Goal: Transaction & Acquisition: Purchase product/service

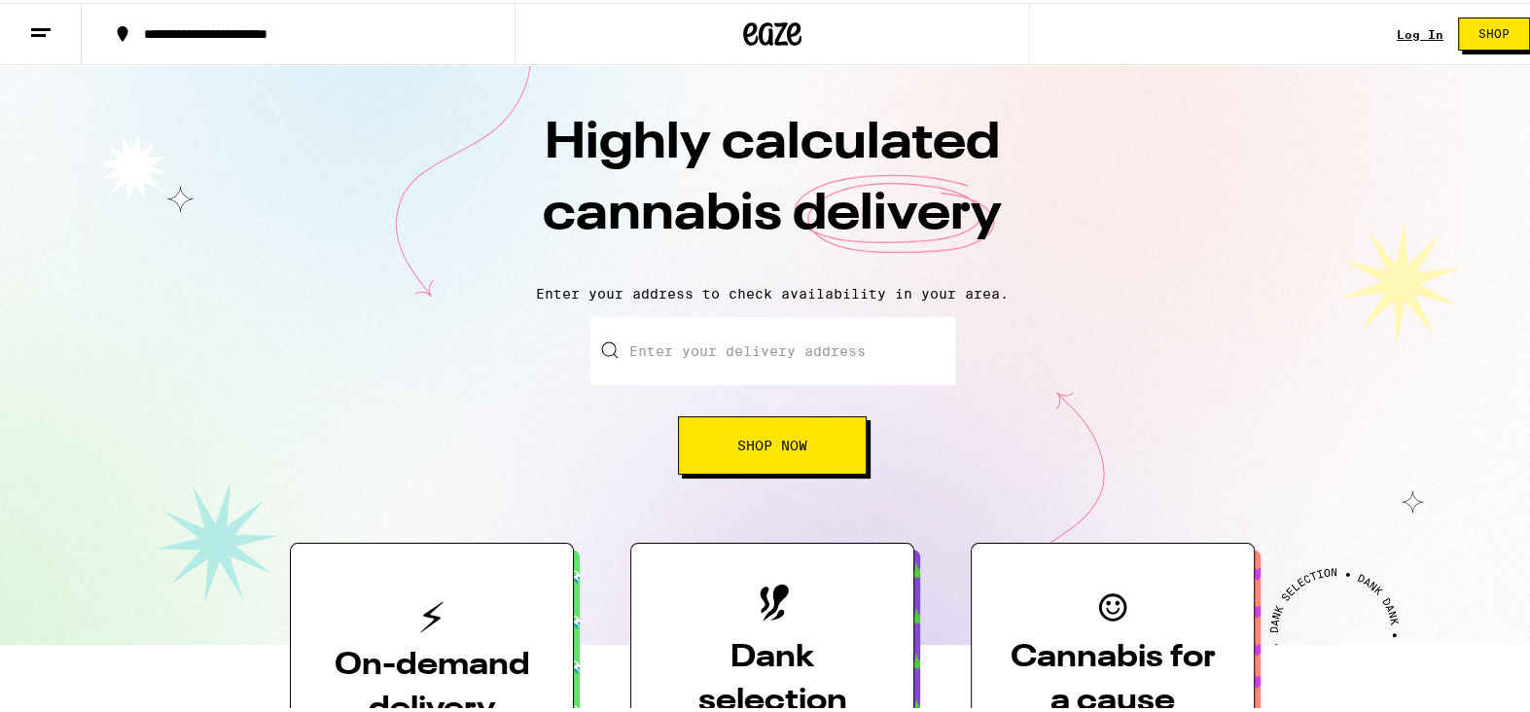
click at [817, 433] on button "Shop Now" at bounding box center [772, 443] width 189 height 58
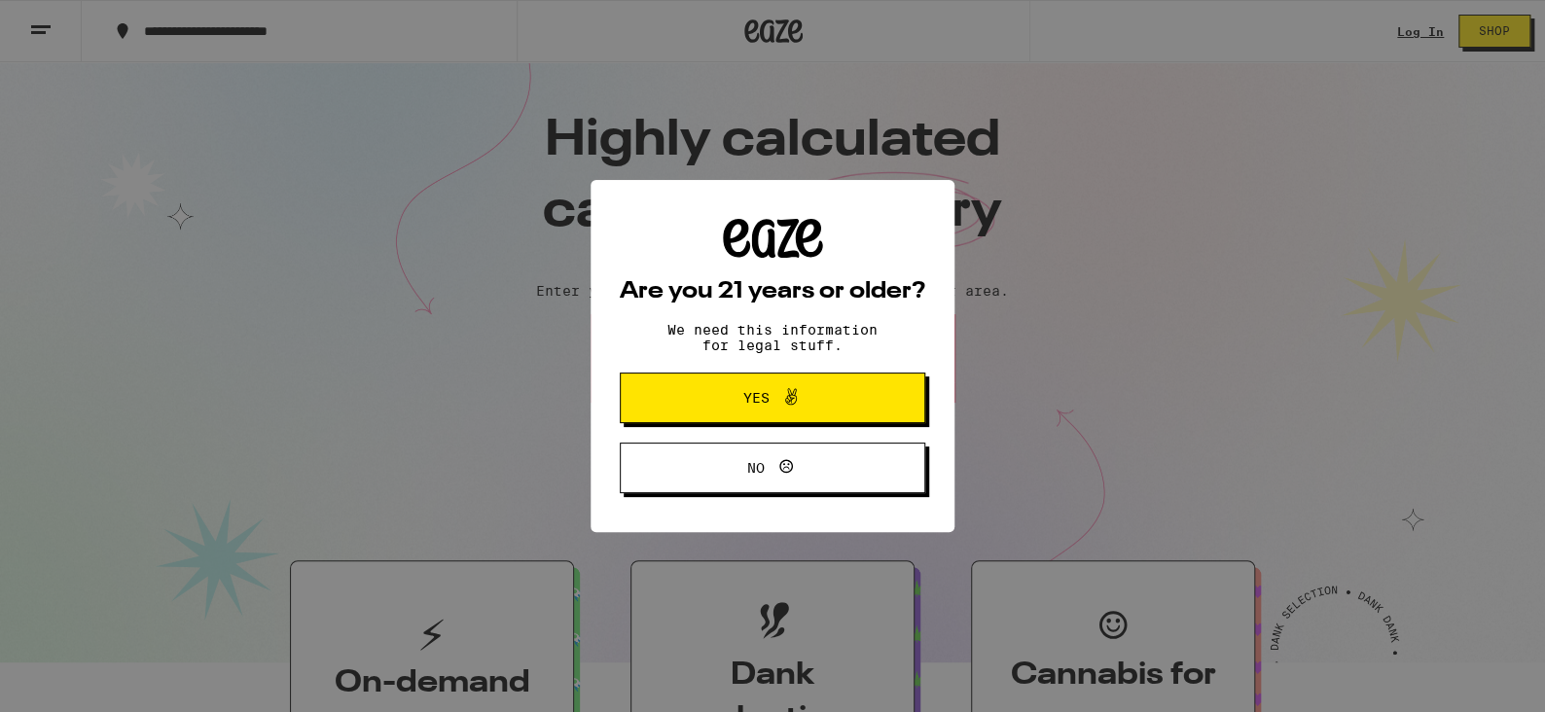
click at [783, 423] on button "Yes" at bounding box center [773, 398] width 306 height 51
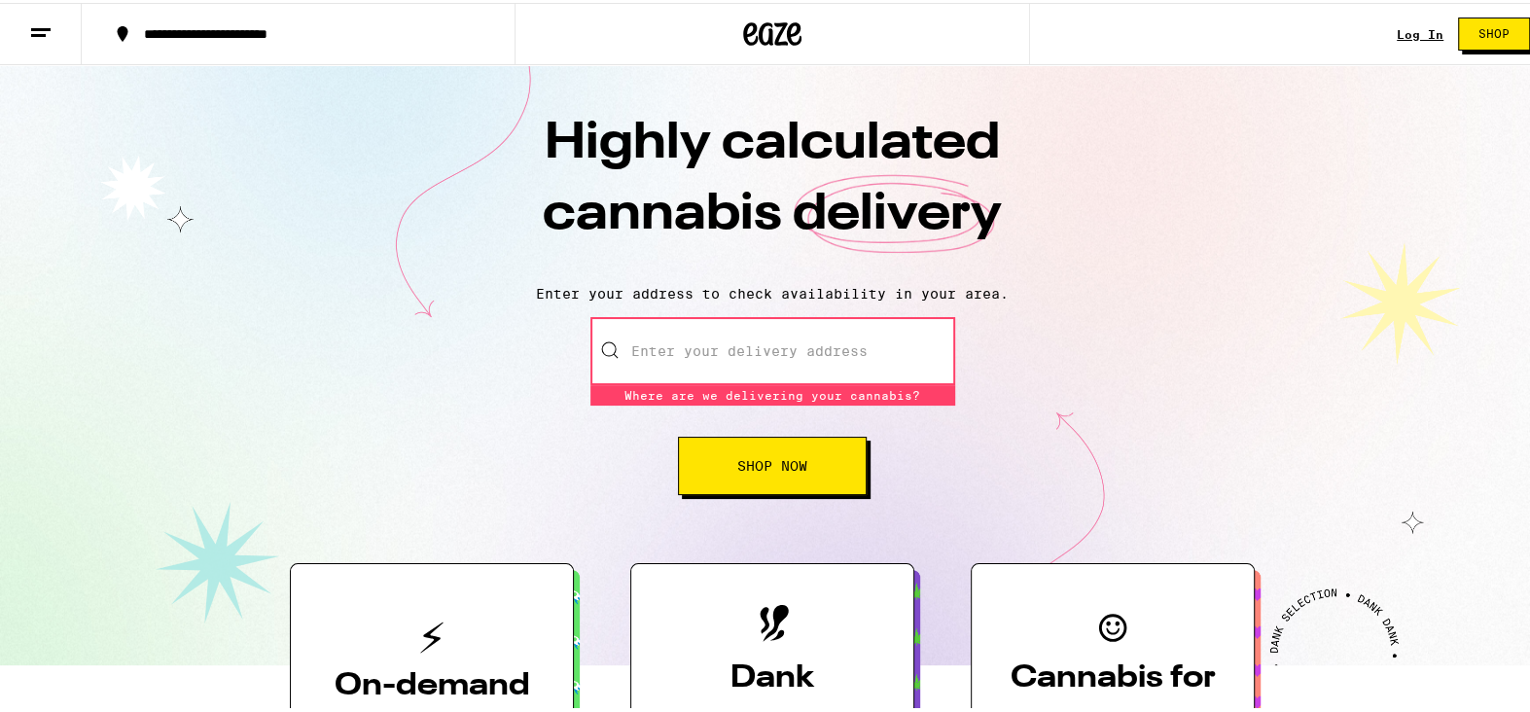
click at [750, 357] on input "Enter your delivery address" at bounding box center [773, 348] width 365 height 68
click at [798, 356] on input "Enter your delivery address" at bounding box center [773, 348] width 365 height 68
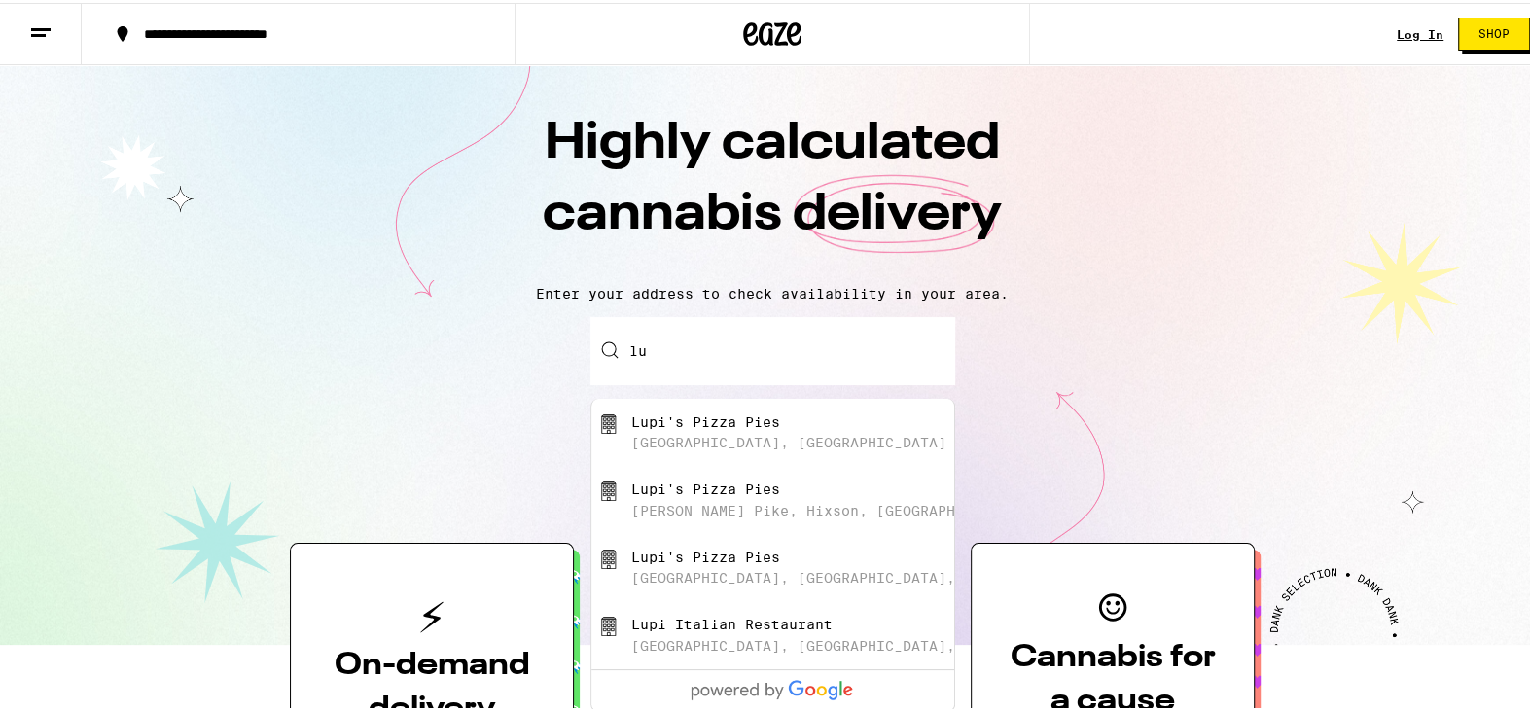
type input "l"
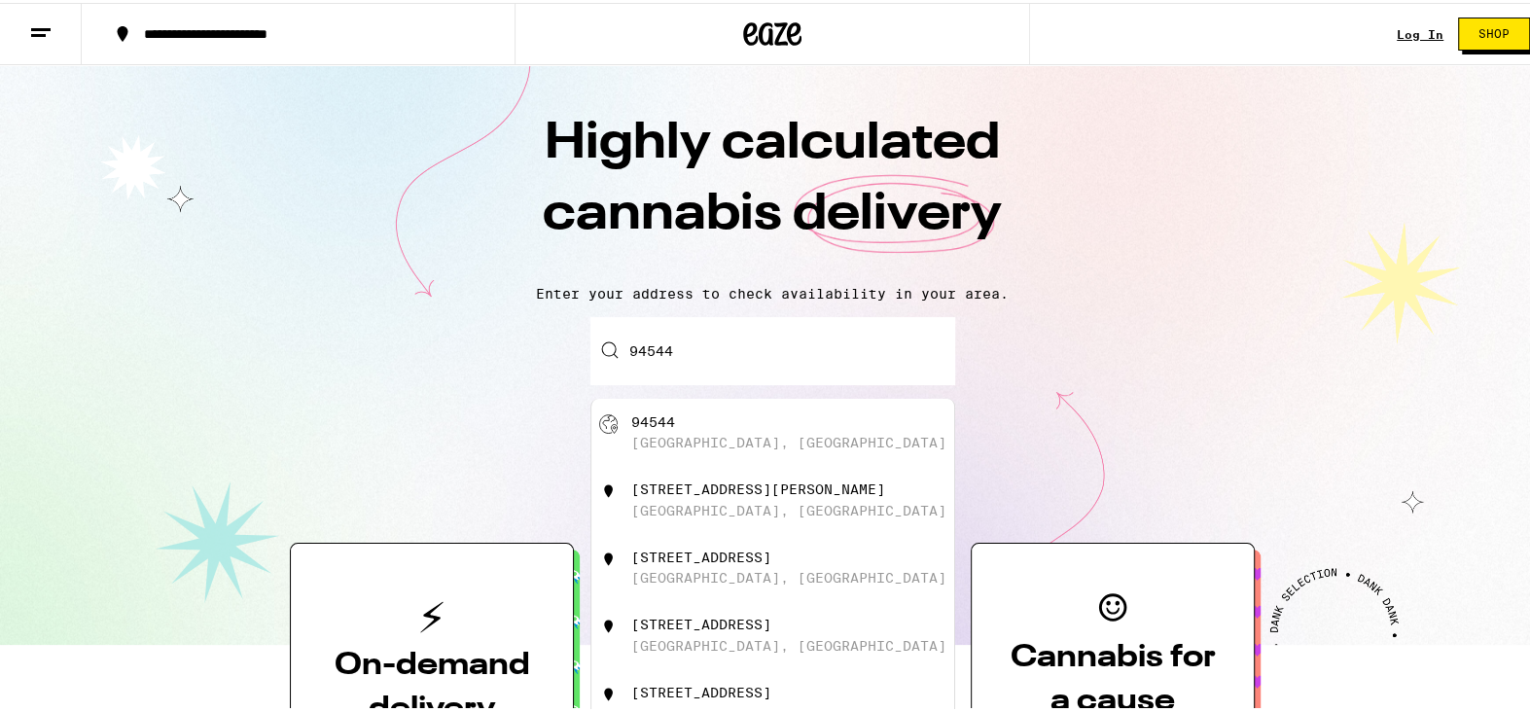
click at [728, 436] on div "94544 [GEOGRAPHIC_DATA], [GEOGRAPHIC_DATA]" at bounding box center [804, 430] width 347 height 37
type input "[GEOGRAPHIC_DATA]"
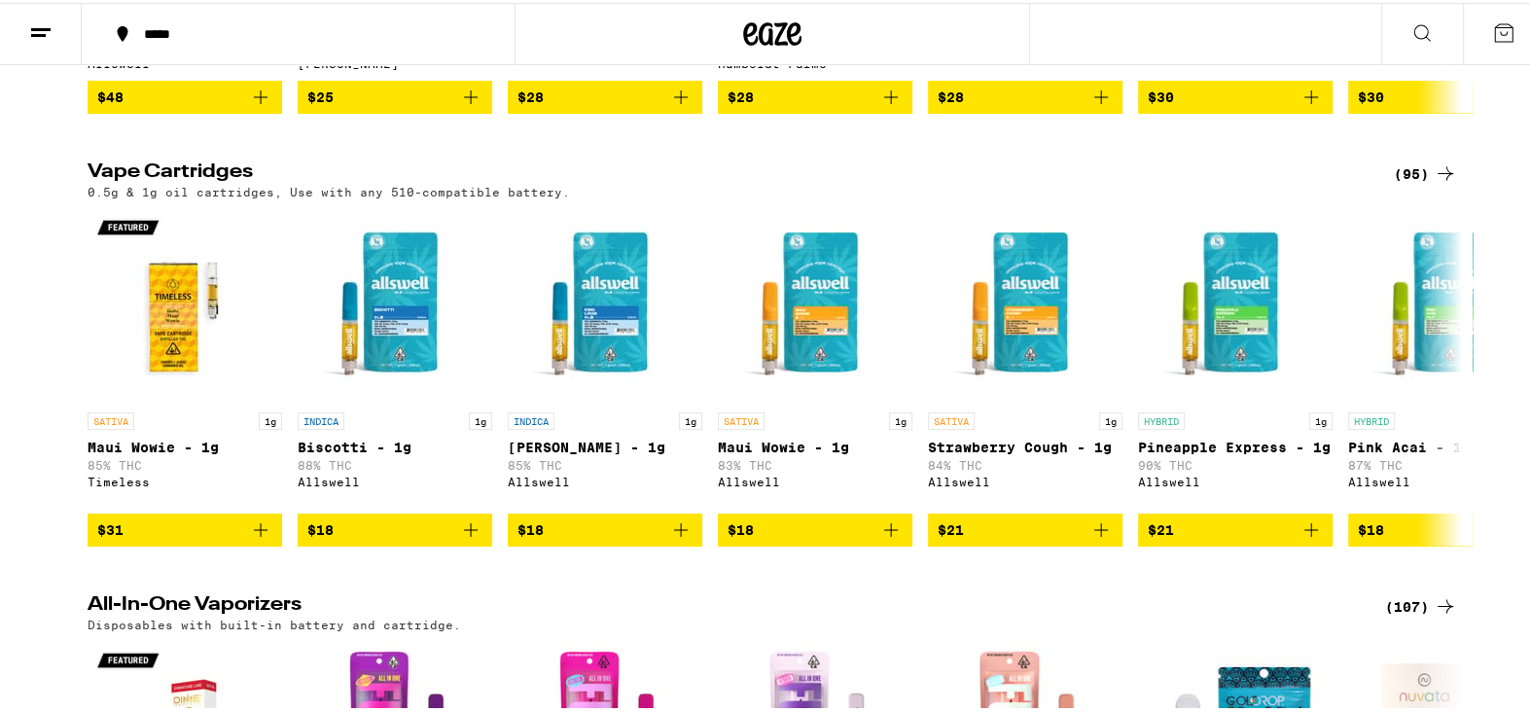
scroll to position [3016, 0]
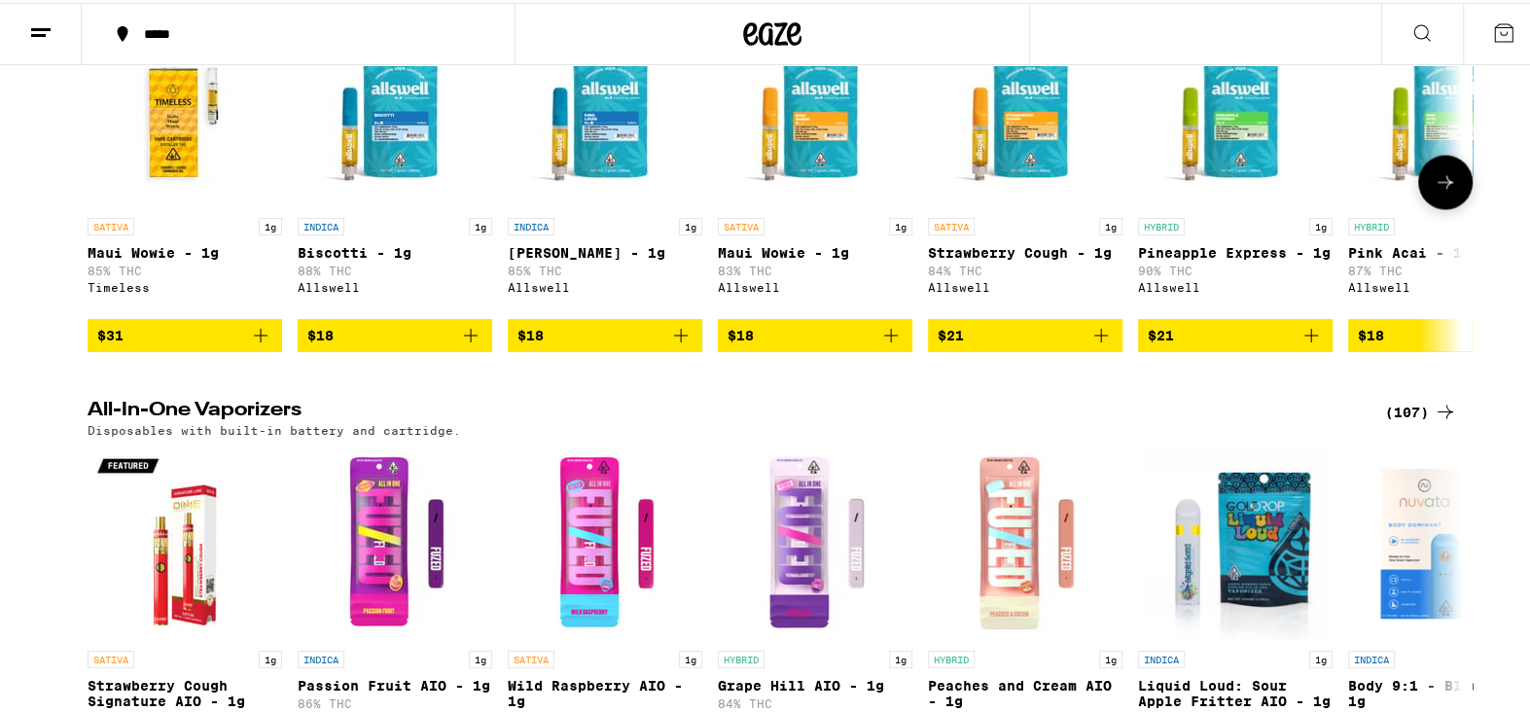
click at [1455, 207] on button at bounding box center [1446, 180] width 54 height 54
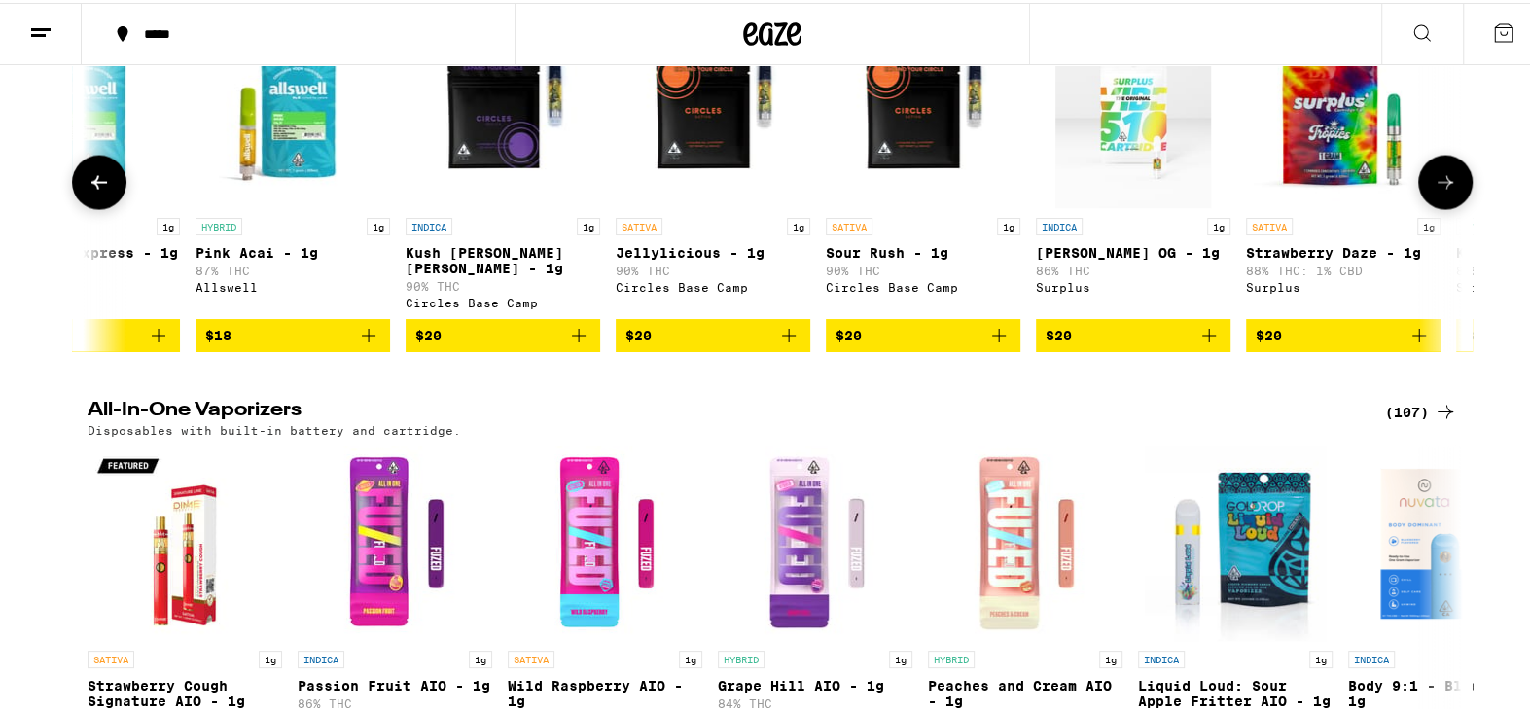
scroll to position [0, 1158]
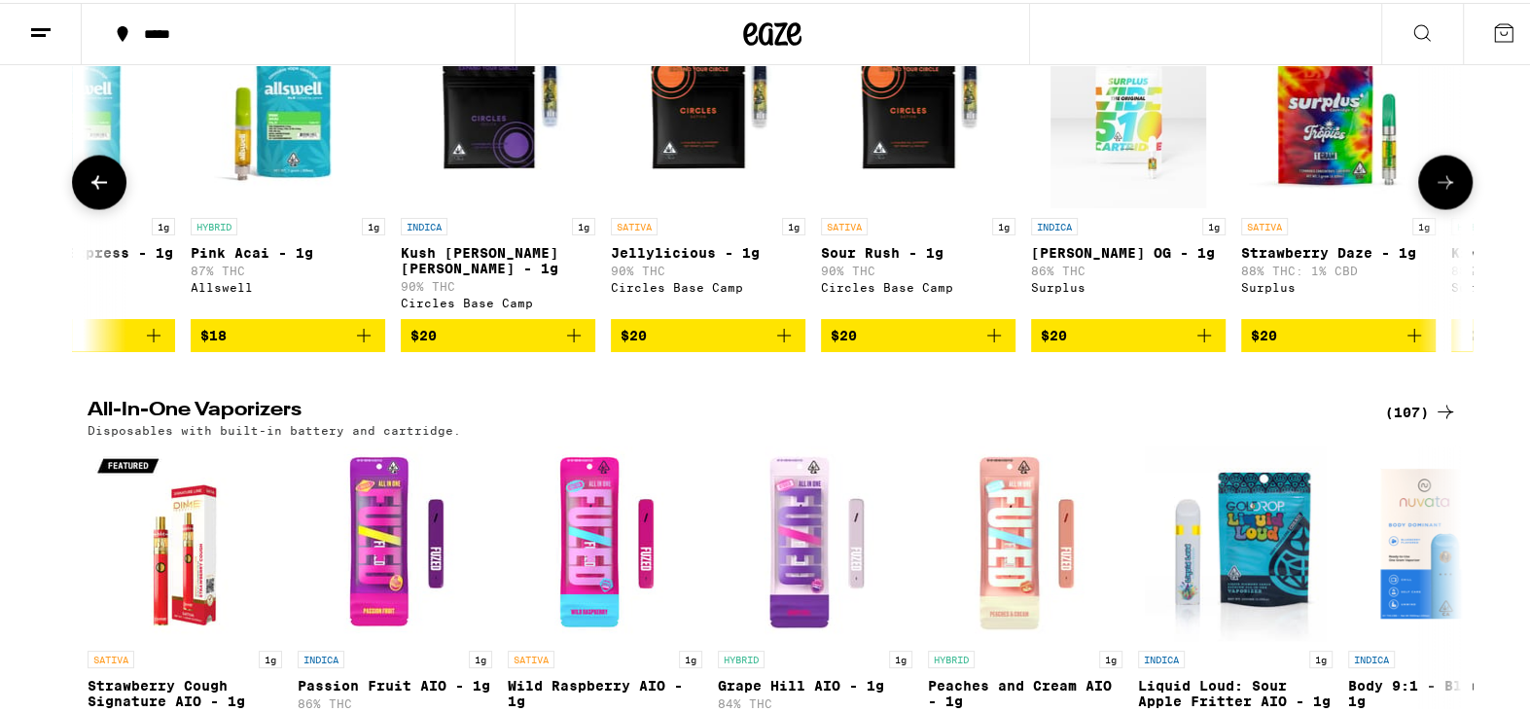
click at [1438, 192] on icon at bounding box center [1445, 179] width 23 height 23
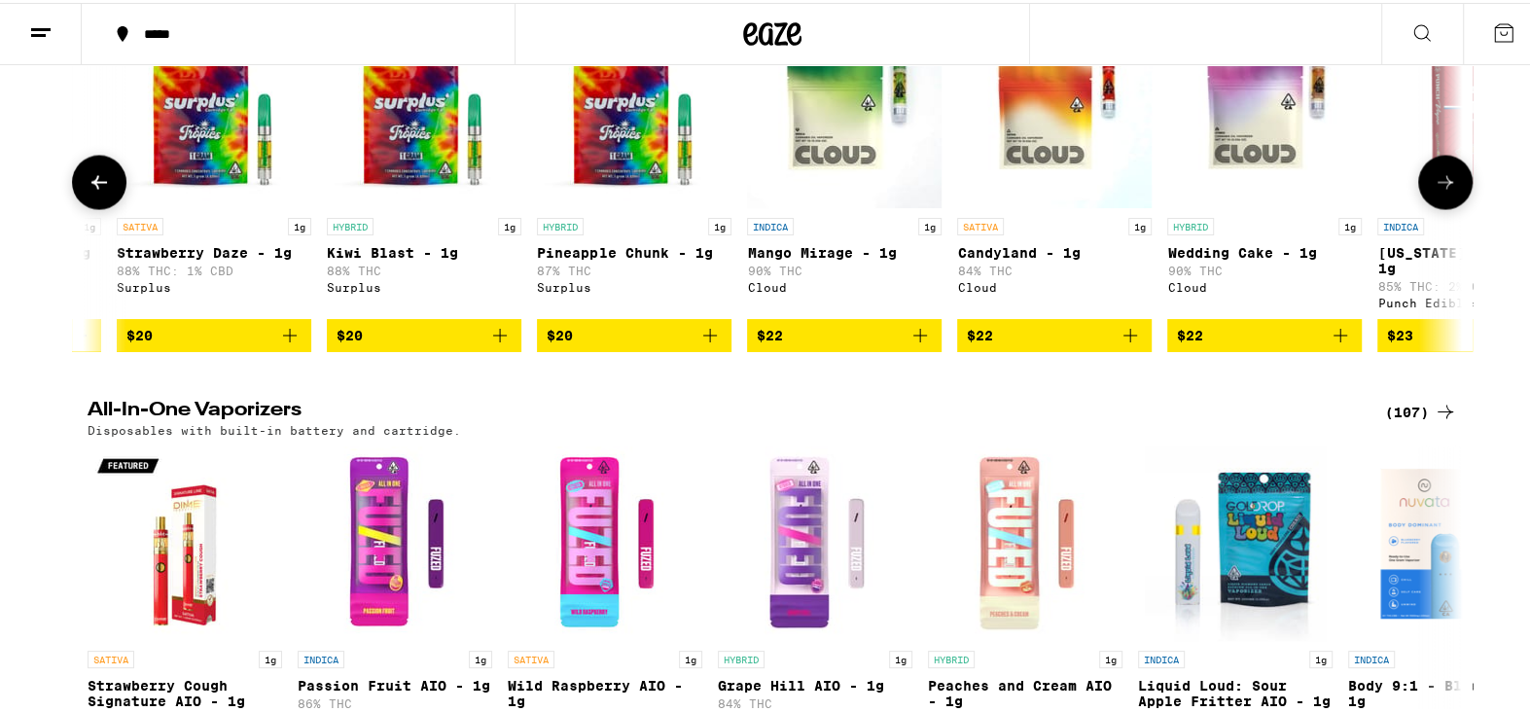
scroll to position [0, 2316]
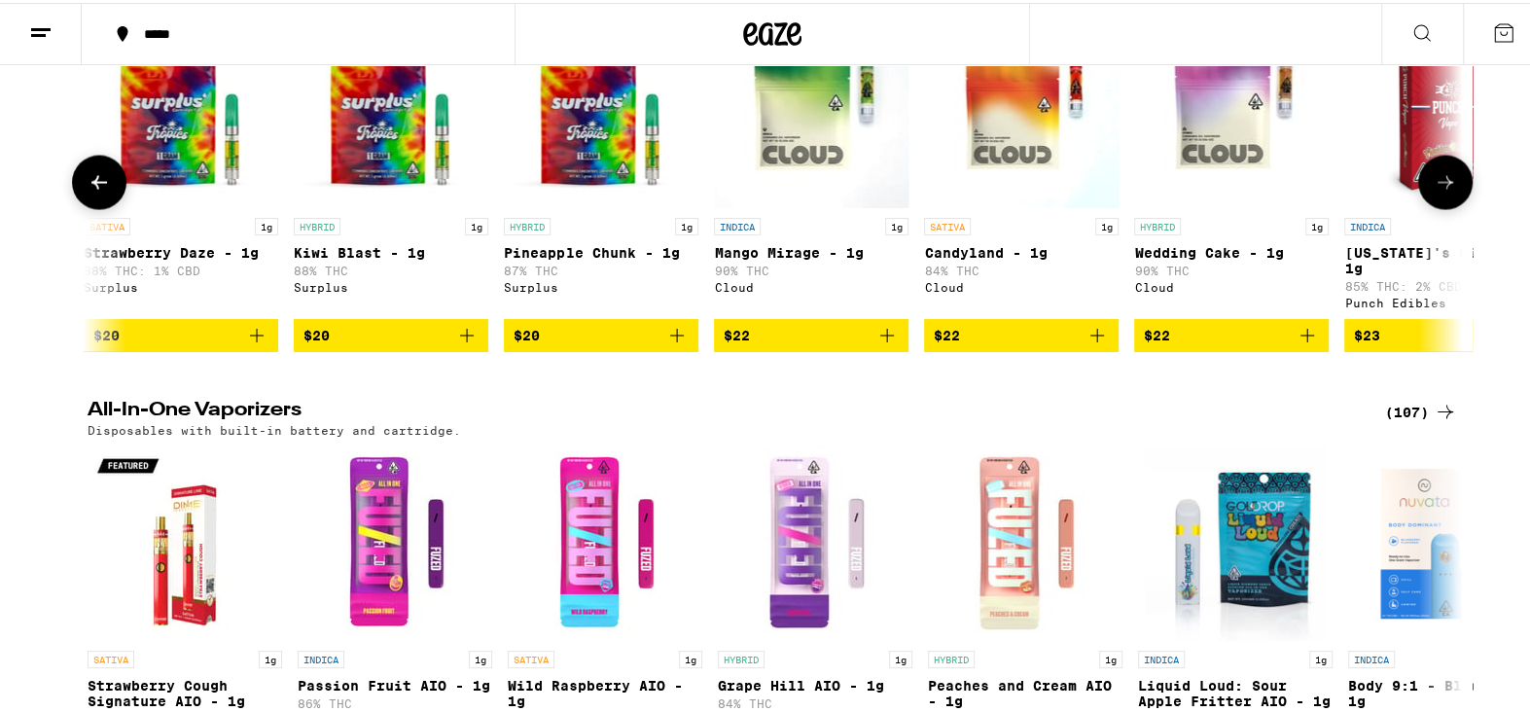
click at [1442, 207] on button at bounding box center [1446, 180] width 54 height 54
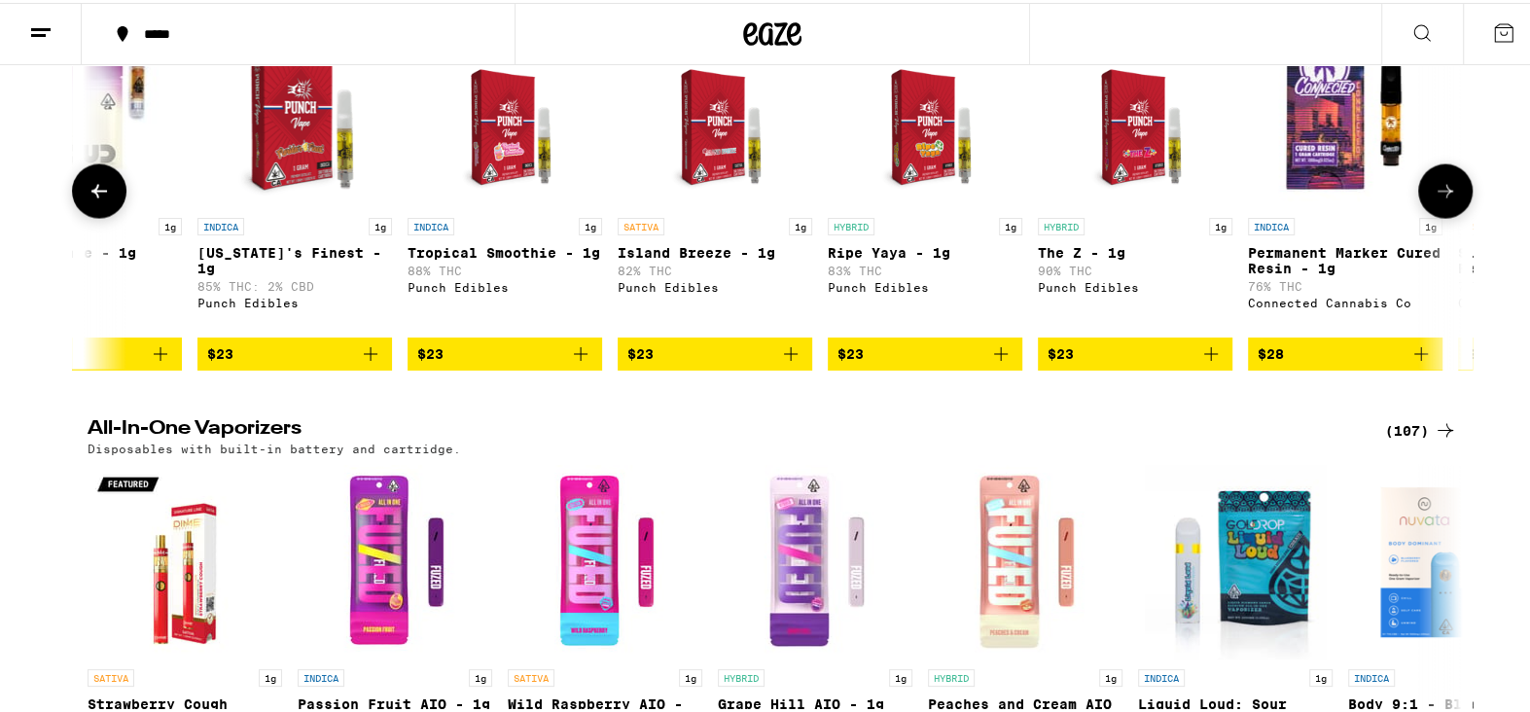
scroll to position [0, 3473]
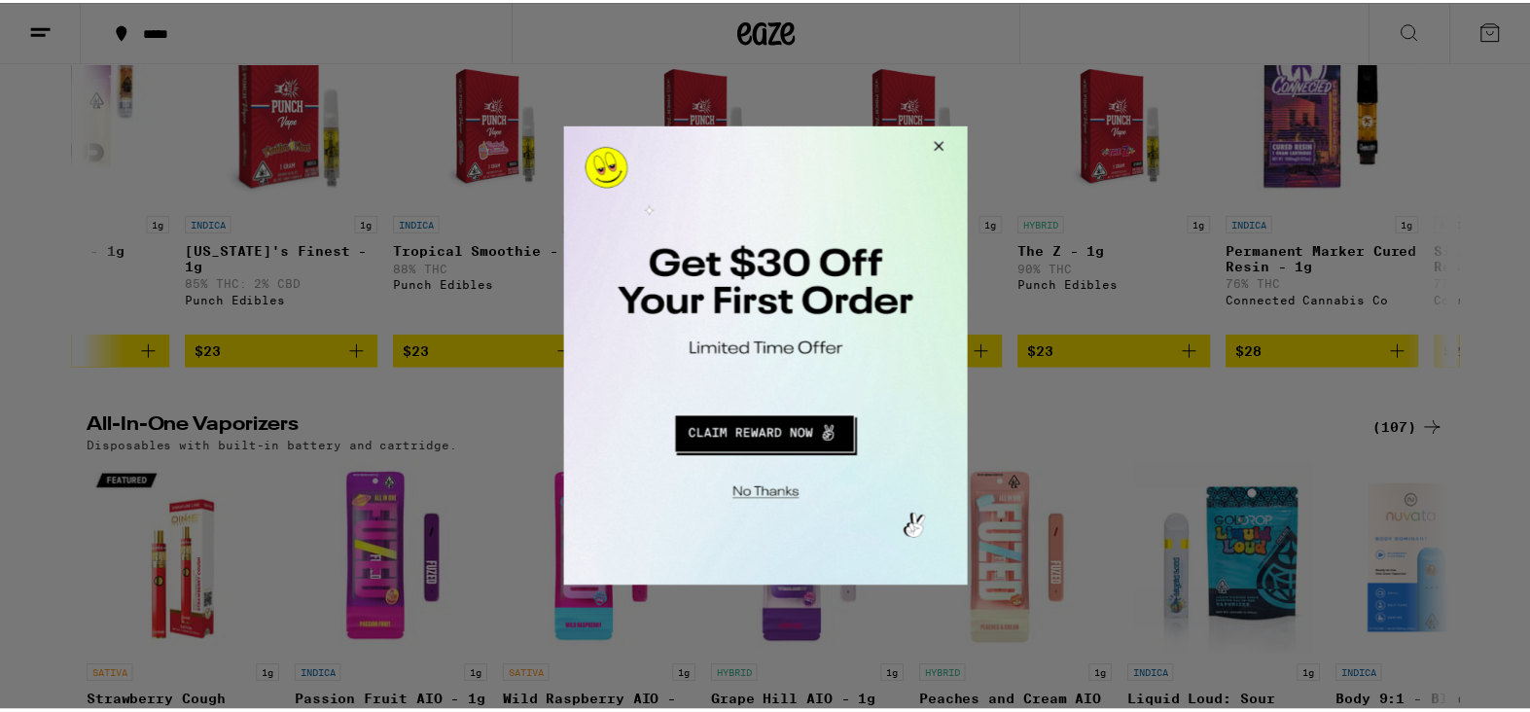
click at [937, 147] on button "Close Modal" at bounding box center [939, 149] width 53 height 47
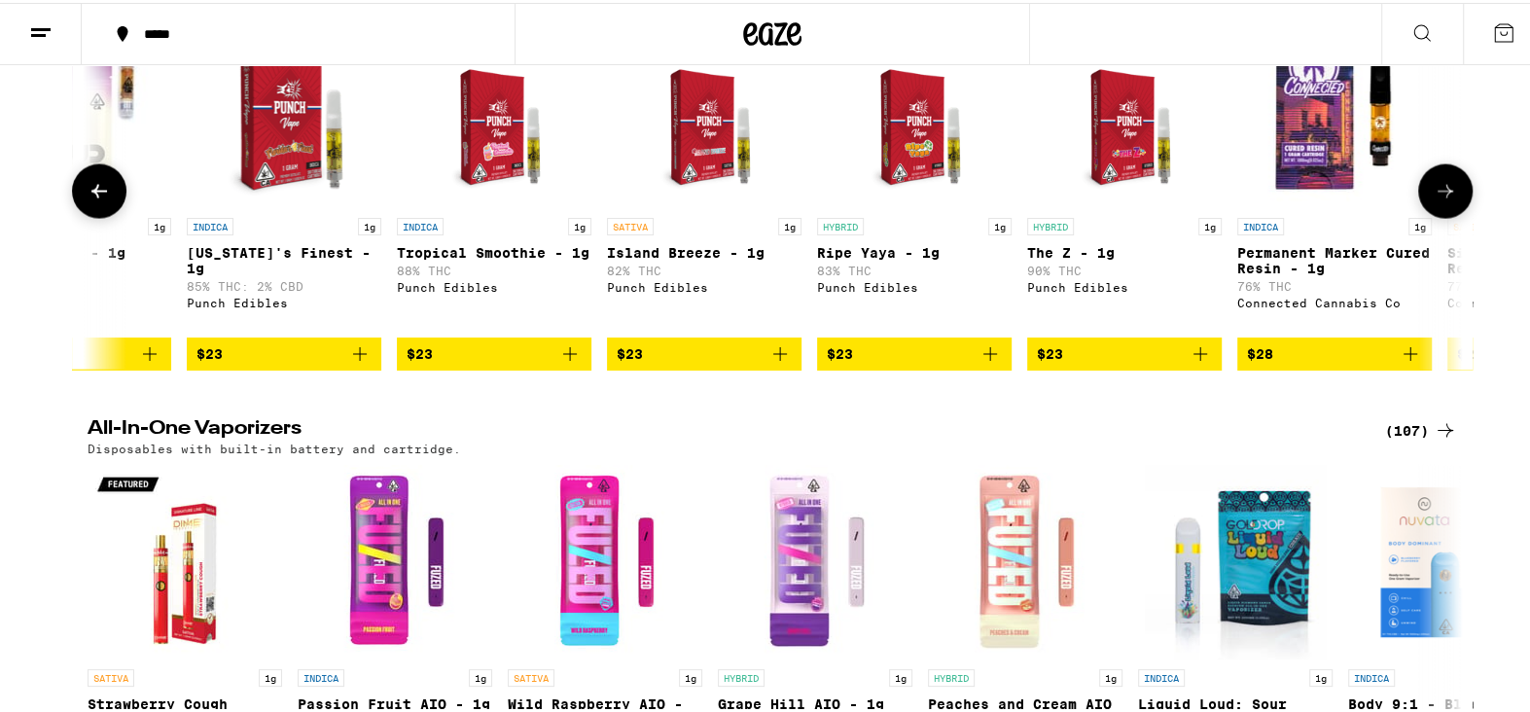
click at [1442, 216] on button at bounding box center [1446, 189] width 54 height 54
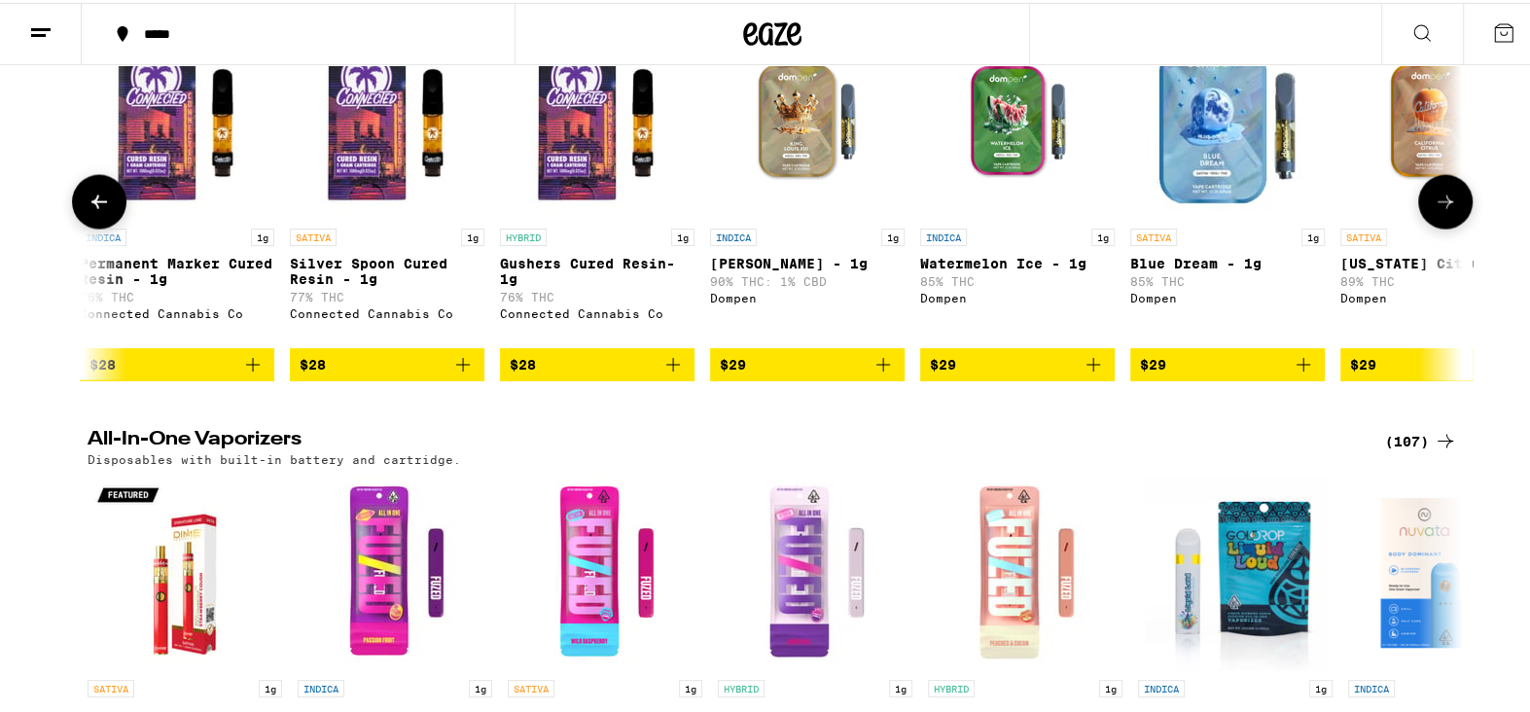
scroll to position [2919, 0]
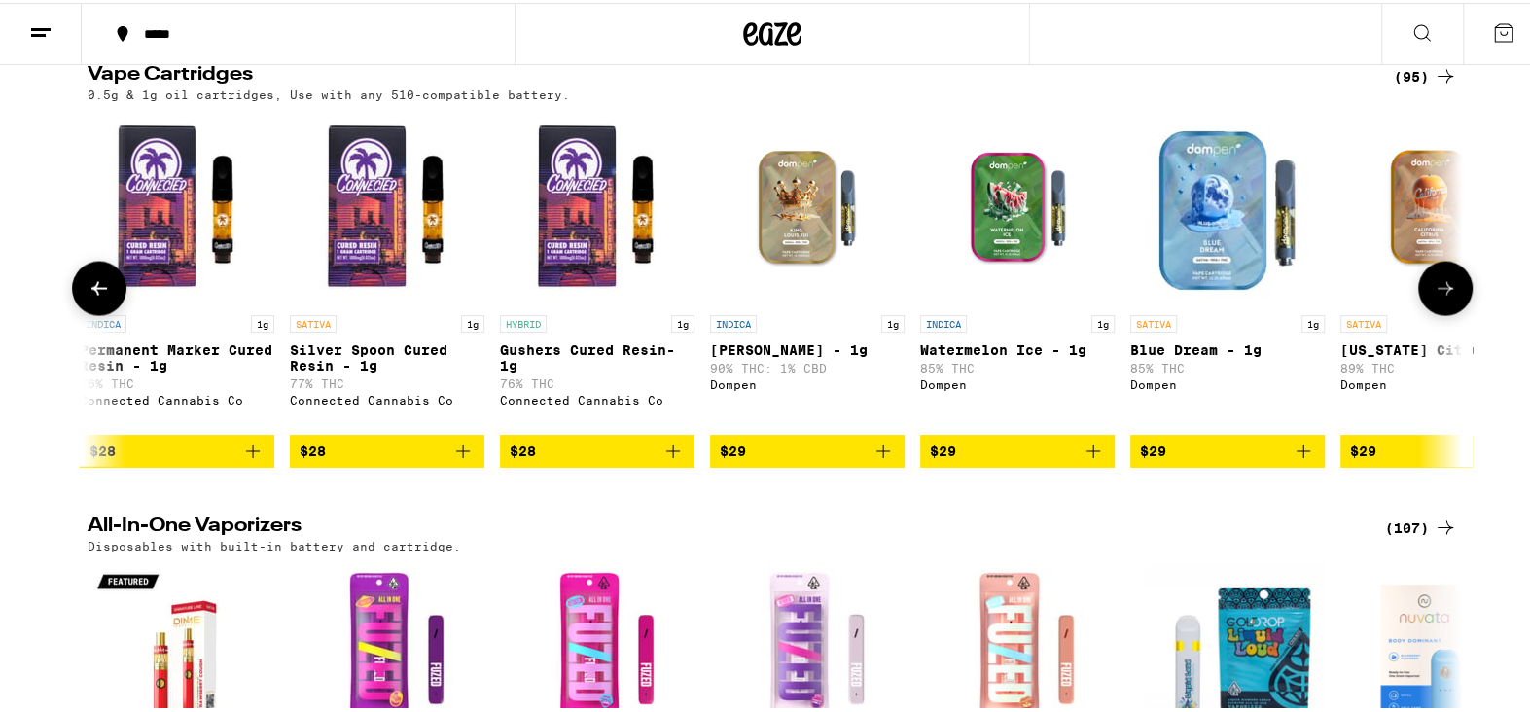
click at [83, 313] on button at bounding box center [99, 286] width 54 height 54
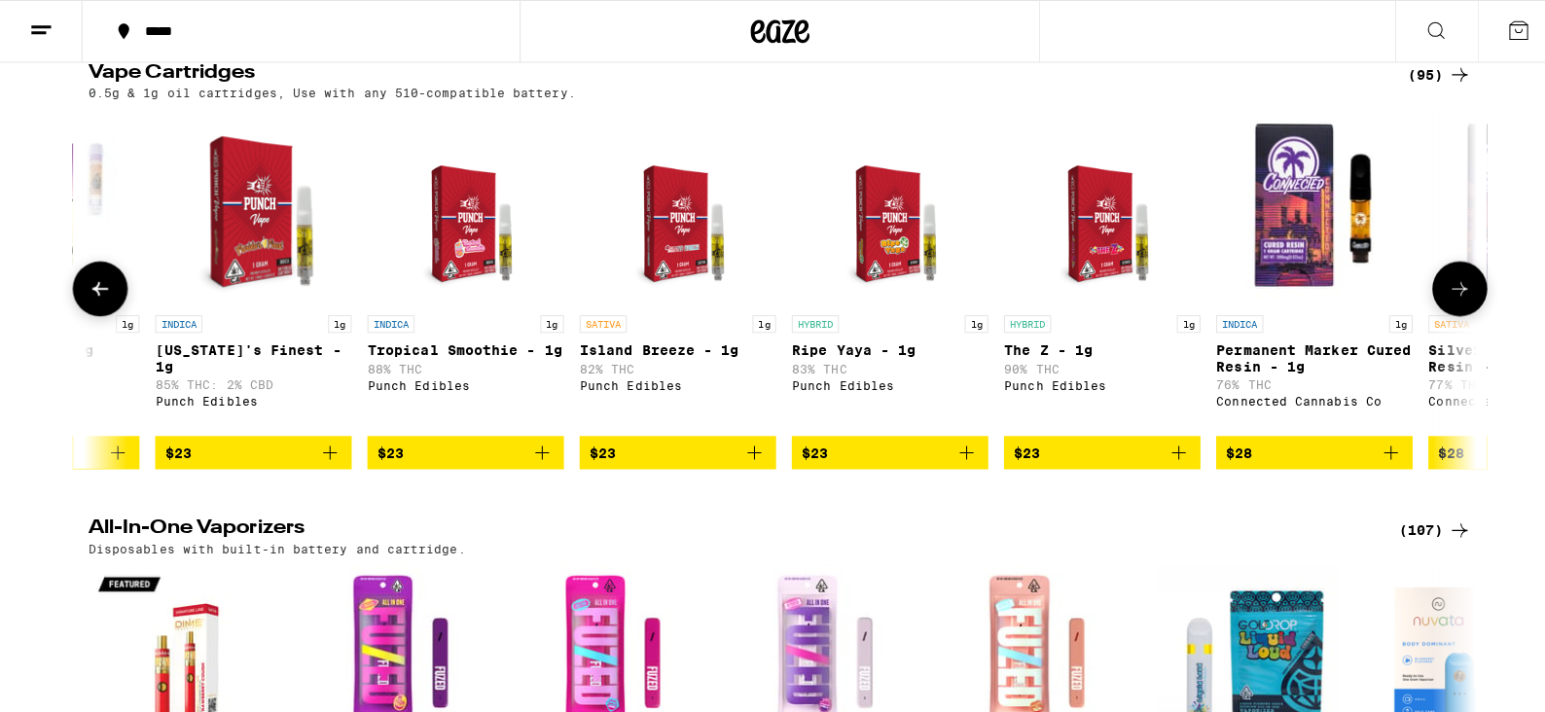
scroll to position [0, 3473]
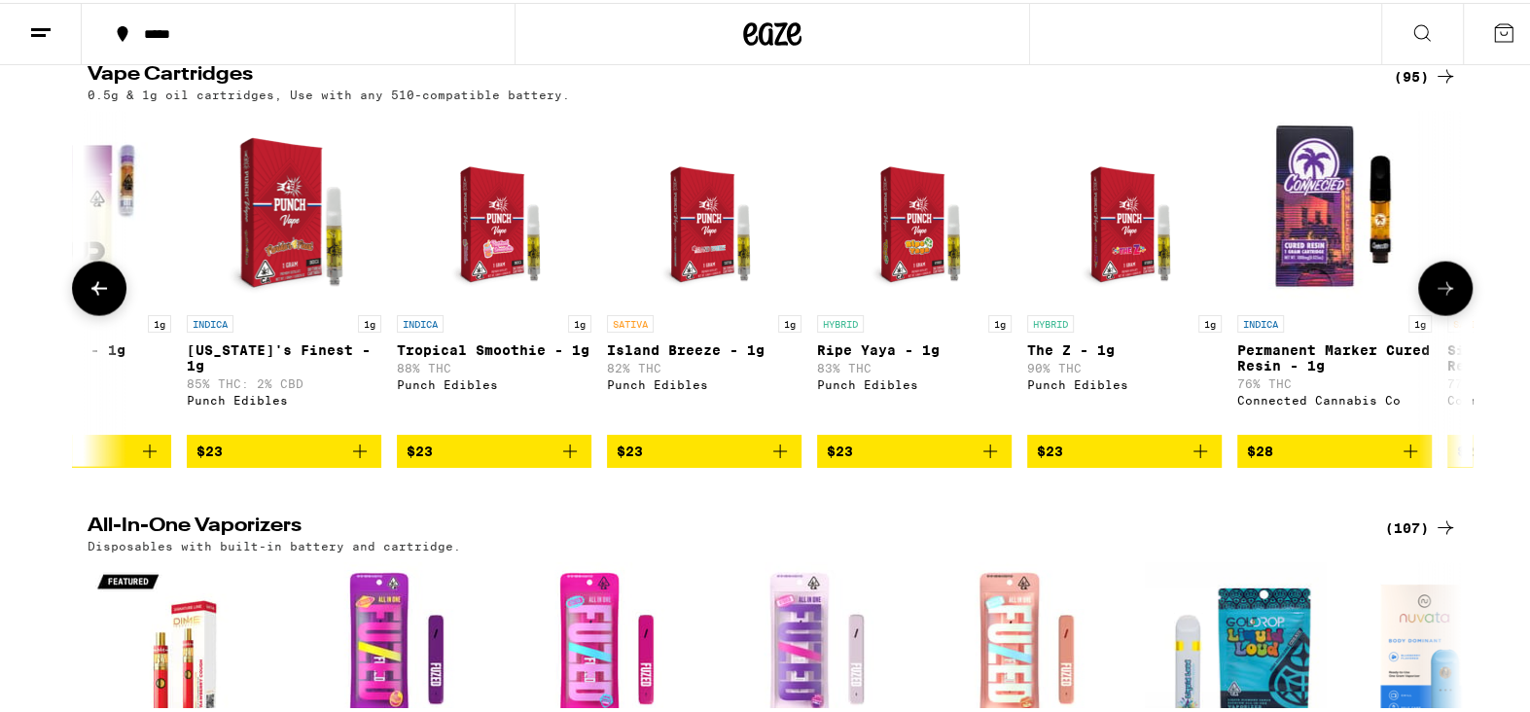
click at [1103, 303] on img "Open page for The Z - 1g from Punch Edibles" at bounding box center [1124, 205] width 151 height 195
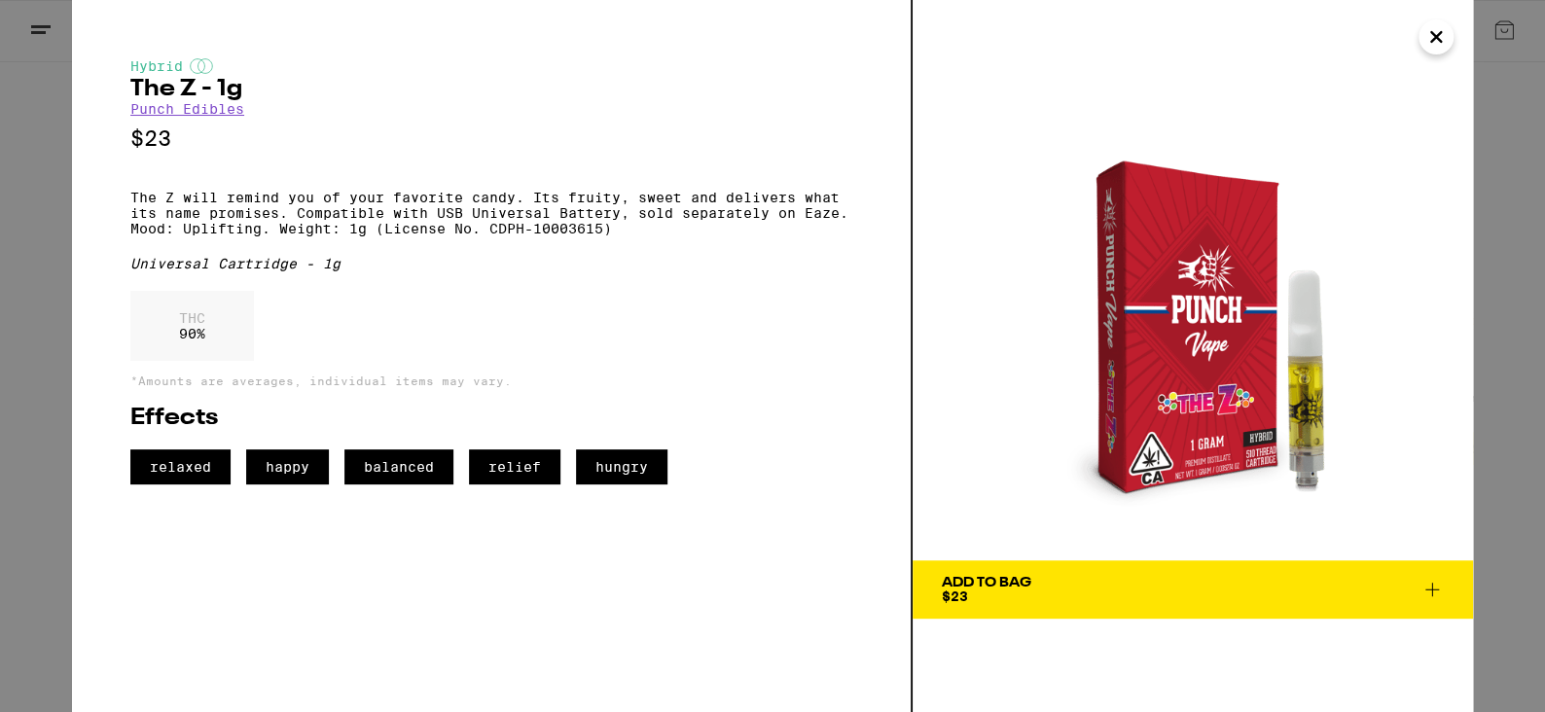
click at [1436, 584] on icon at bounding box center [1431, 589] width 23 height 23
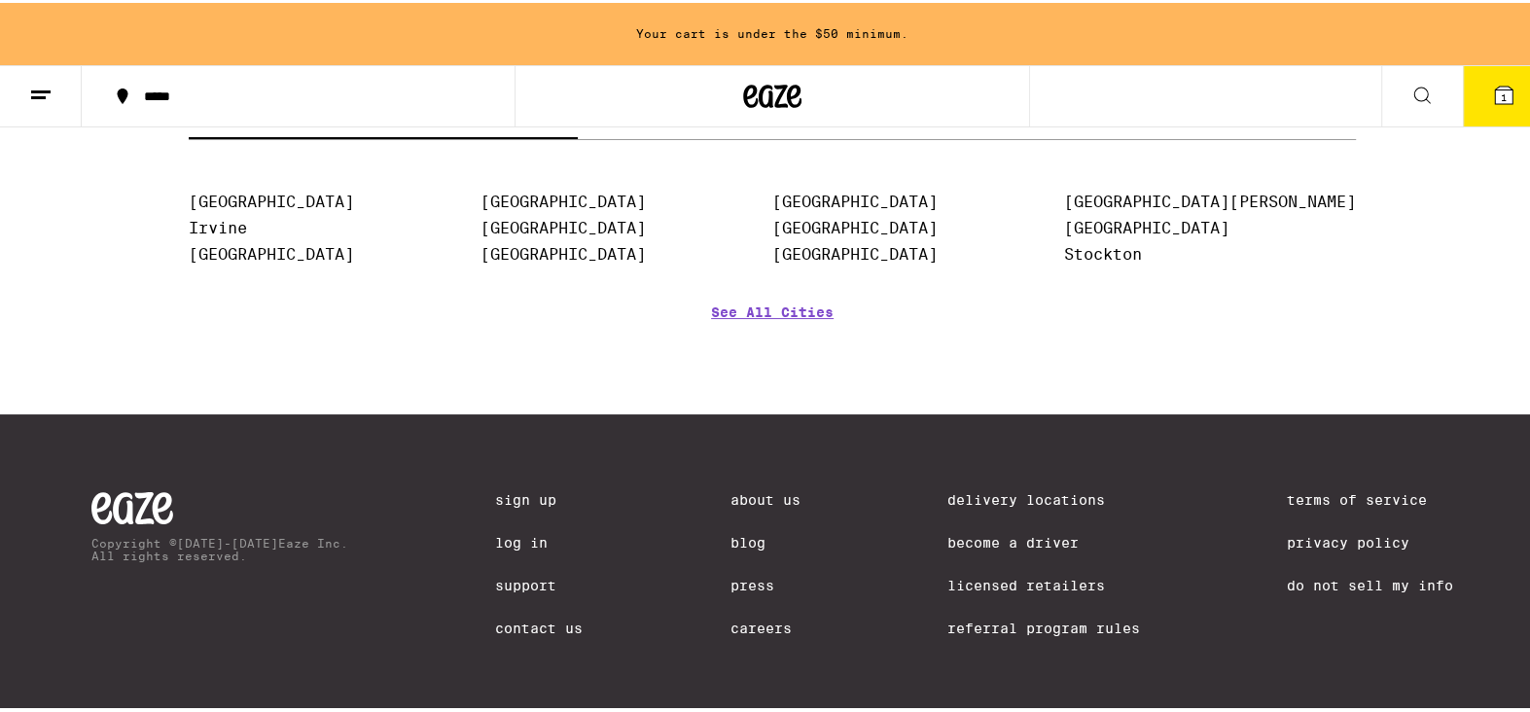
scroll to position [8915, 0]
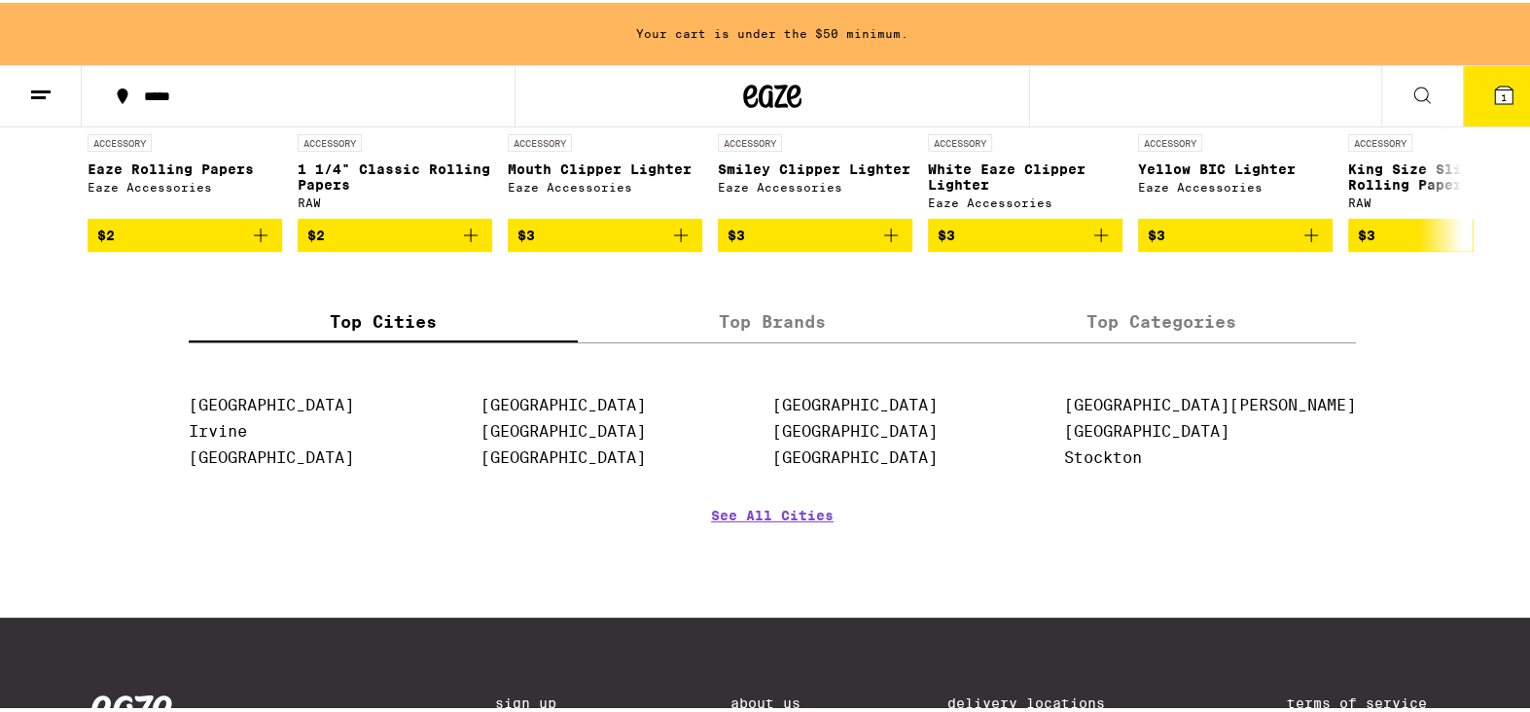
click at [1436, 100] on icon at bounding box center [1445, 88] width 23 height 23
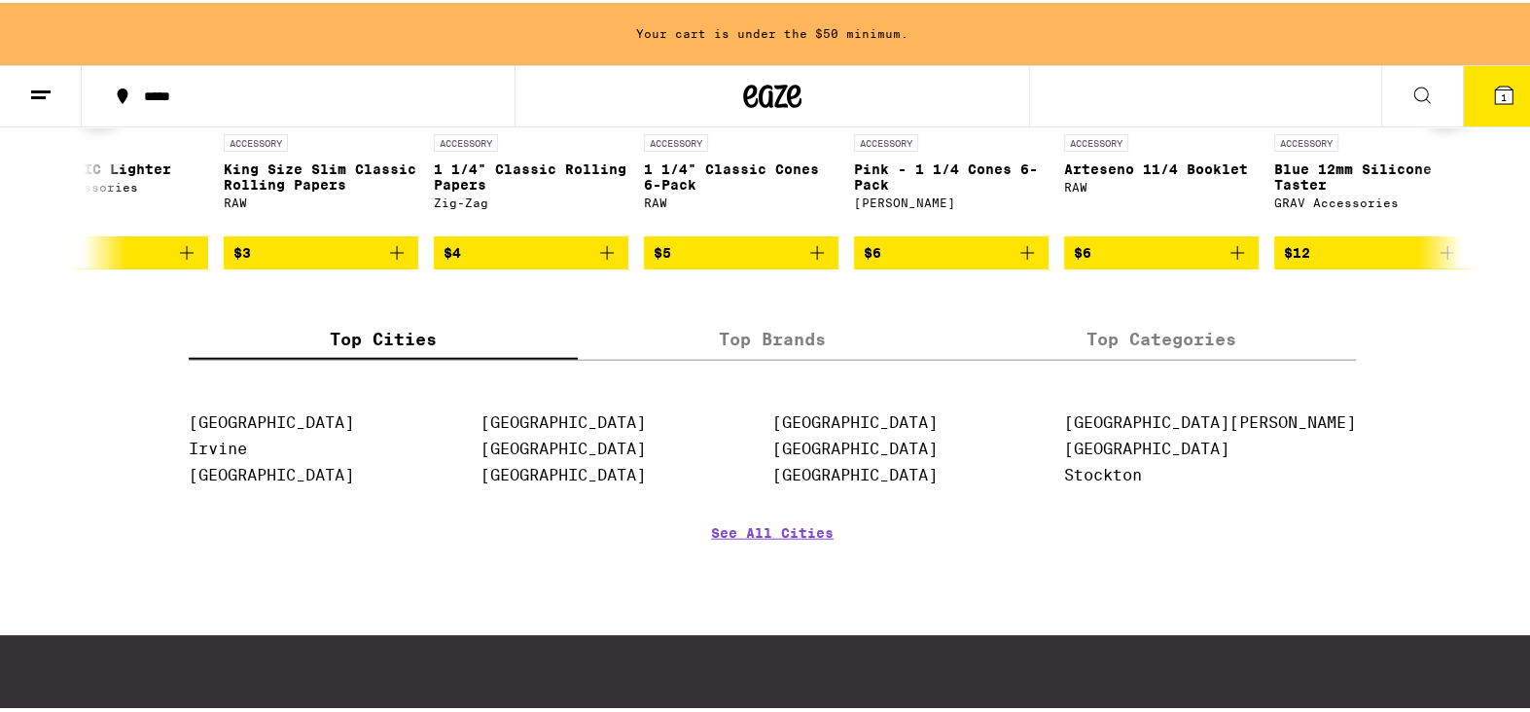
scroll to position [0, 1158]
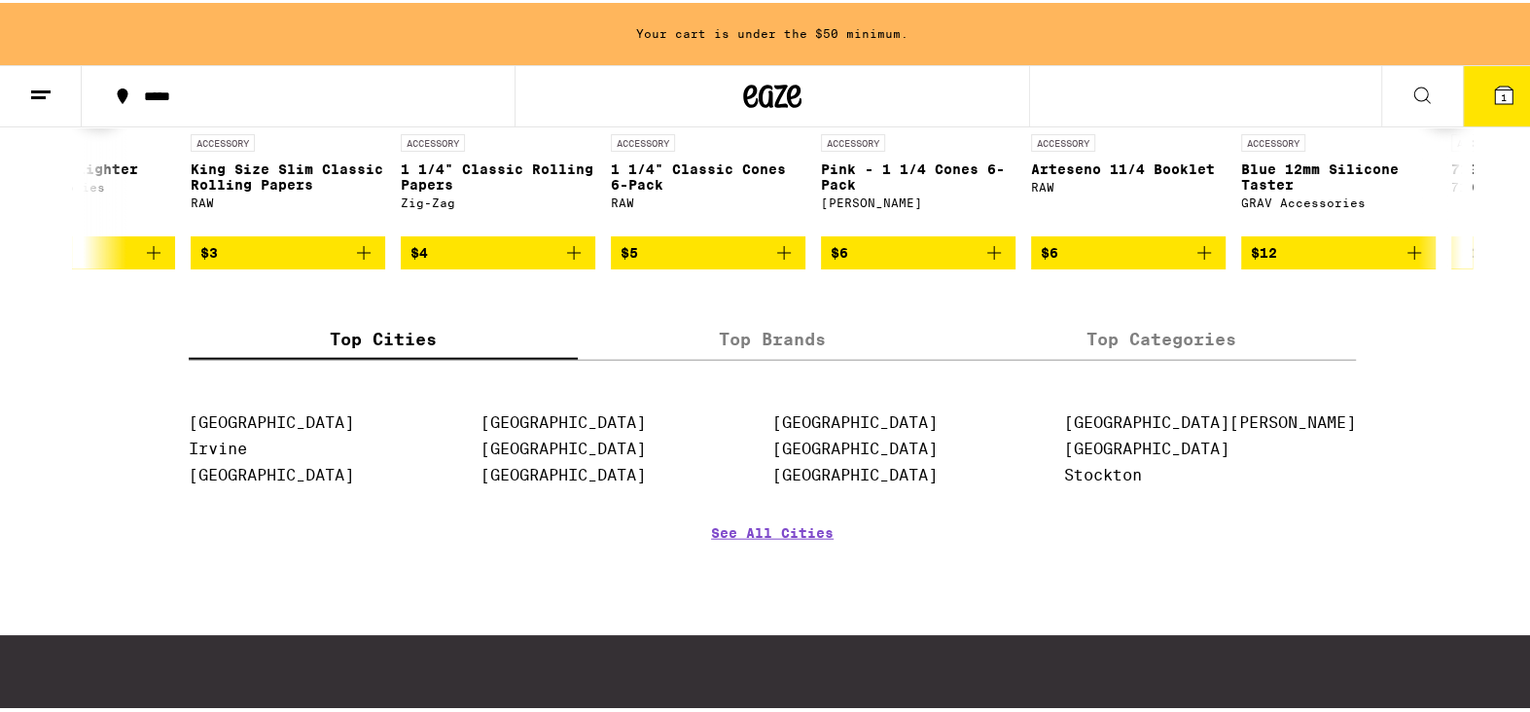
click at [1446, 109] on icon at bounding box center [1445, 97] width 23 height 23
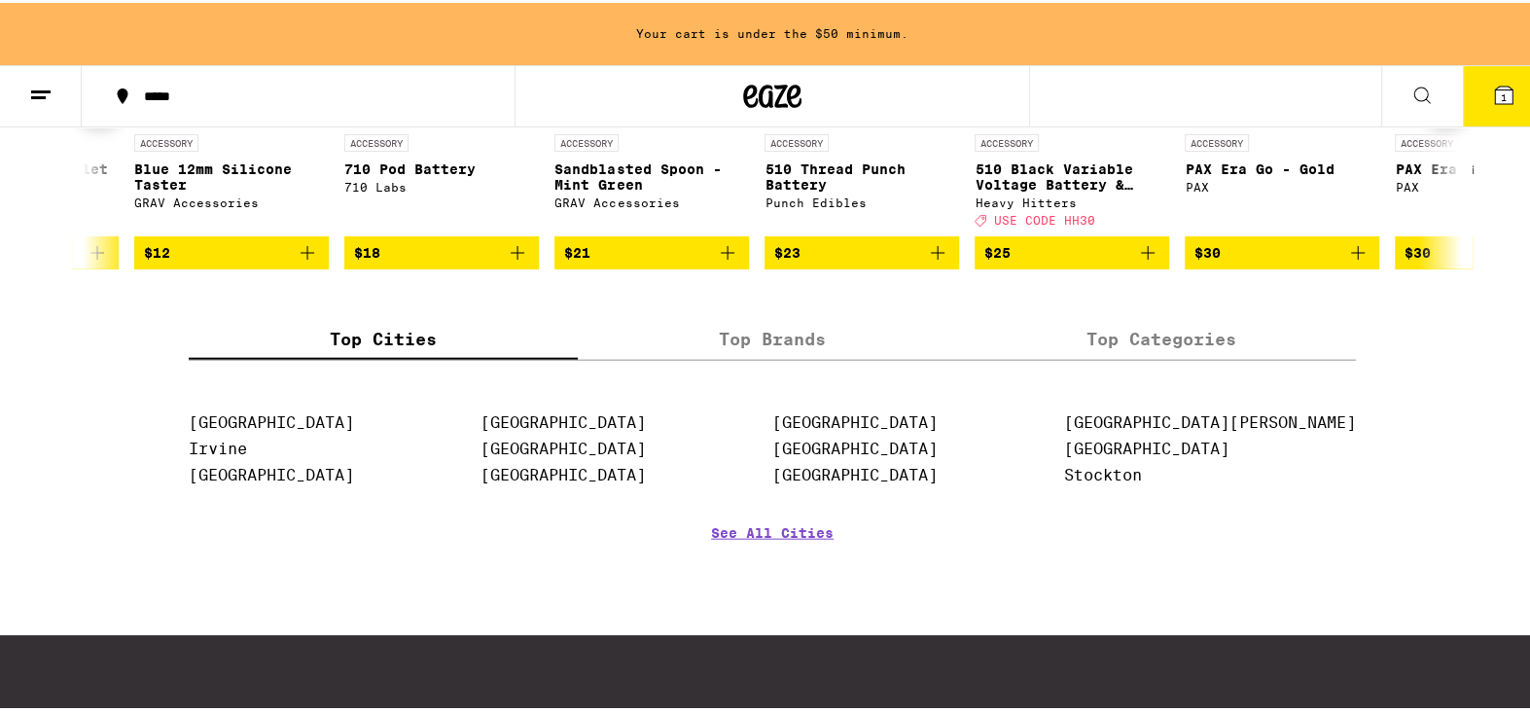
scroll to position [0, 2316]
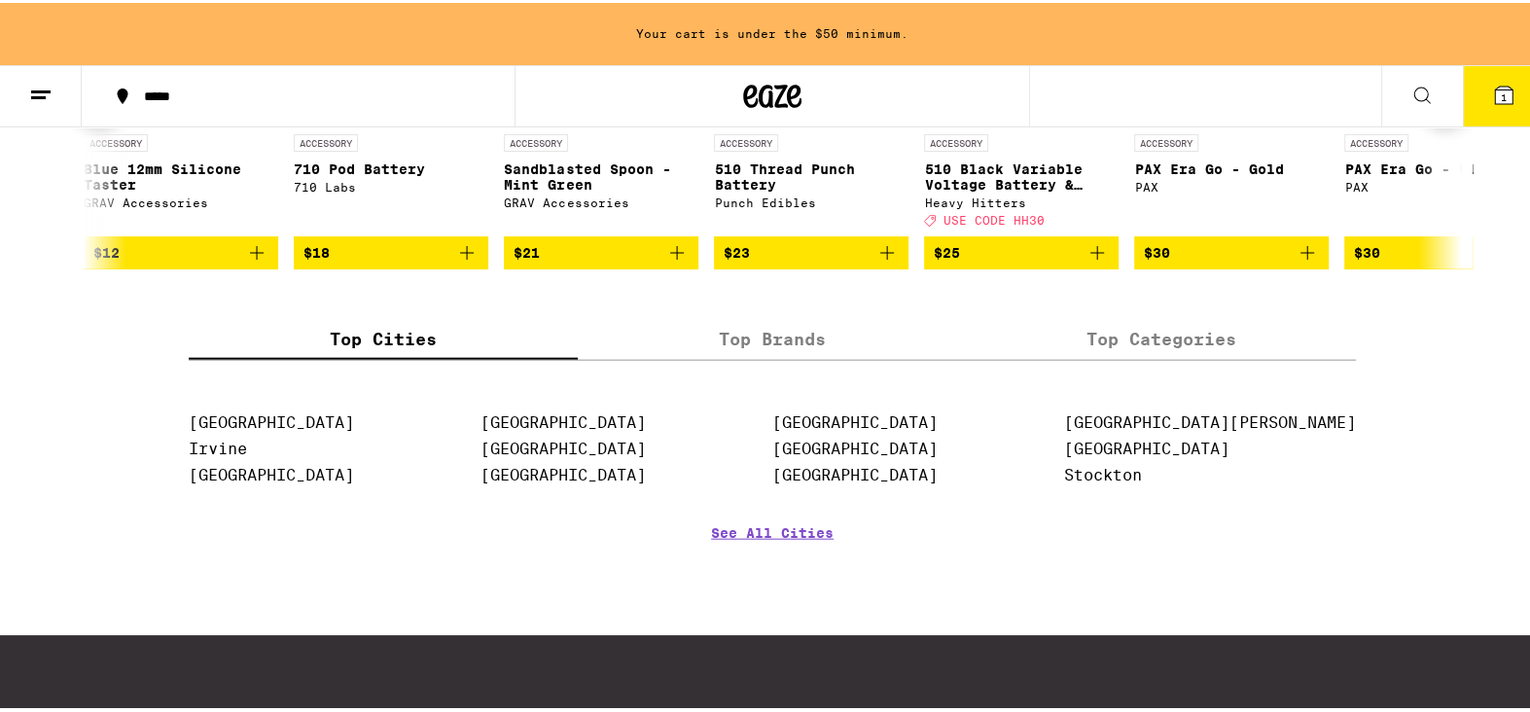
click at [807, 122] on img "Open page for 510 Thread Punch Battery from Punch Edibles" at bounding box center [811, 24] width 195 height 195
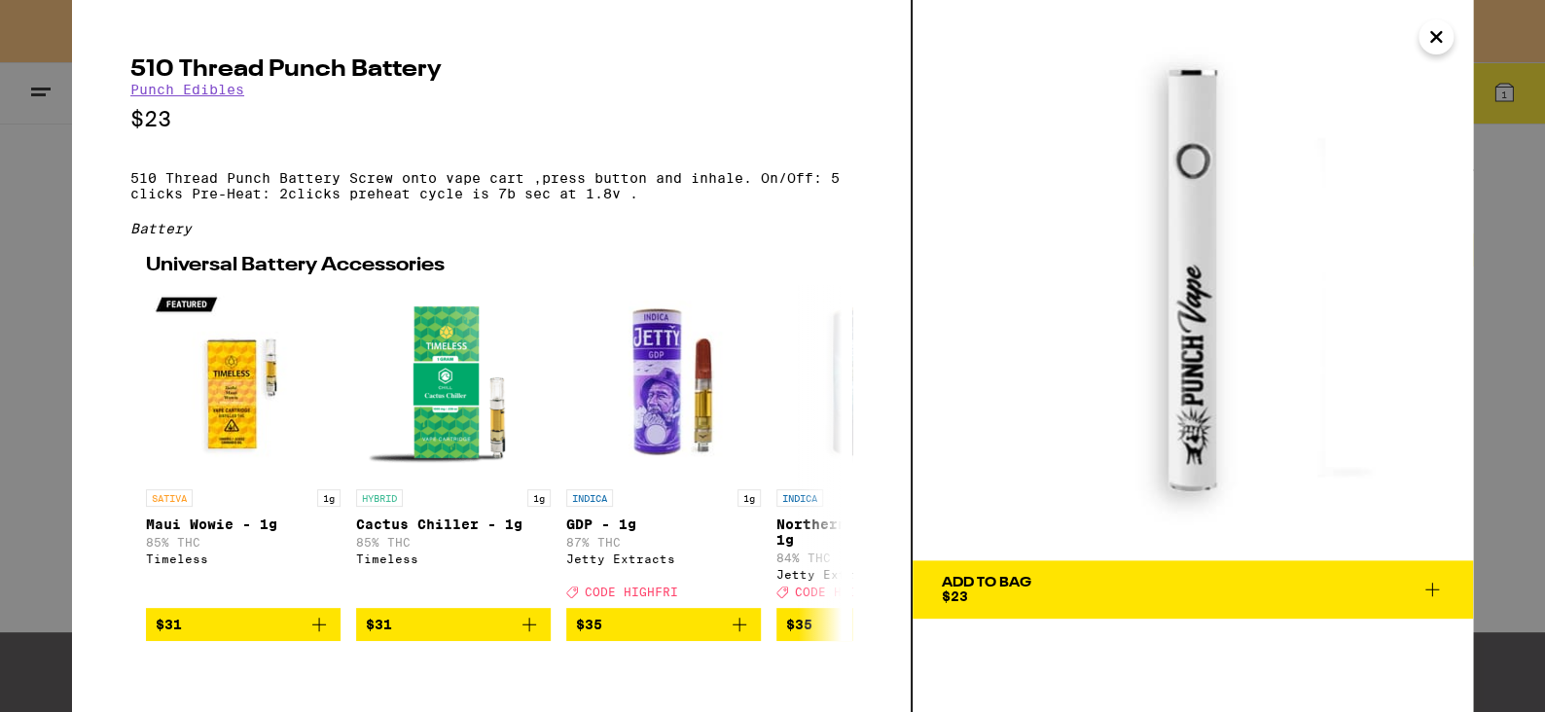
click at [1431, 44] on icon "Close" at bounding box center [1435, 36] width 23 height 29
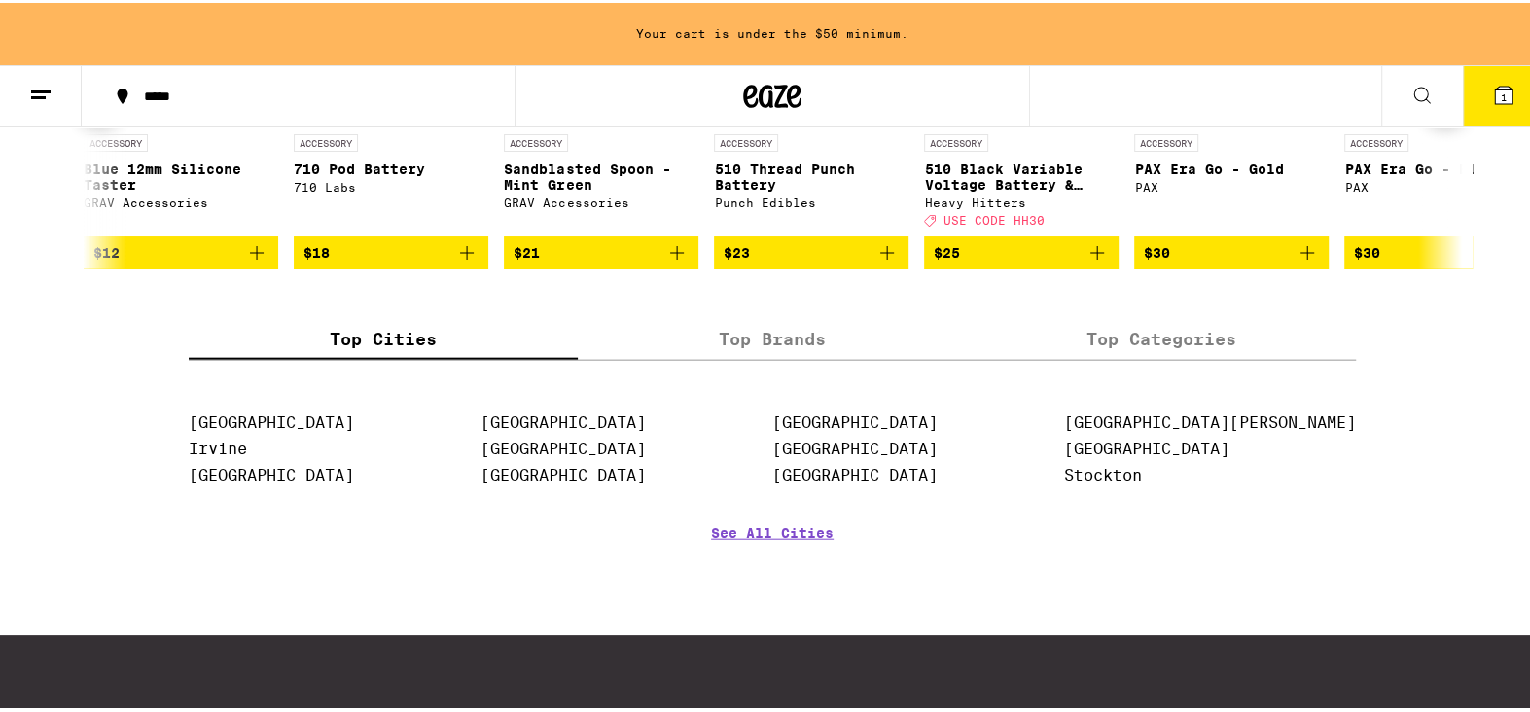
click at [1443, 104] on icon at bounding box center [1446, 97] width 16 height 14
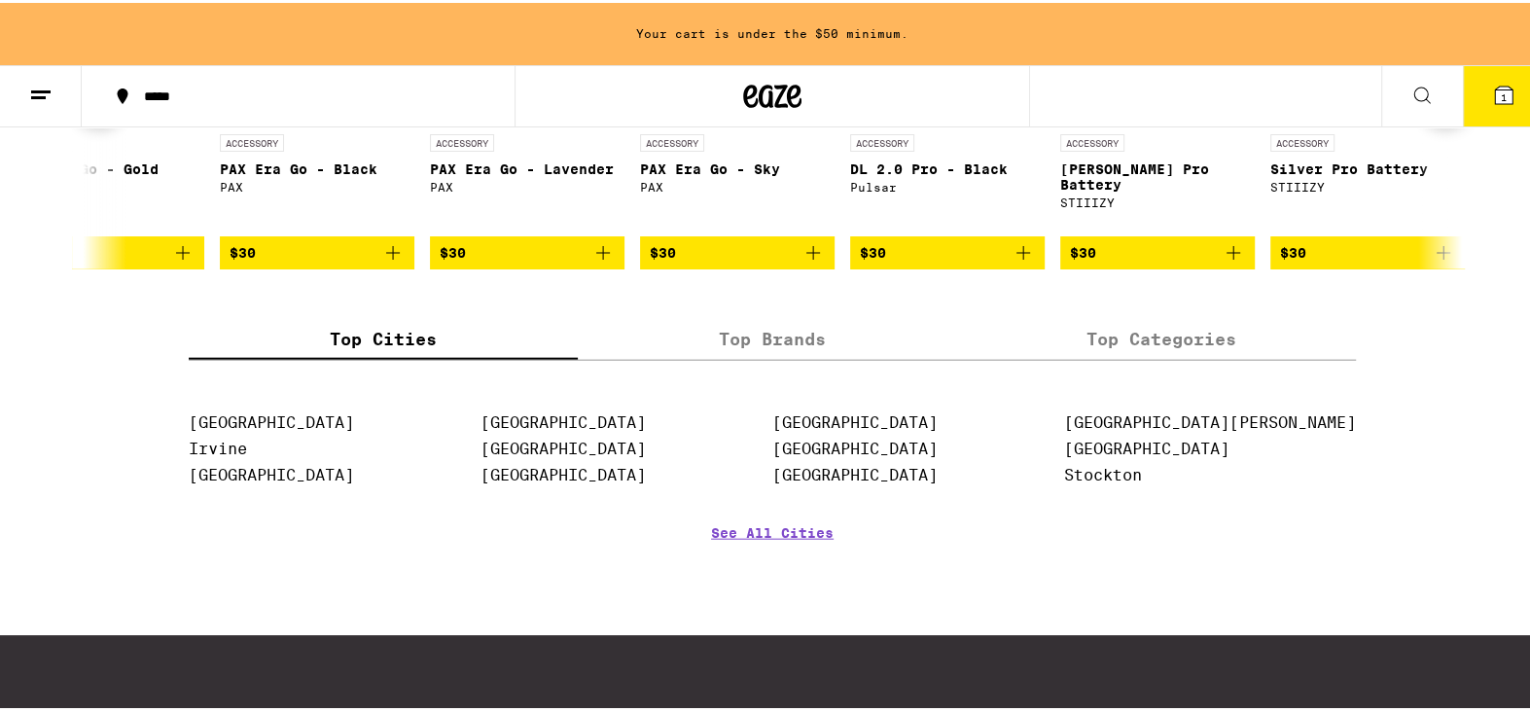
scroll to position [0, 3473]
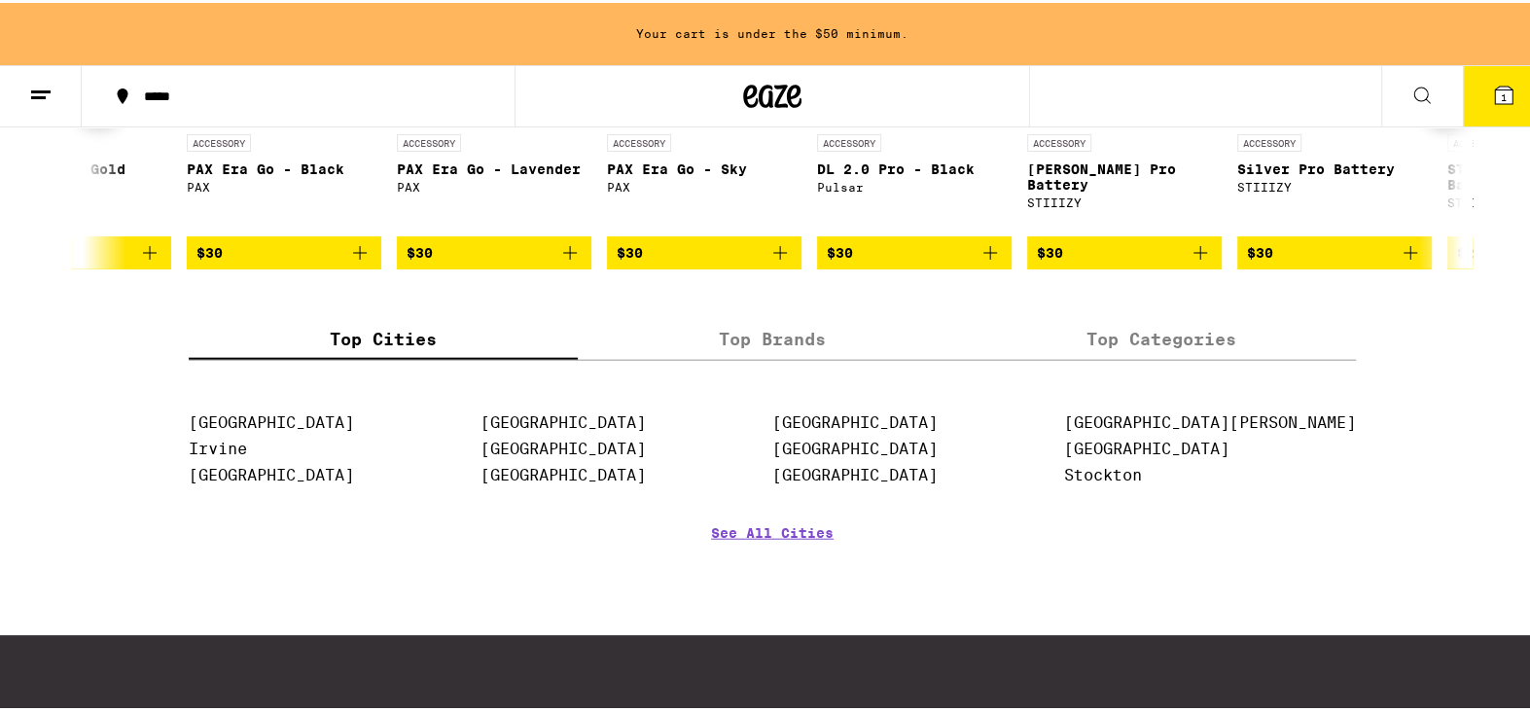
click at [1443, 104] on icon at bounding box center [1446, 97] width 16 height 14
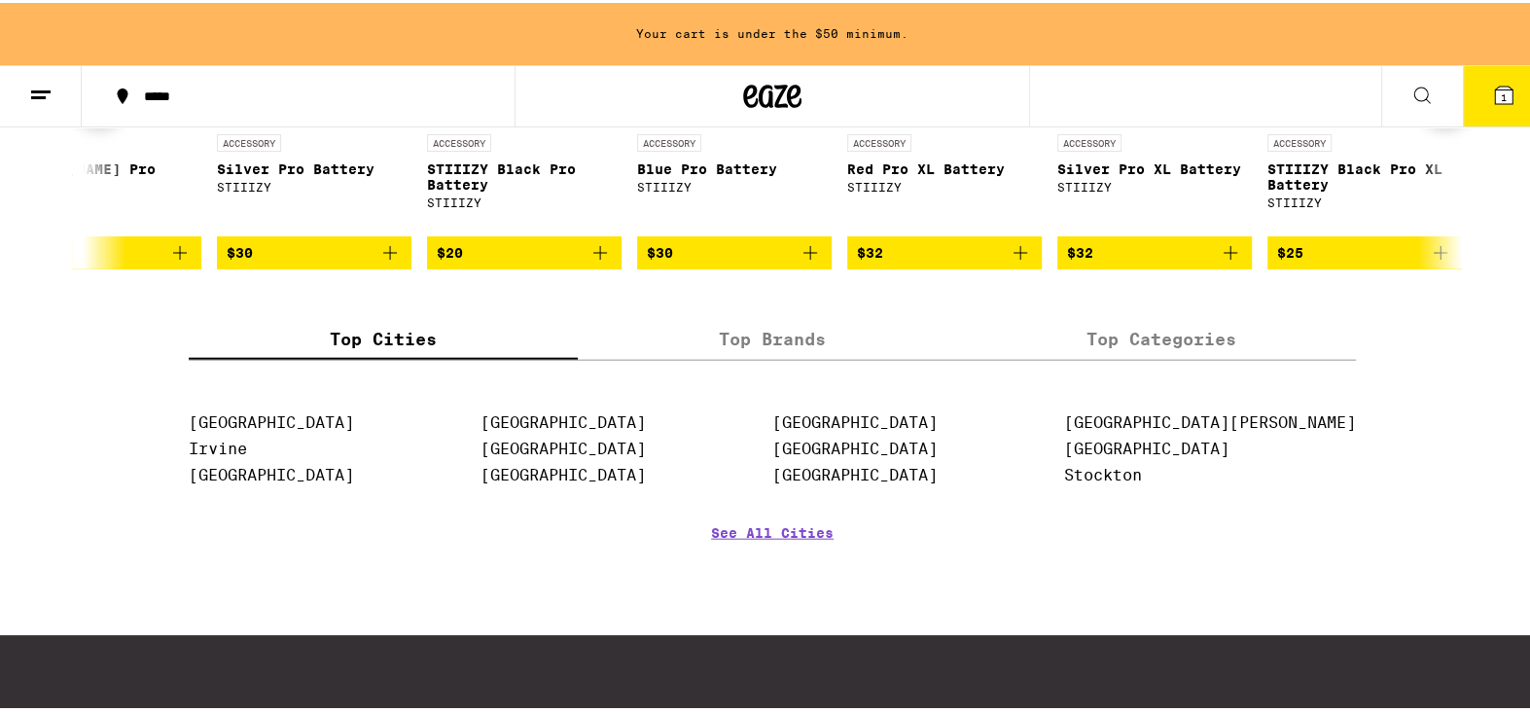
scroll to position [0, 4513]
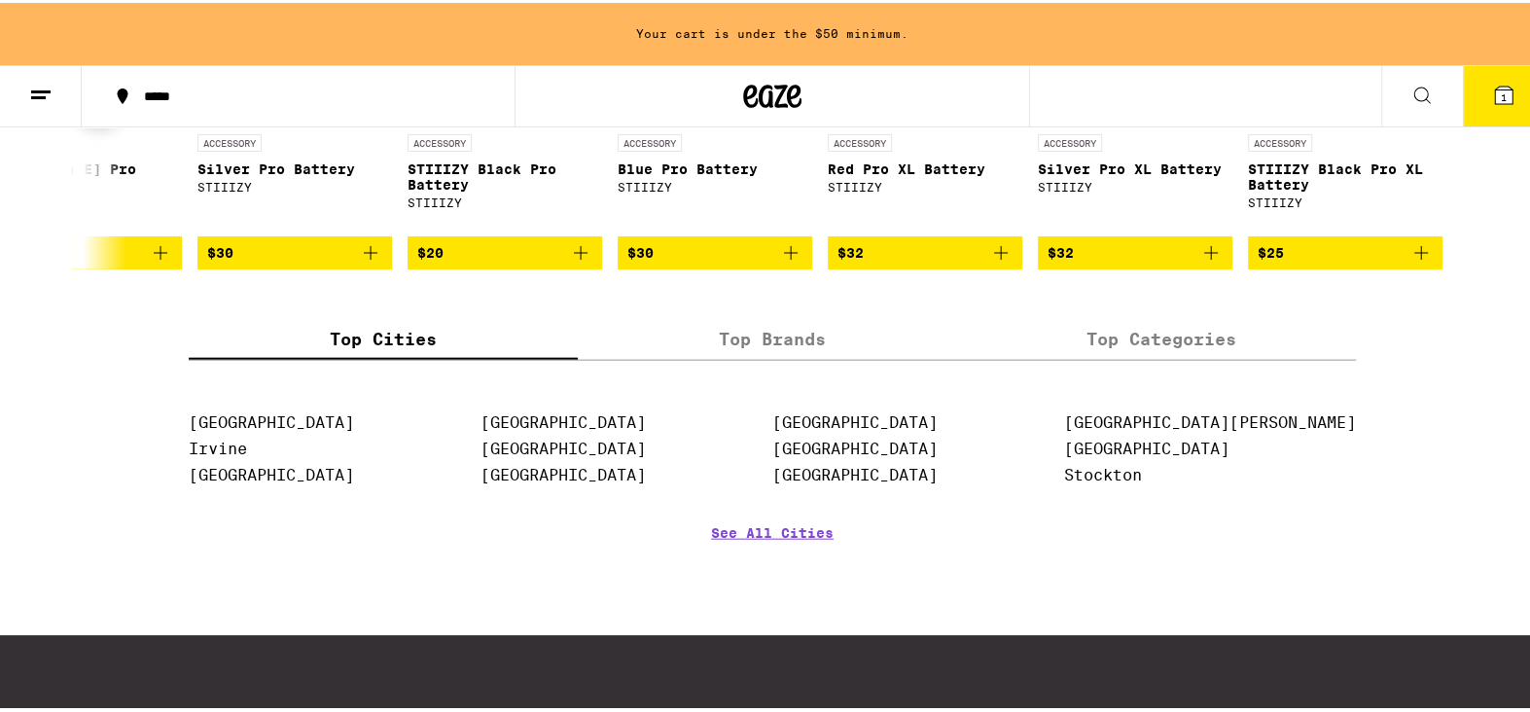
click at [72, 125] on button at bounding box center [99, 97] width 54 height 54
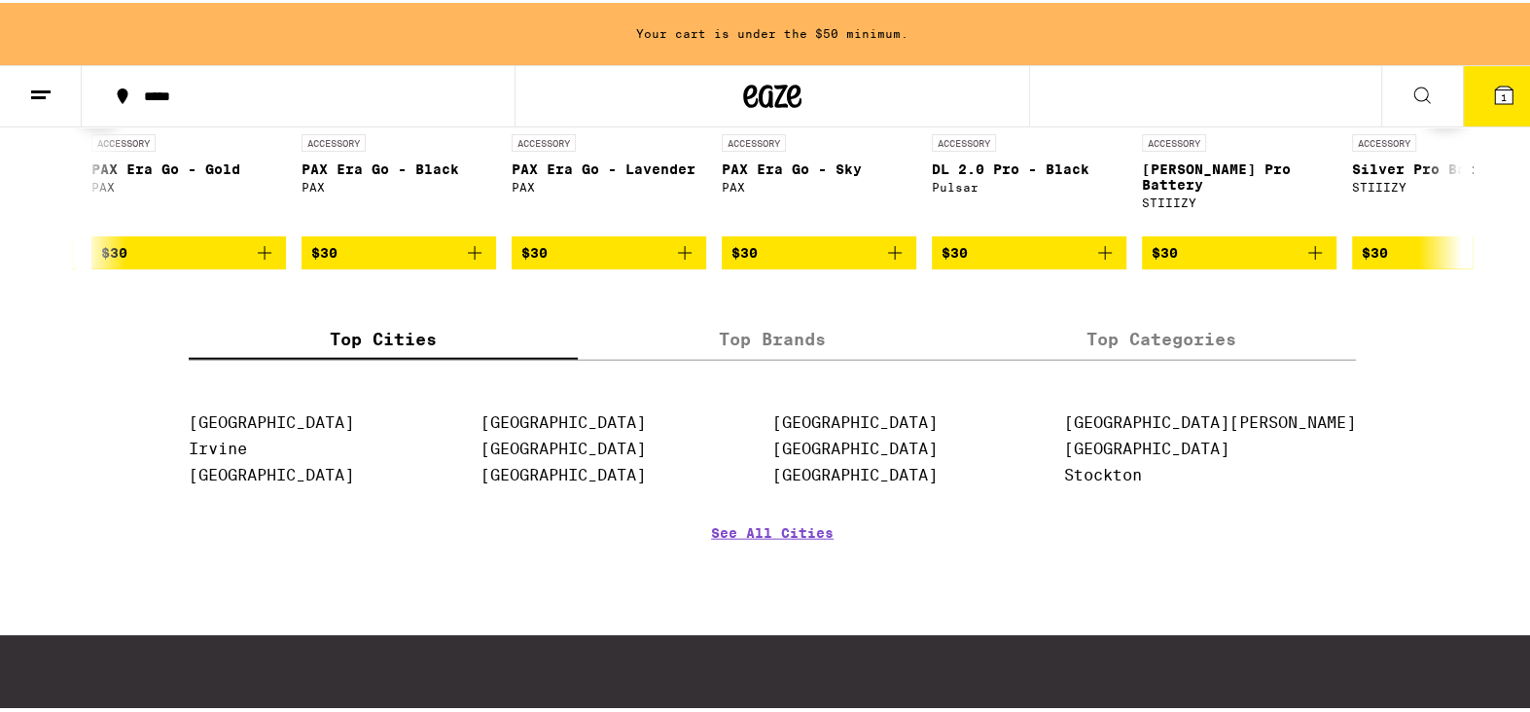
scroll to position [0, 3356]
click at [88, 109] on icon at bounding box center [99, 97] width 23 height 23
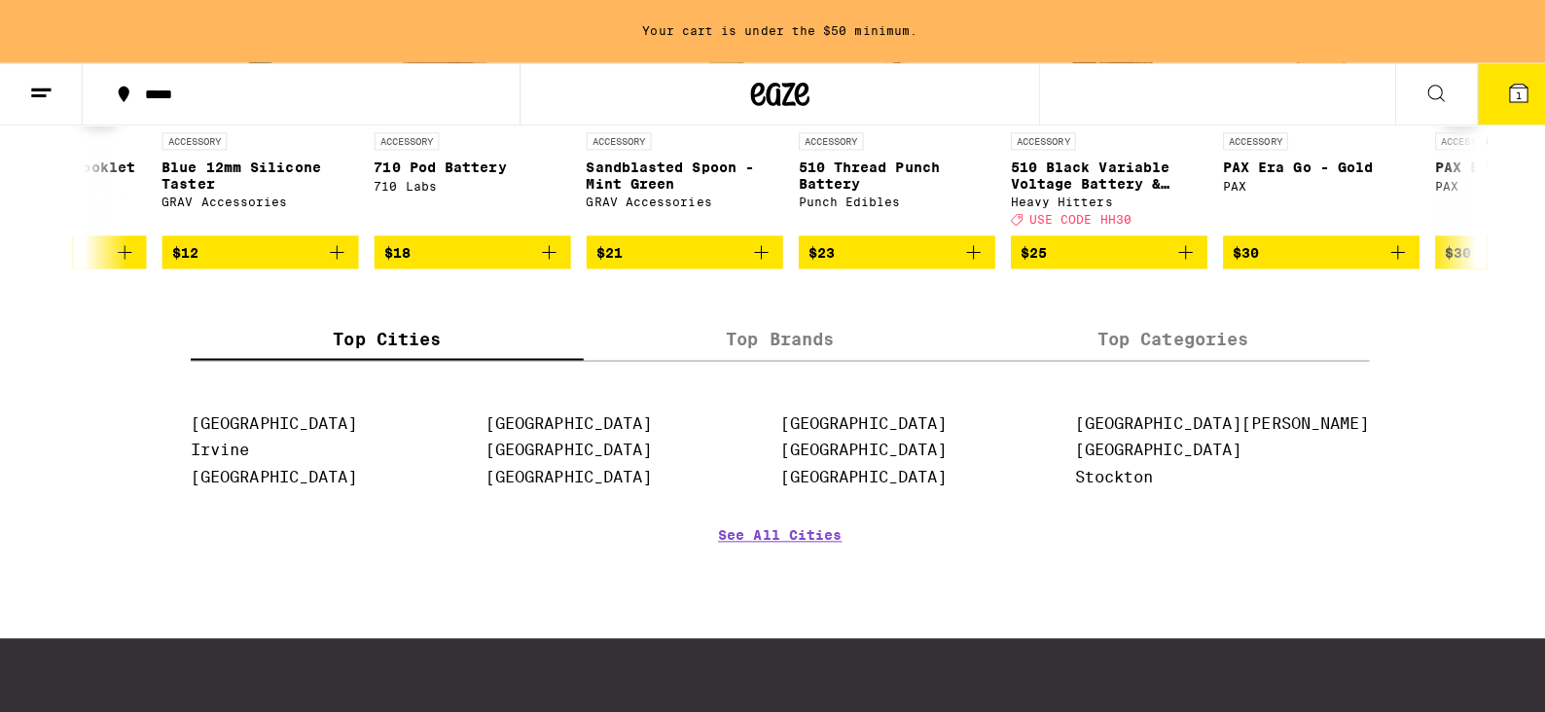
scroll to position [0, 2198]
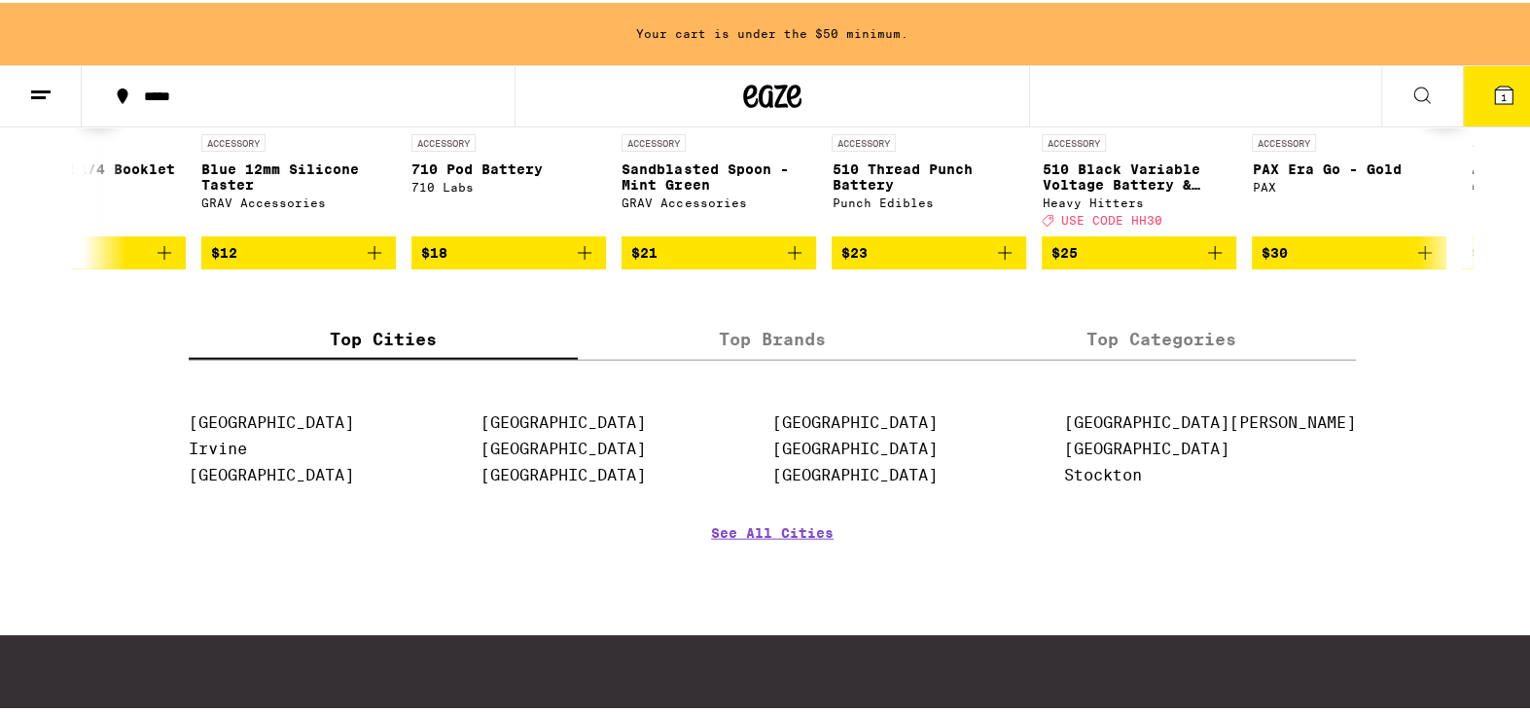
click at [1009, 267] on button "$23" at bounding box center [929, 250] width 195 height 33
click at [1495, 97] on icon at bounding box center [1504, 93] width 18 height 18
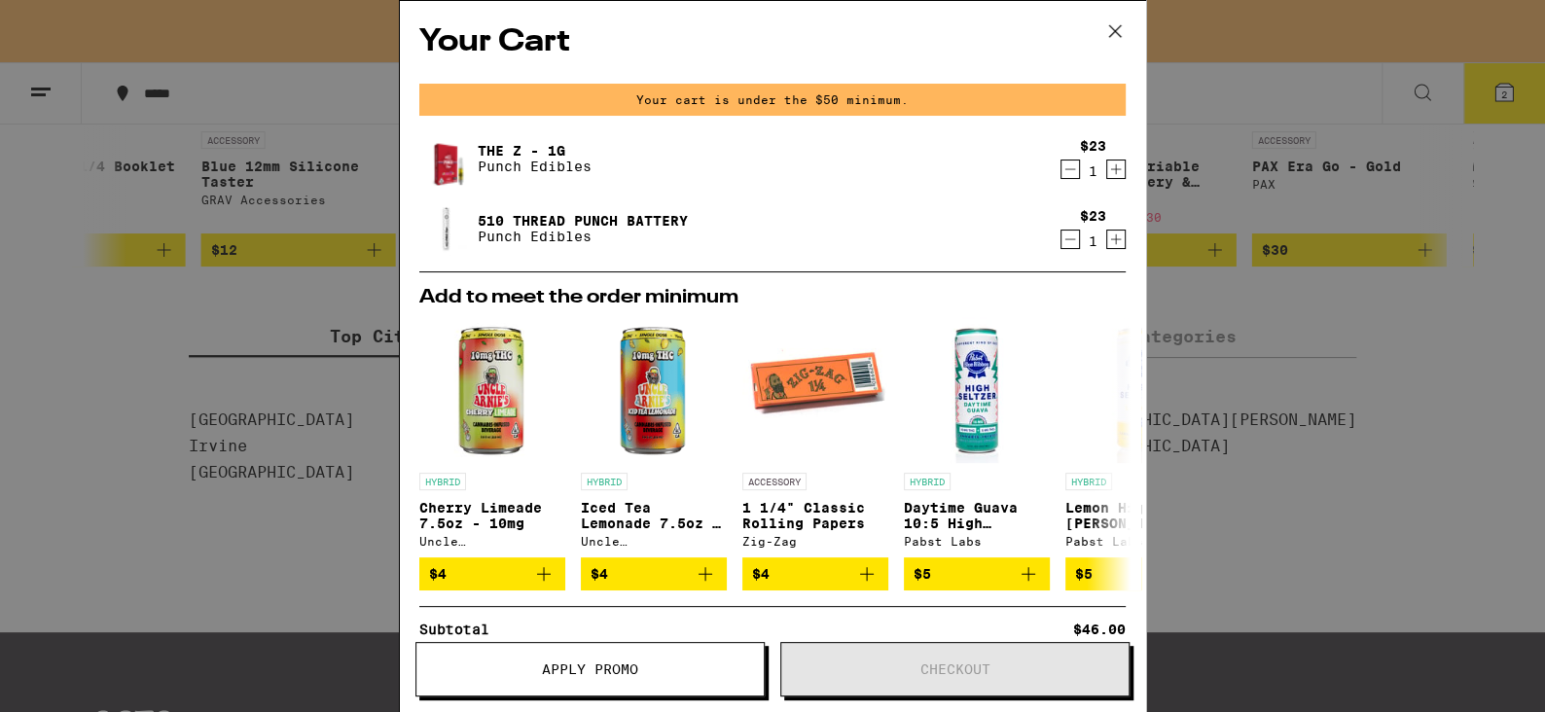
click at [1116, 28] on icon at bounding box center [1114, 31] width 29 height 29
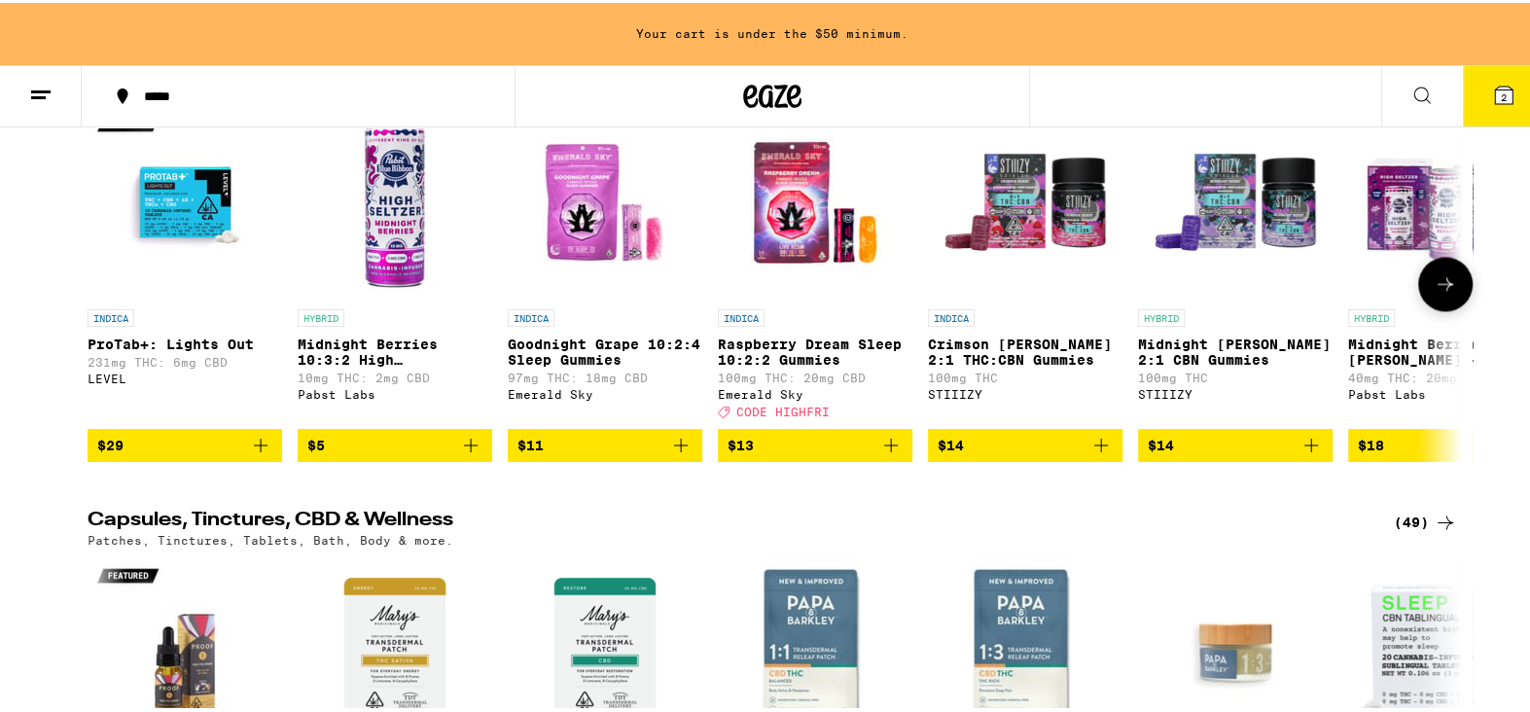
scroll to position [7503, 0]
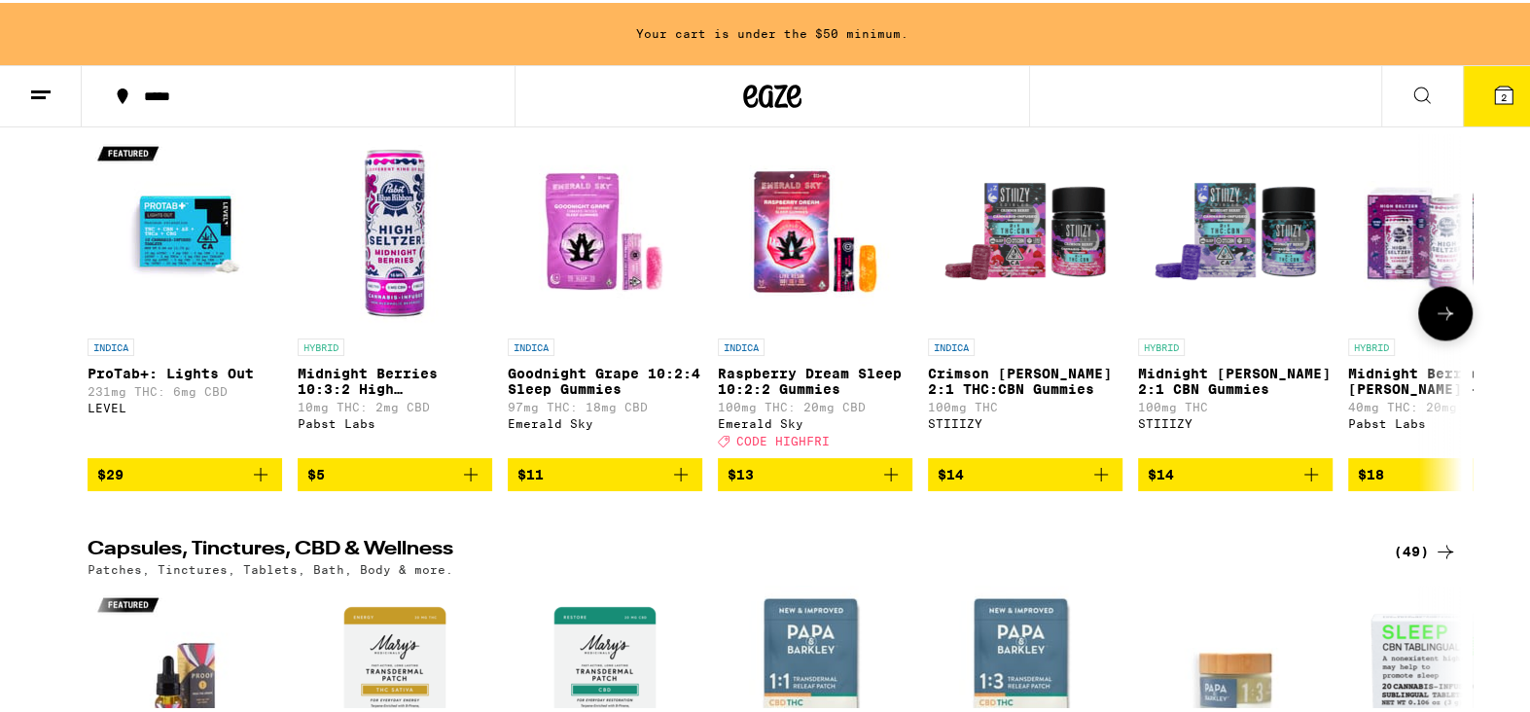
click at [1436, 322] on icon at bounding box center [1445, 310] width 23 height 23
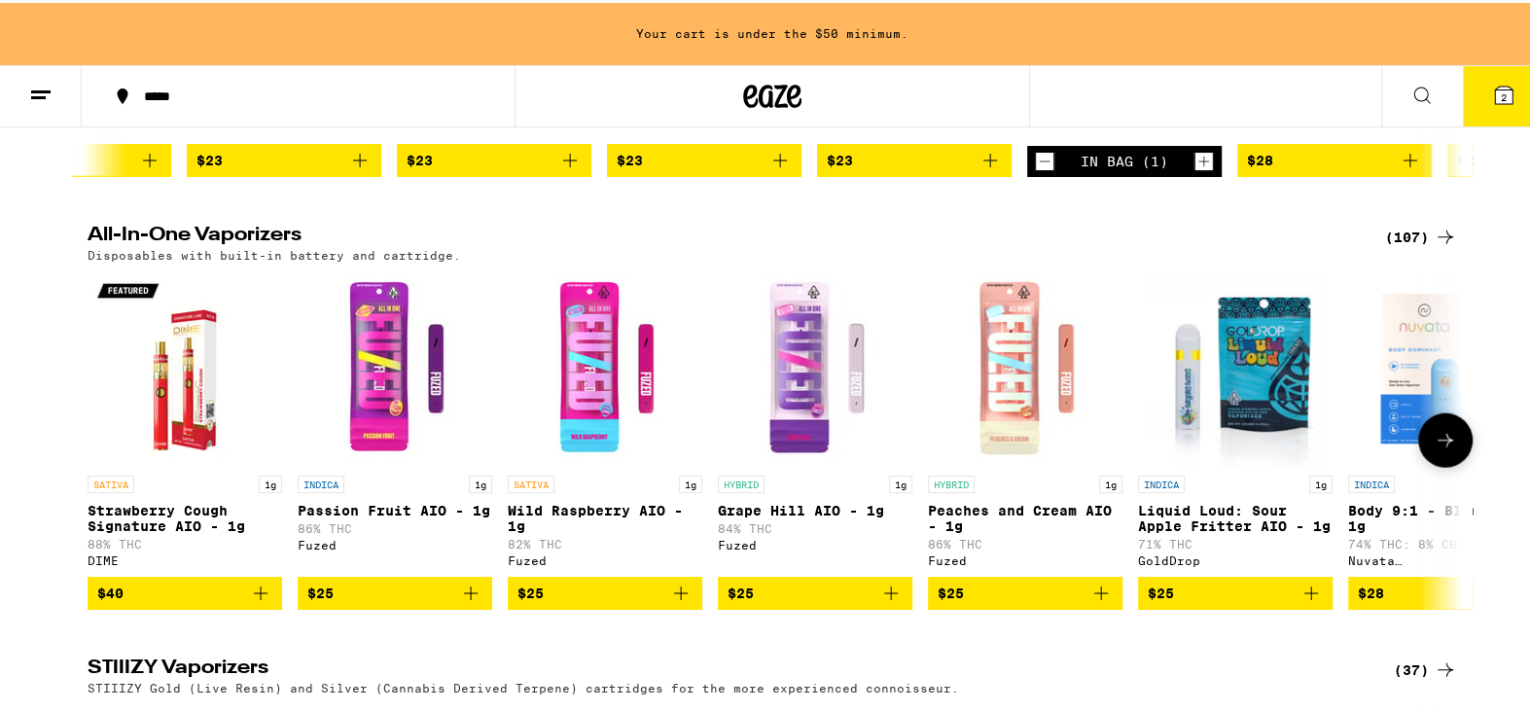
scroll to position [3028, 0]
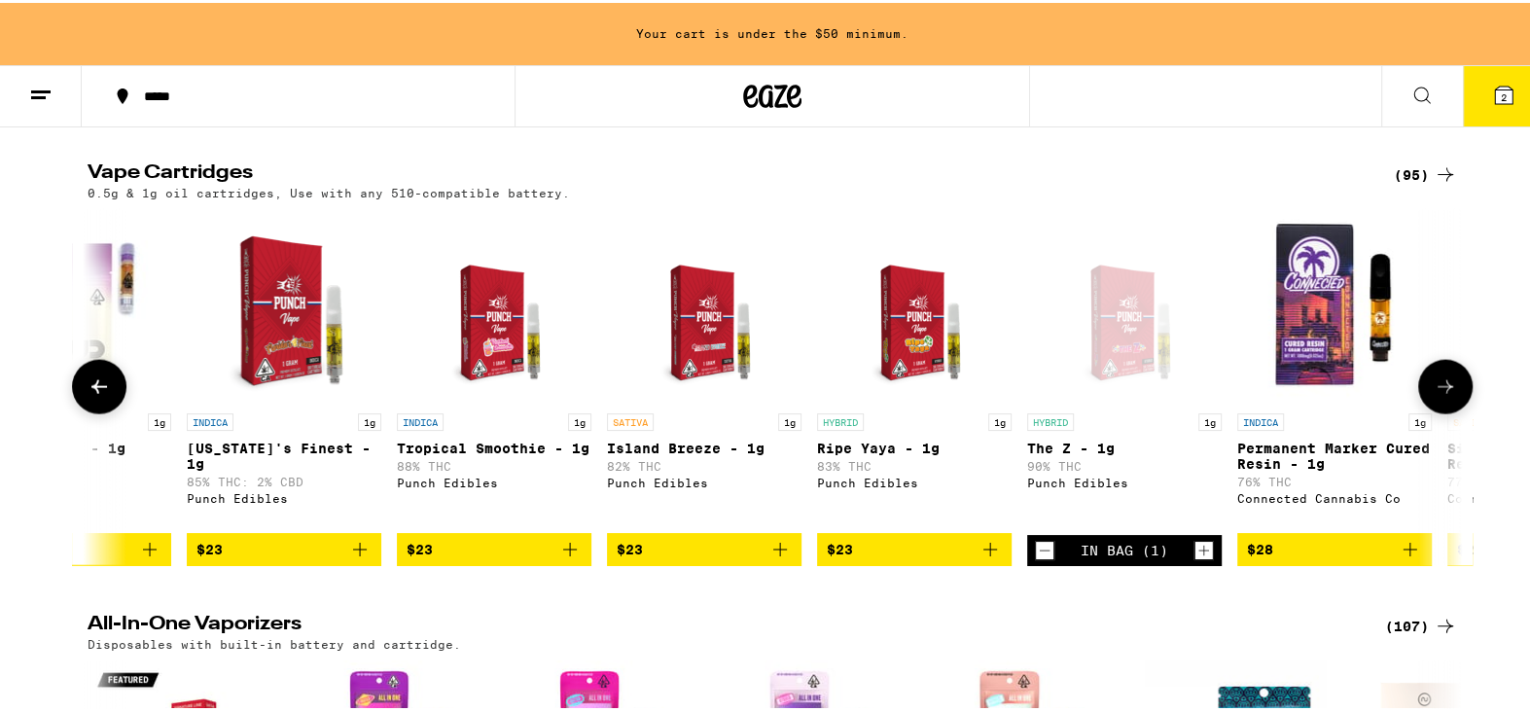
click at [1440, 412] on button at bounding box center [1446, 384] width 54 height 54
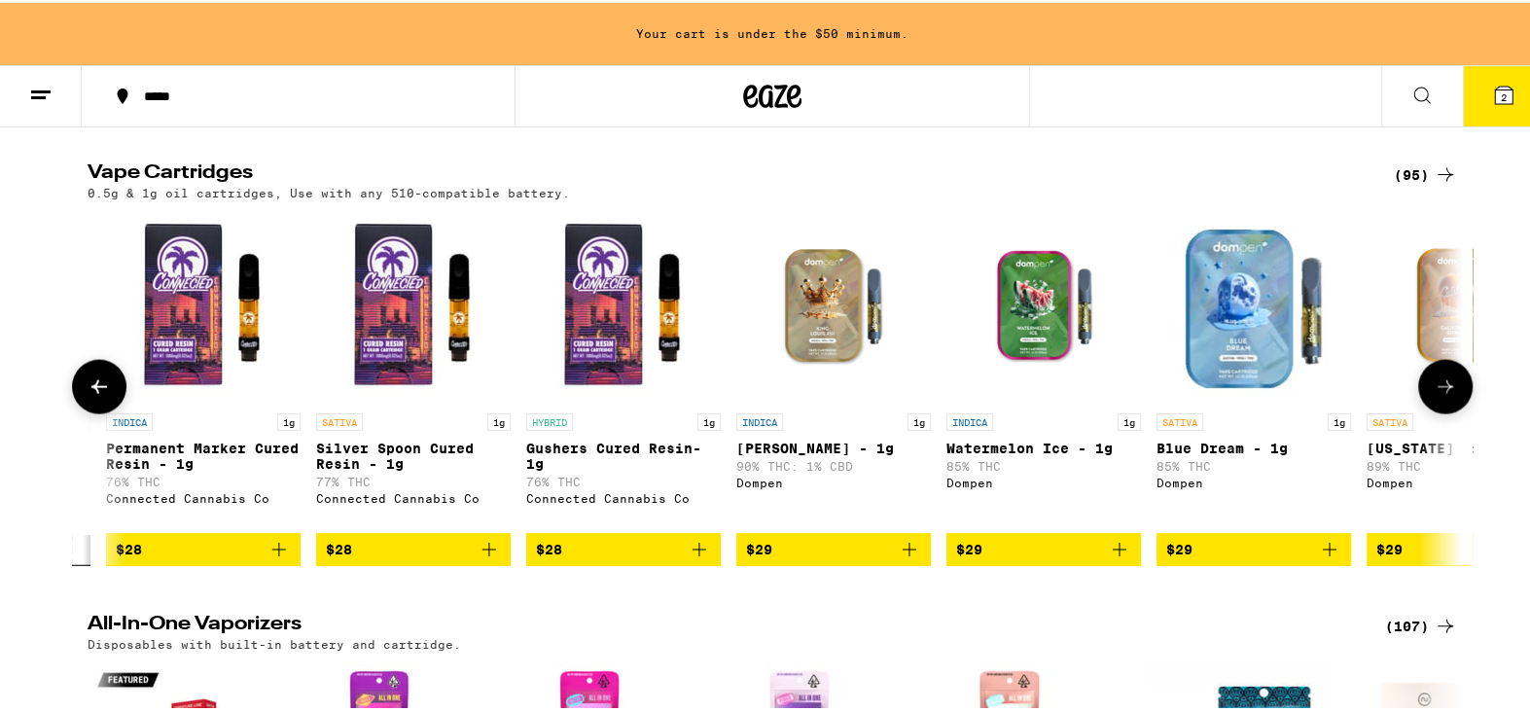
scroll to position [0, 4631]
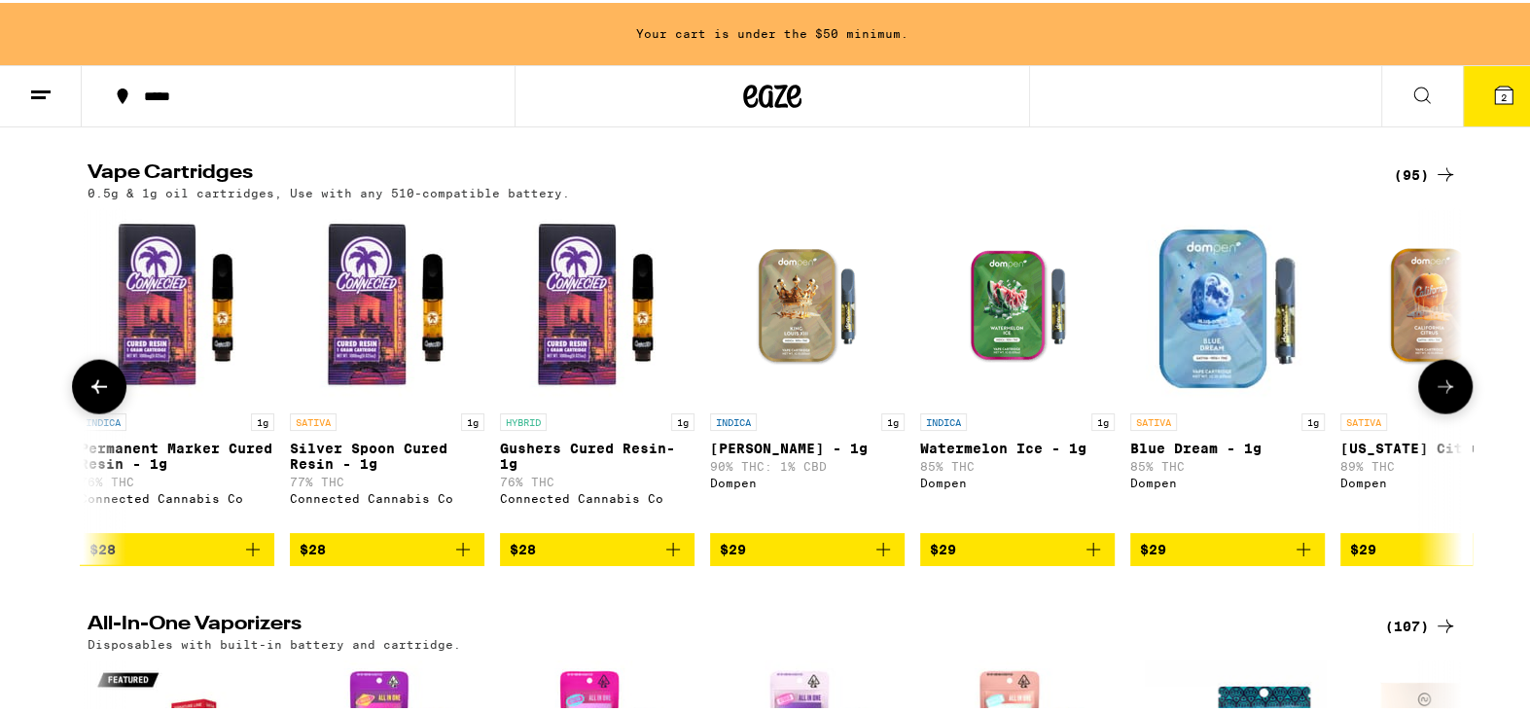
click at [1455, 412] on button at bounding box center [1446, 384] width 54 height 54
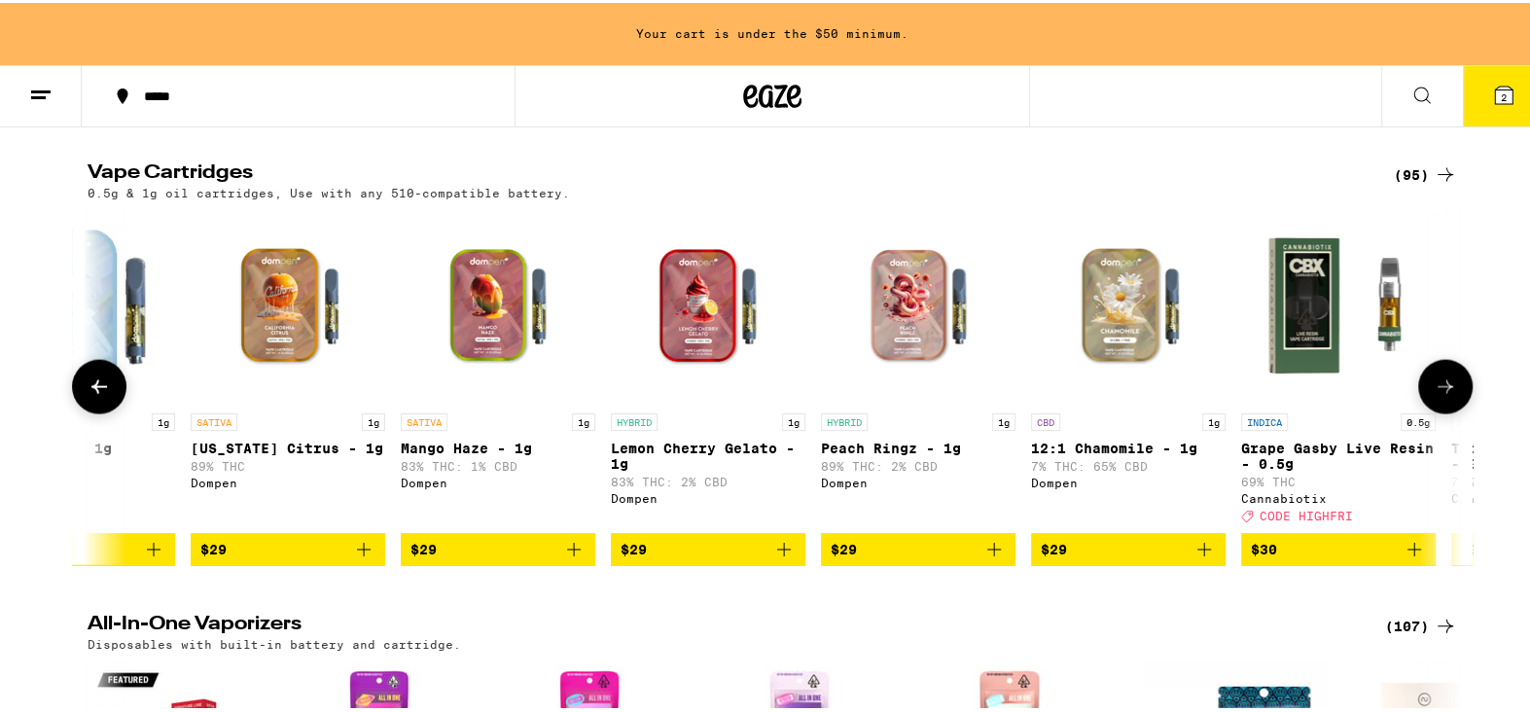
scroll to position [0, 5789]
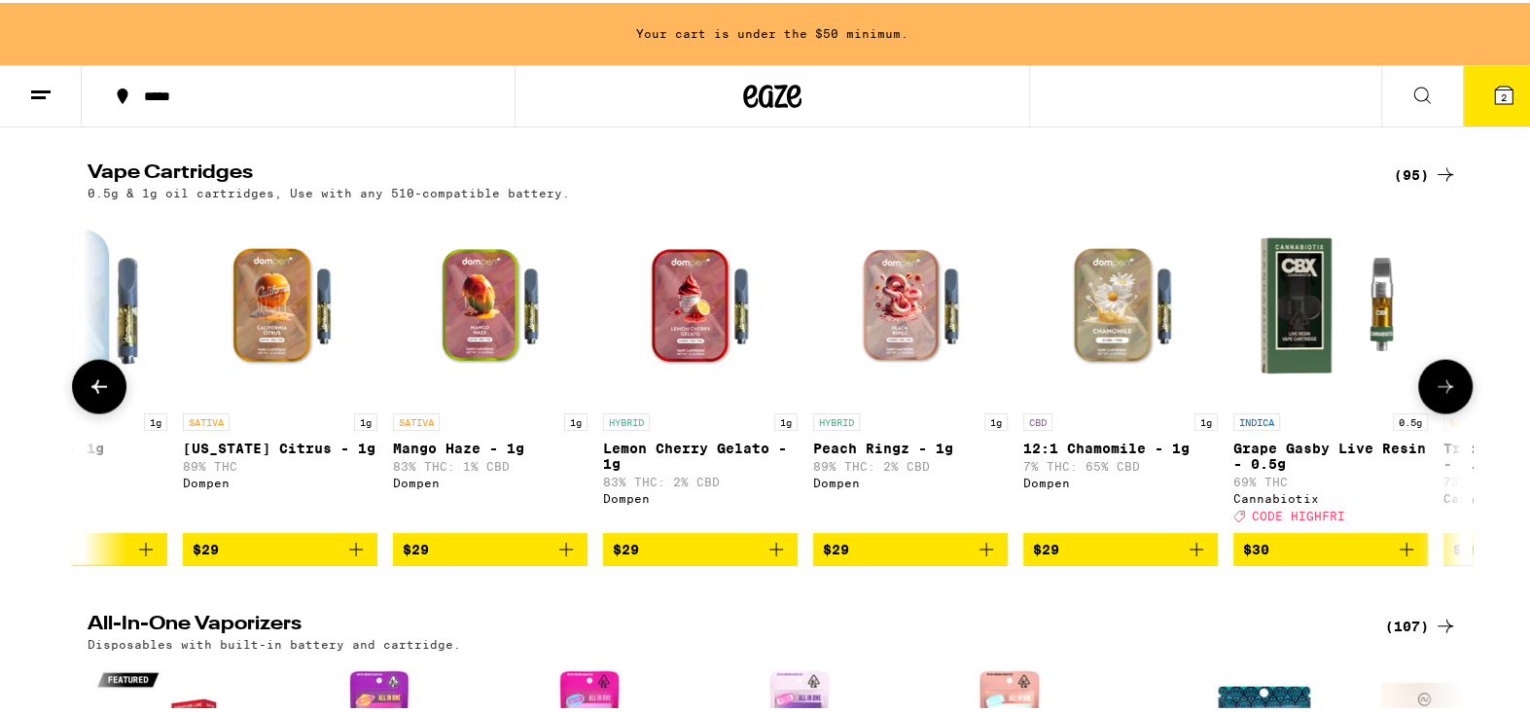
click at [1453, 412] on button at bounding box center [1446, 384] width 54 height 54
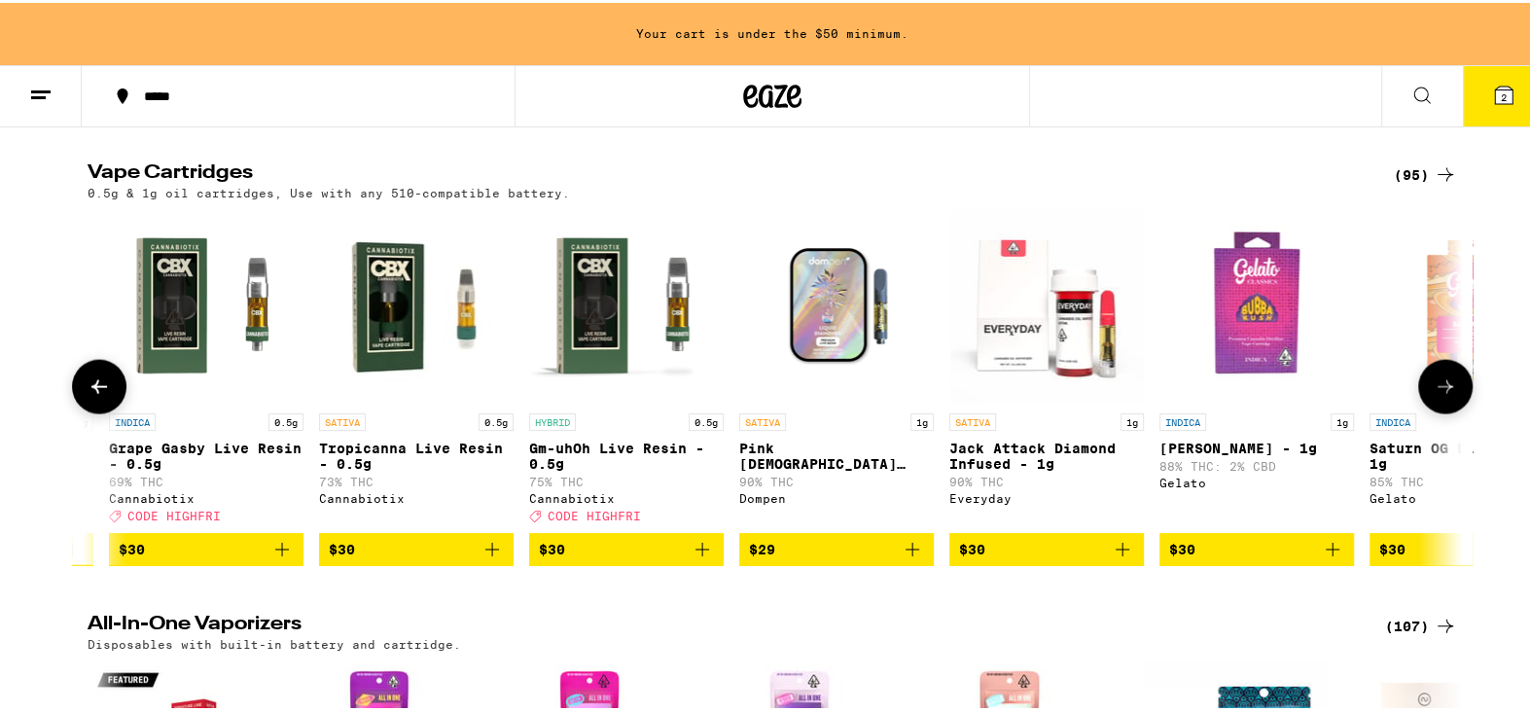
scroll to position [0, 6947]
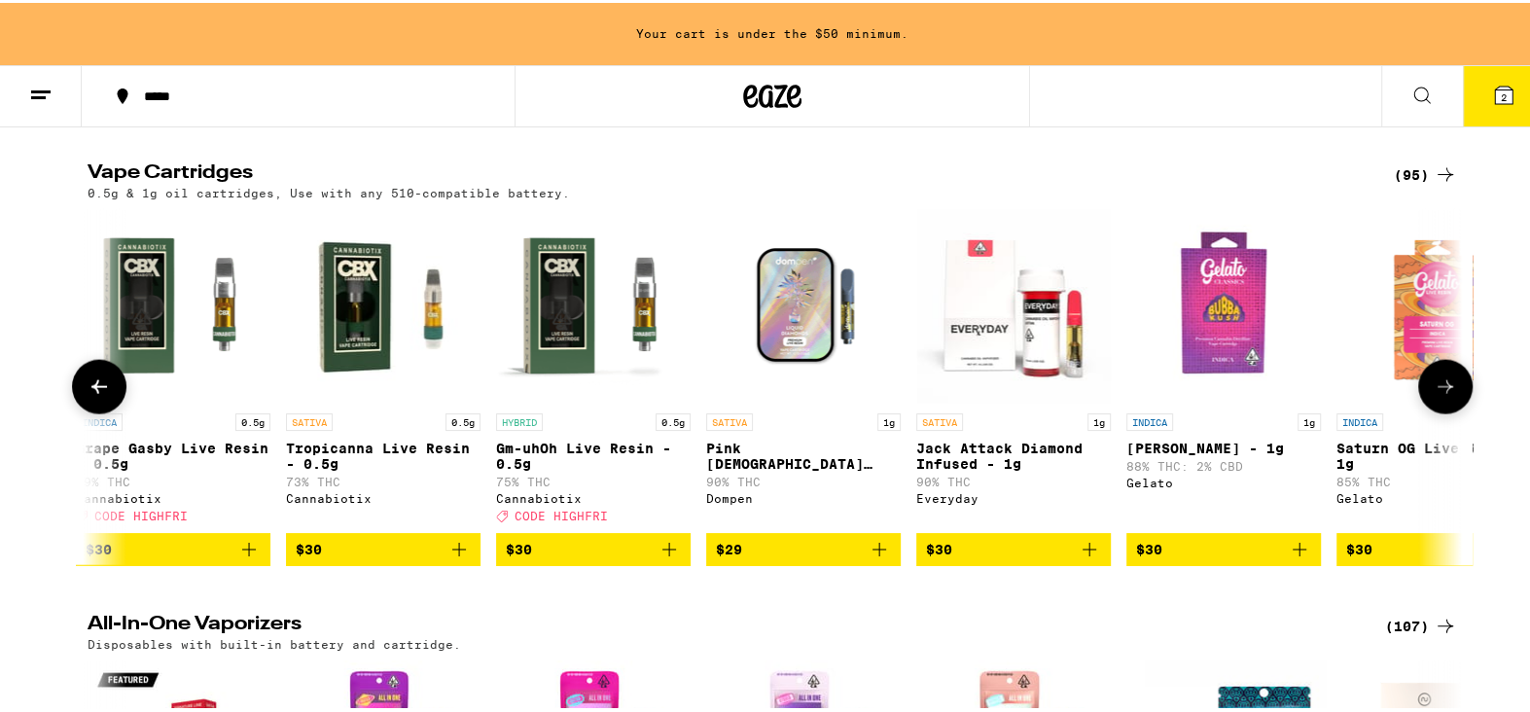
click at [1437, 396] on icon at bounding box center [1445, 384] width 23 height 23
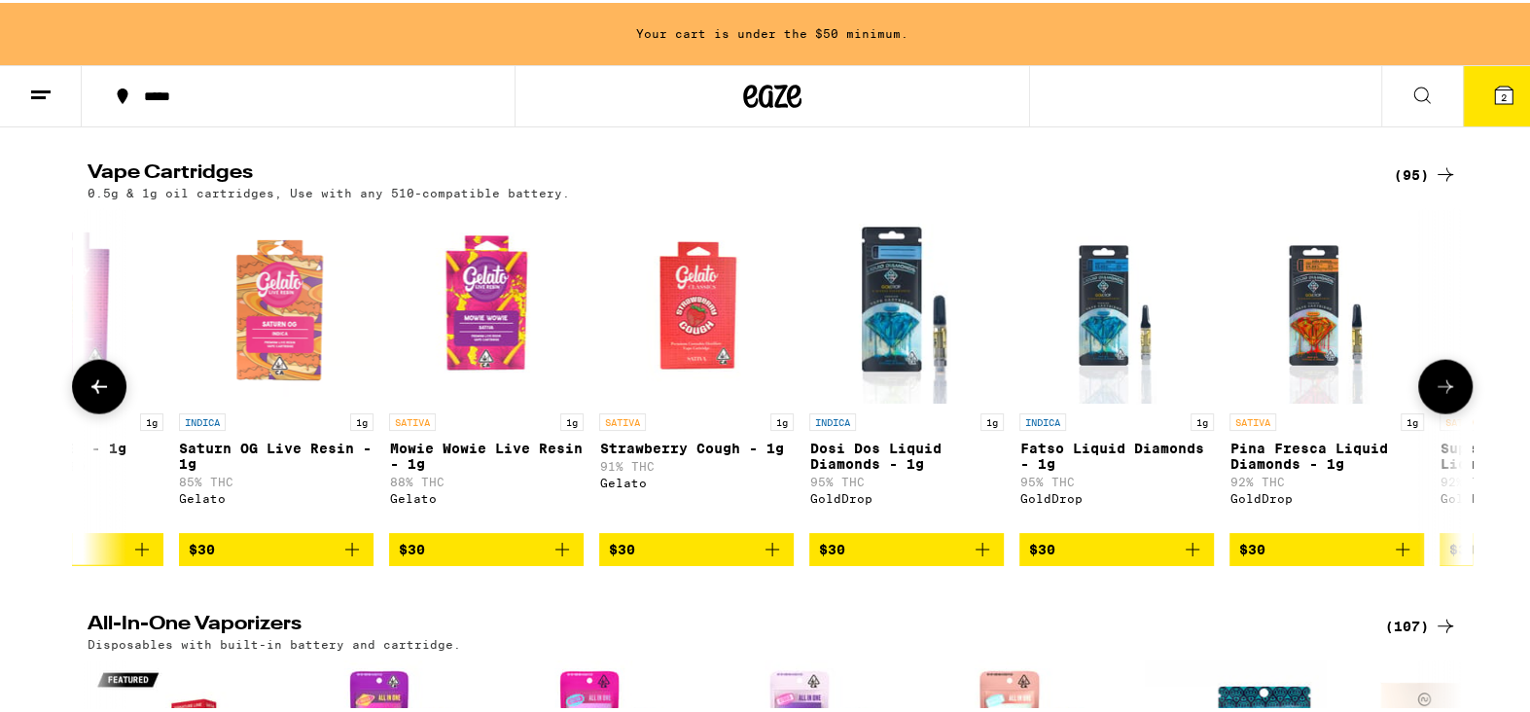
click at [1437, 396] on icon at bounding box center [1445, 384] width 23 height 23
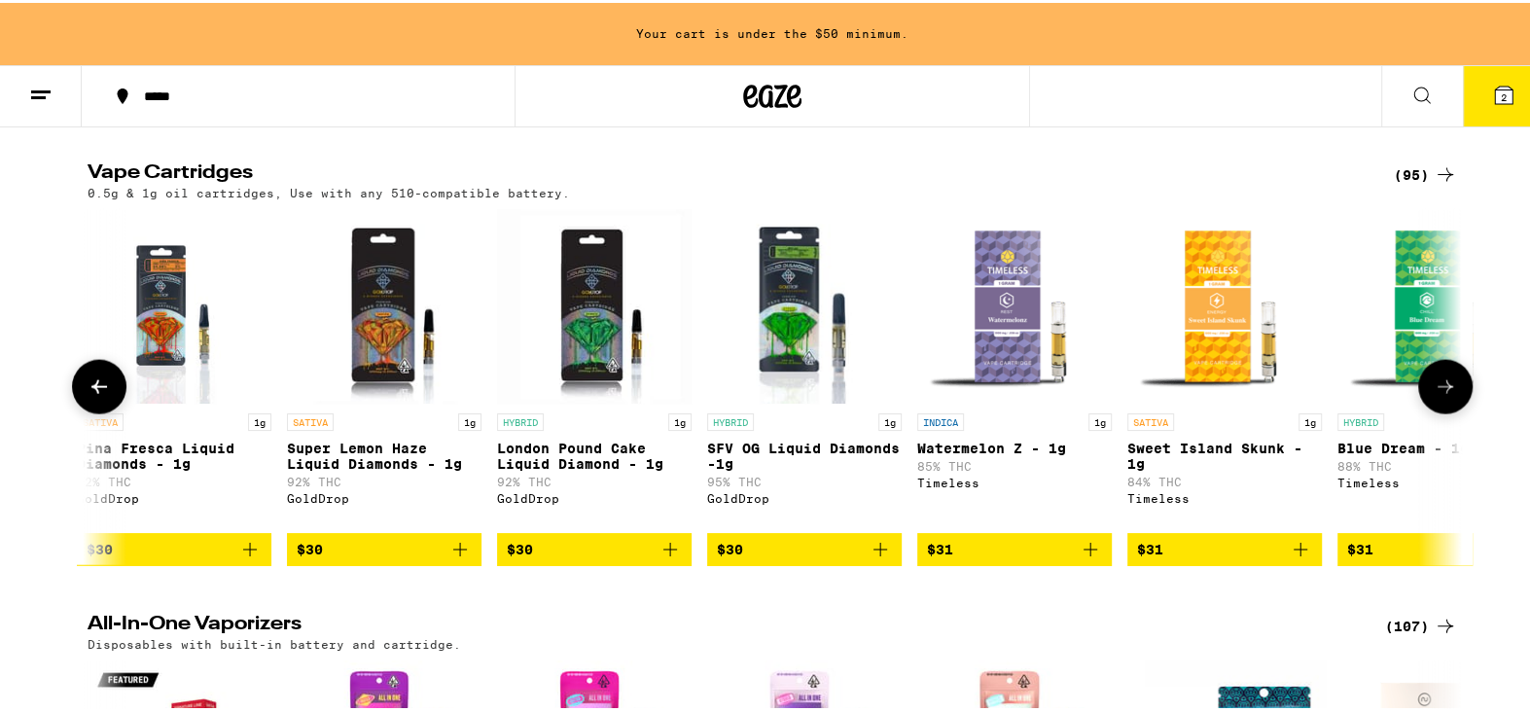
scroll to position [0, 9262]
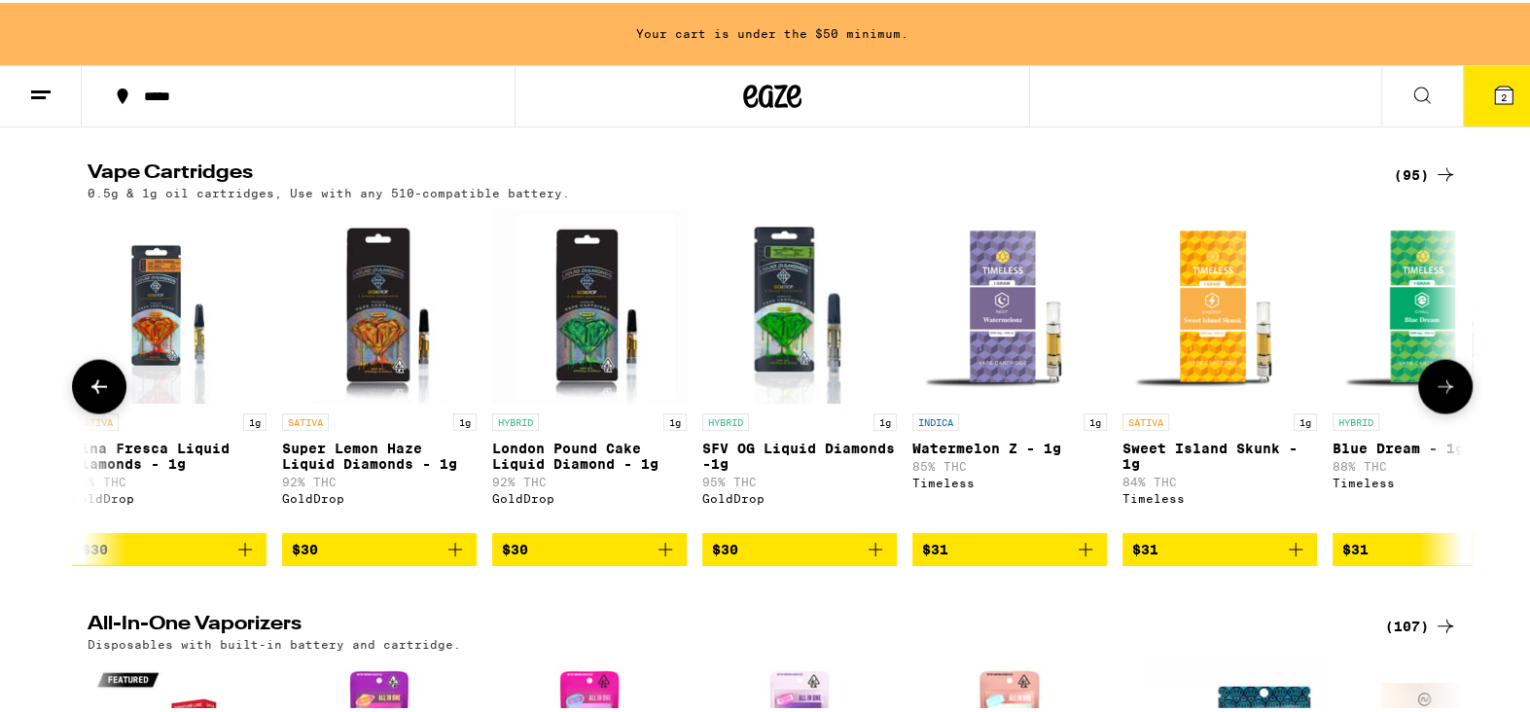
click at [1437, 396] on icon at bounding box center [1445, 384] width 23 height 23
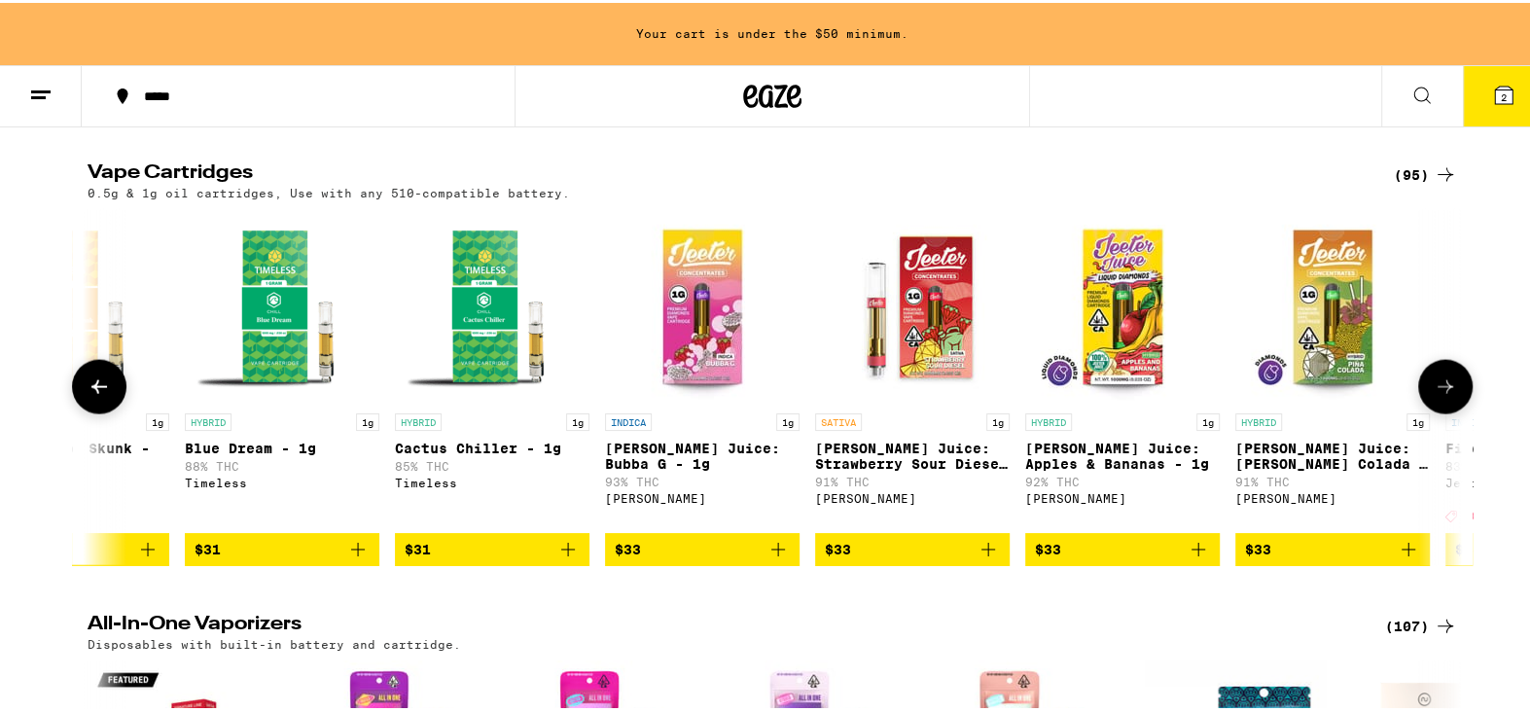
scroll to position [0, 10420]
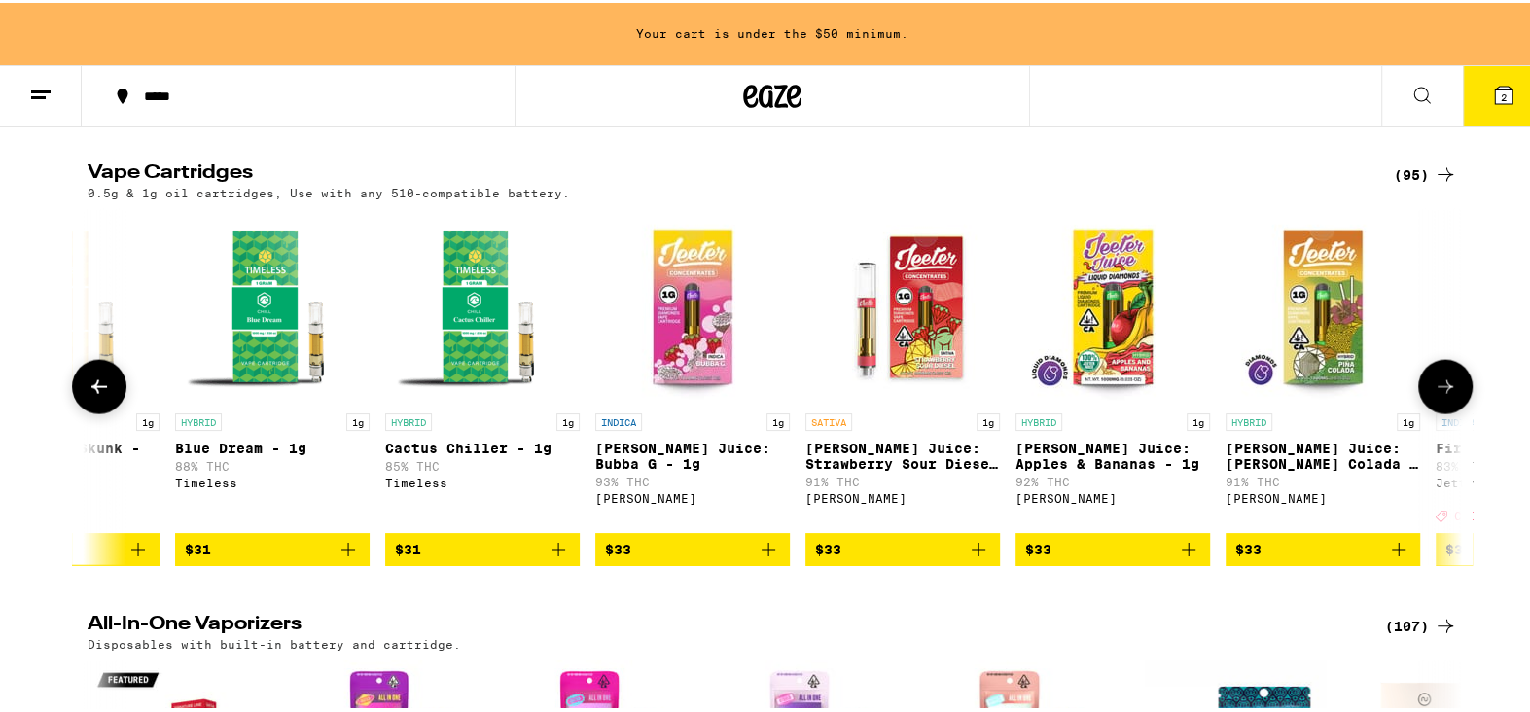
click at [669, 558] on span "$33" at bounding box center [692, 546] width 175 height 23
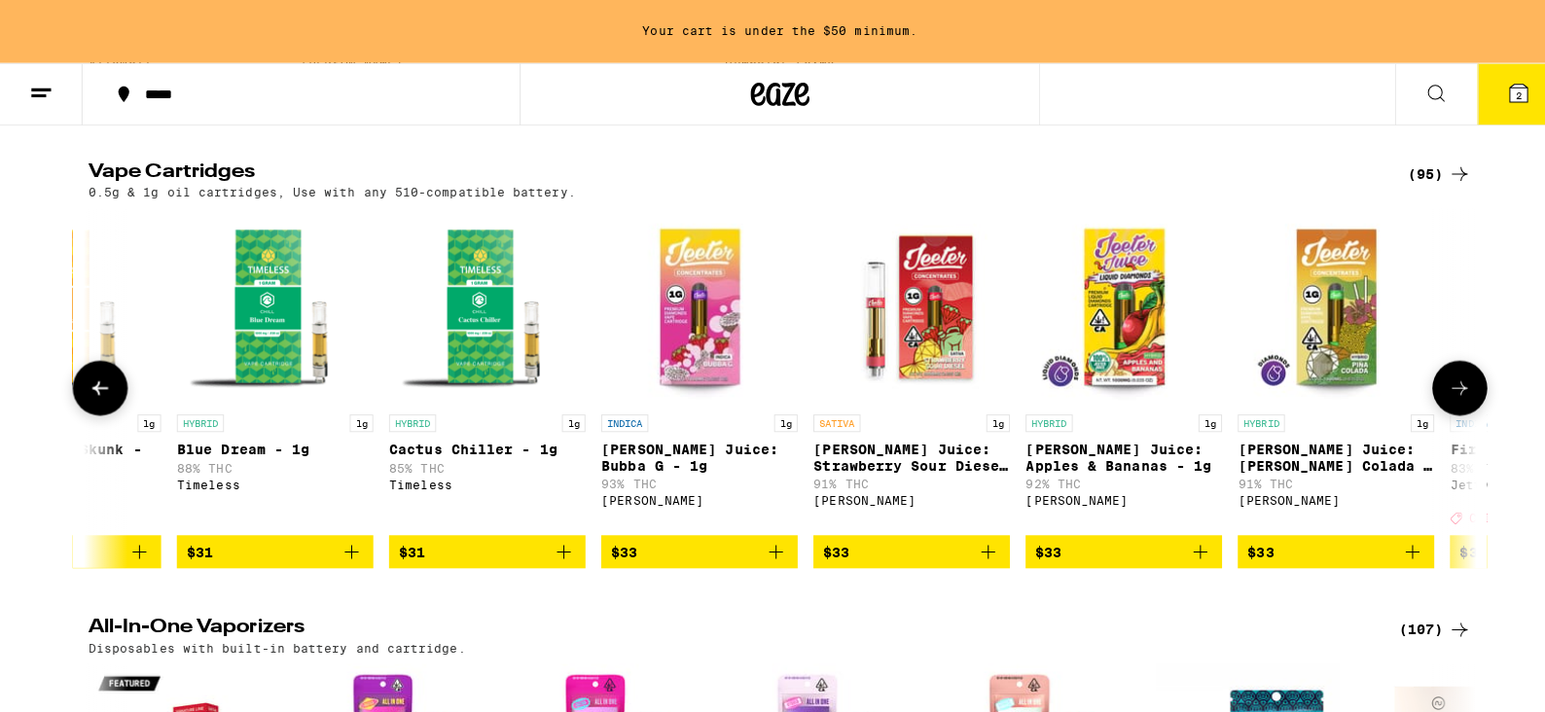
scroll to position [2966, 0]
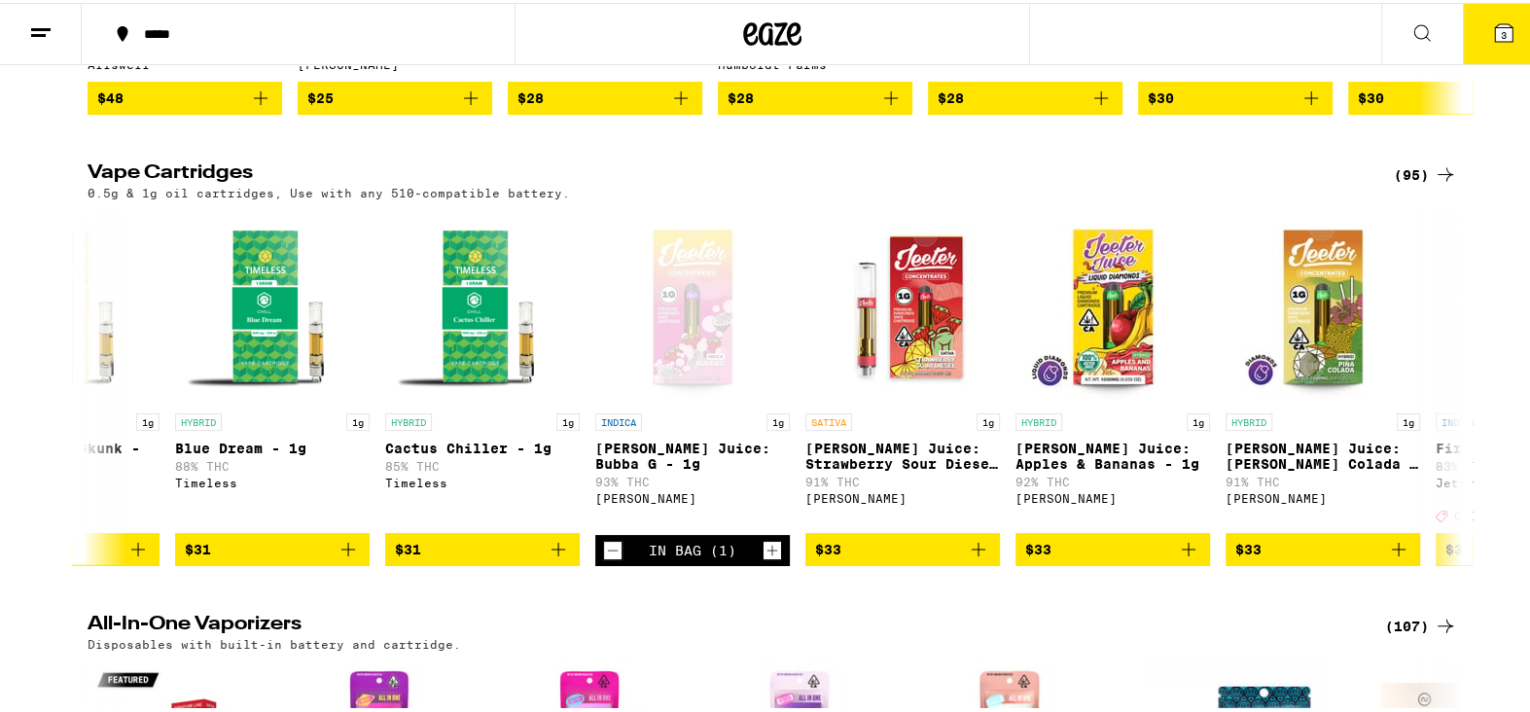
click at [1501, 26] on span "3" at bounding box center [1504, 32] width 6 height 12
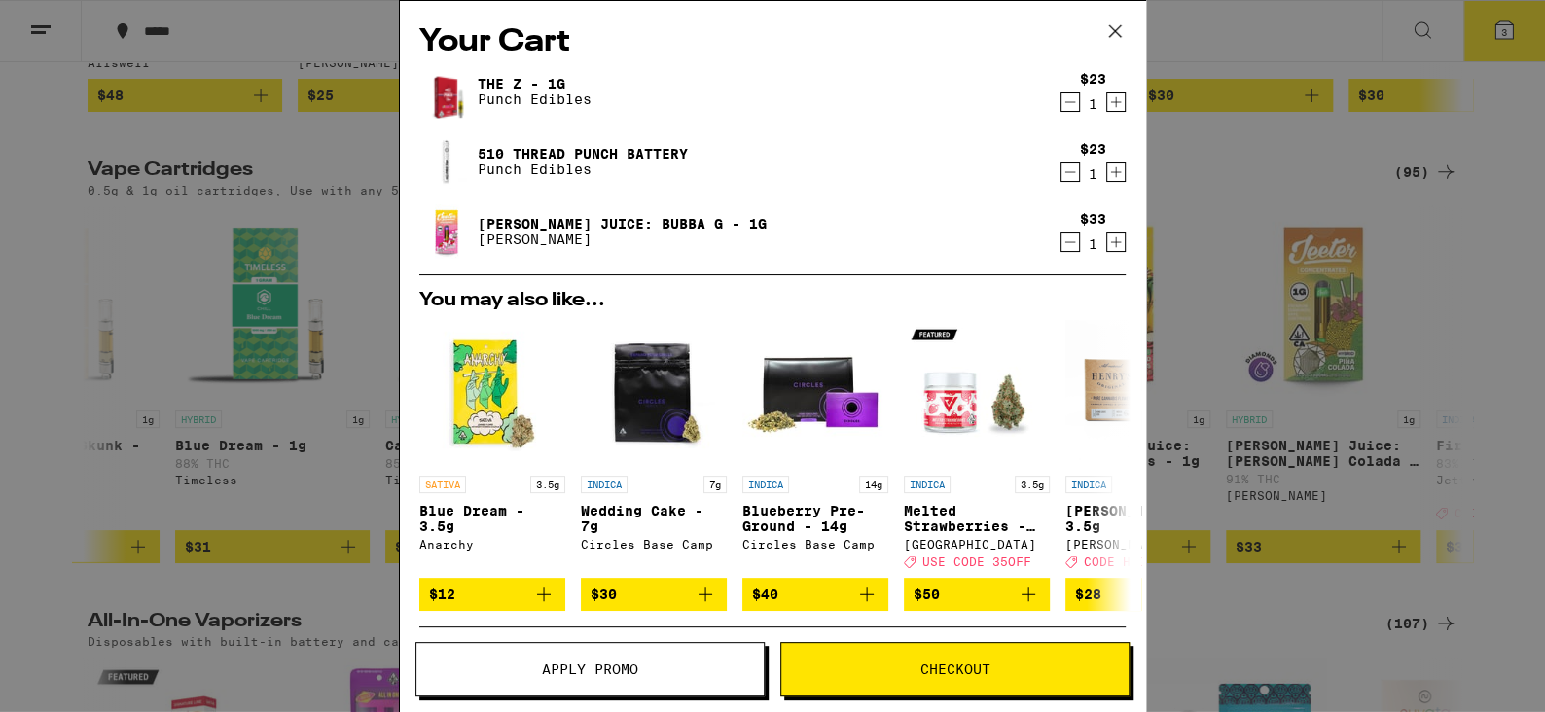
click at [1061, 110] on icon "Decrement" at bounding box center [1070, 101] width 18 height 23
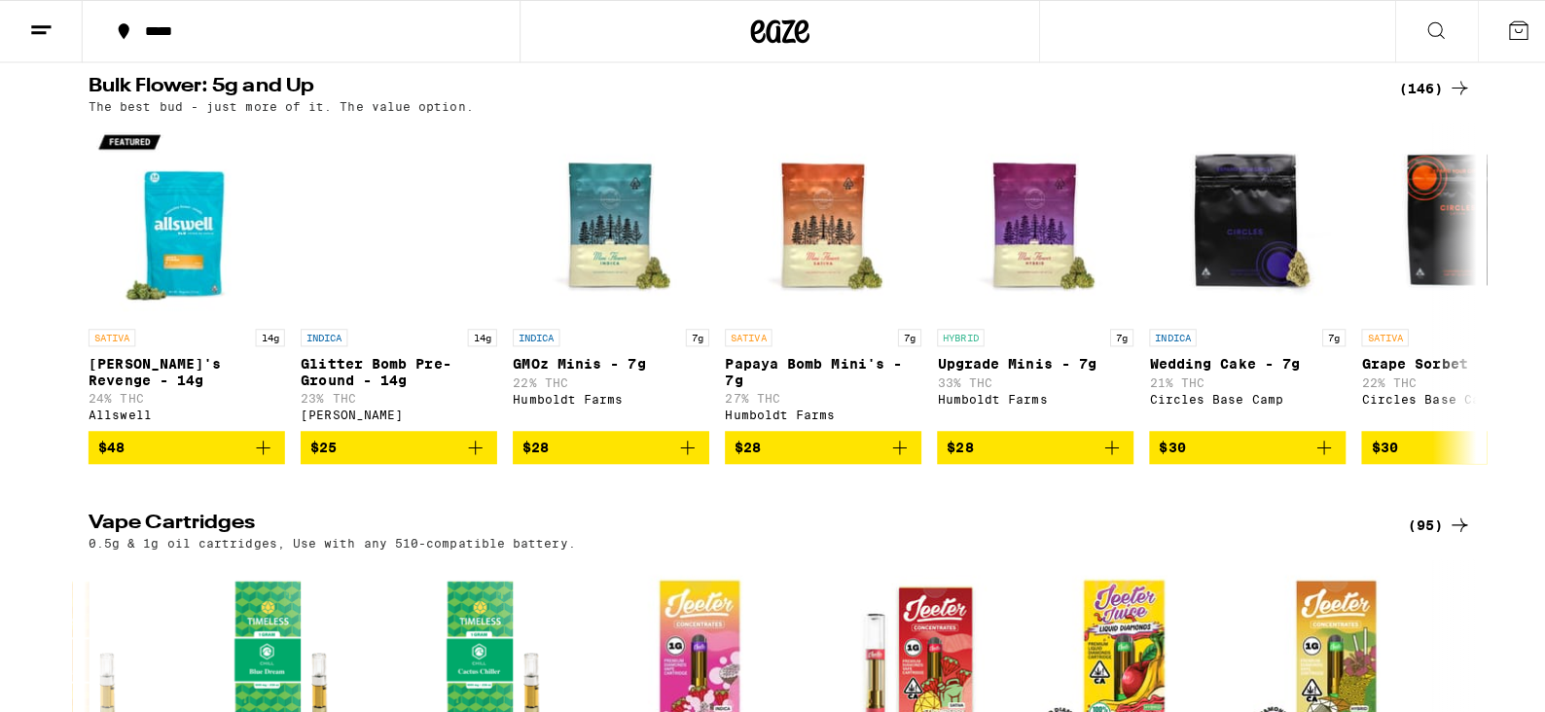
scroll to position [2530, 0]
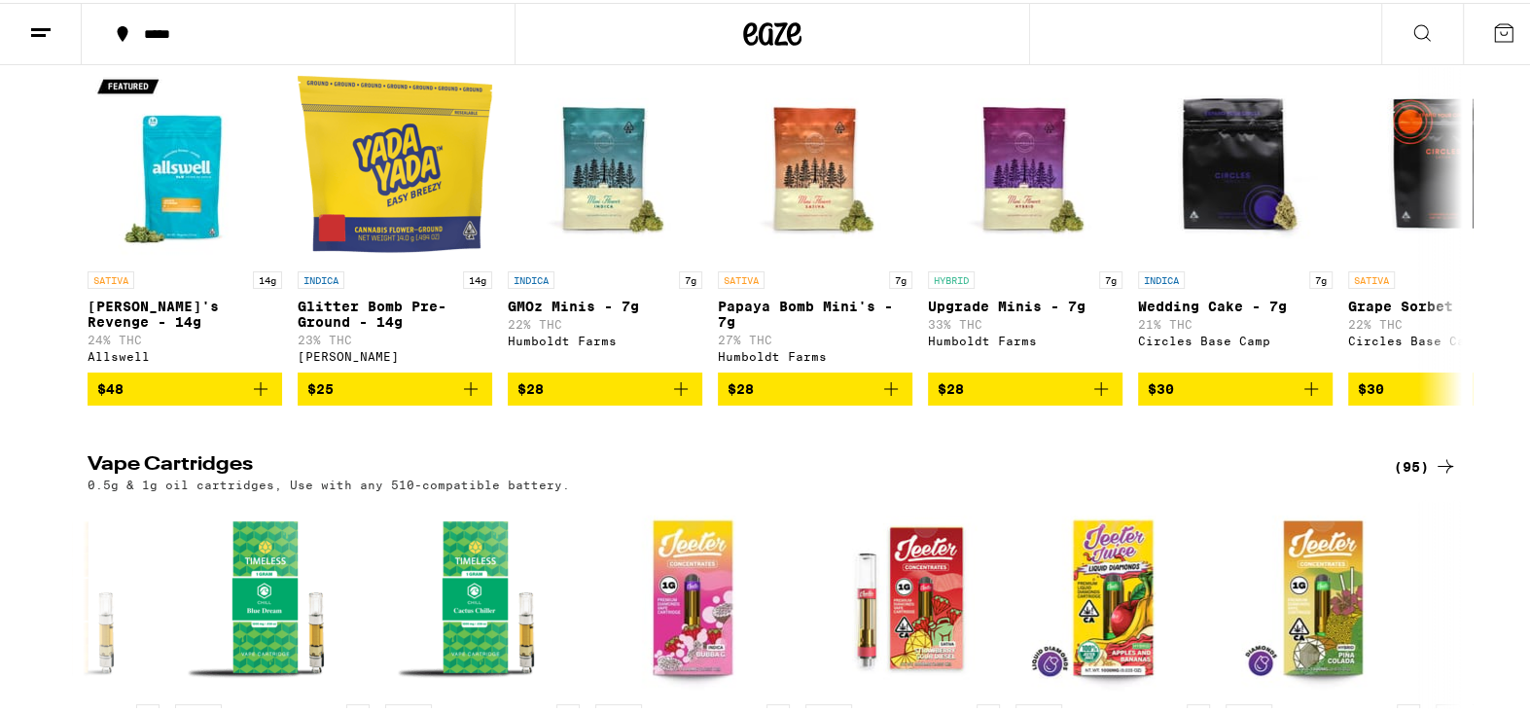
click at [1501, 18] on button at bounding box center [1504, 31] width 82 height 60
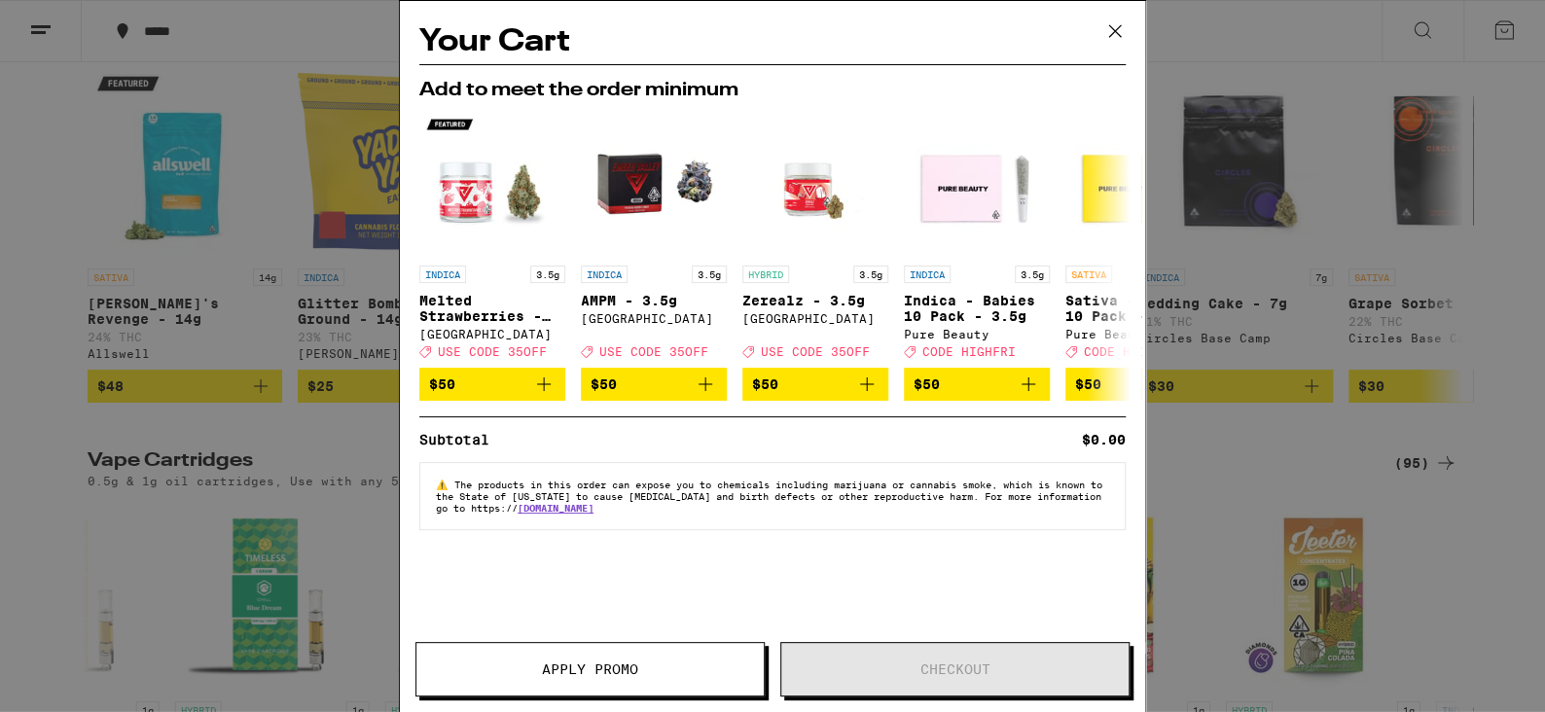
click at [1118, 31] on icon at bounding box center [1114, 31] width 29 height 29
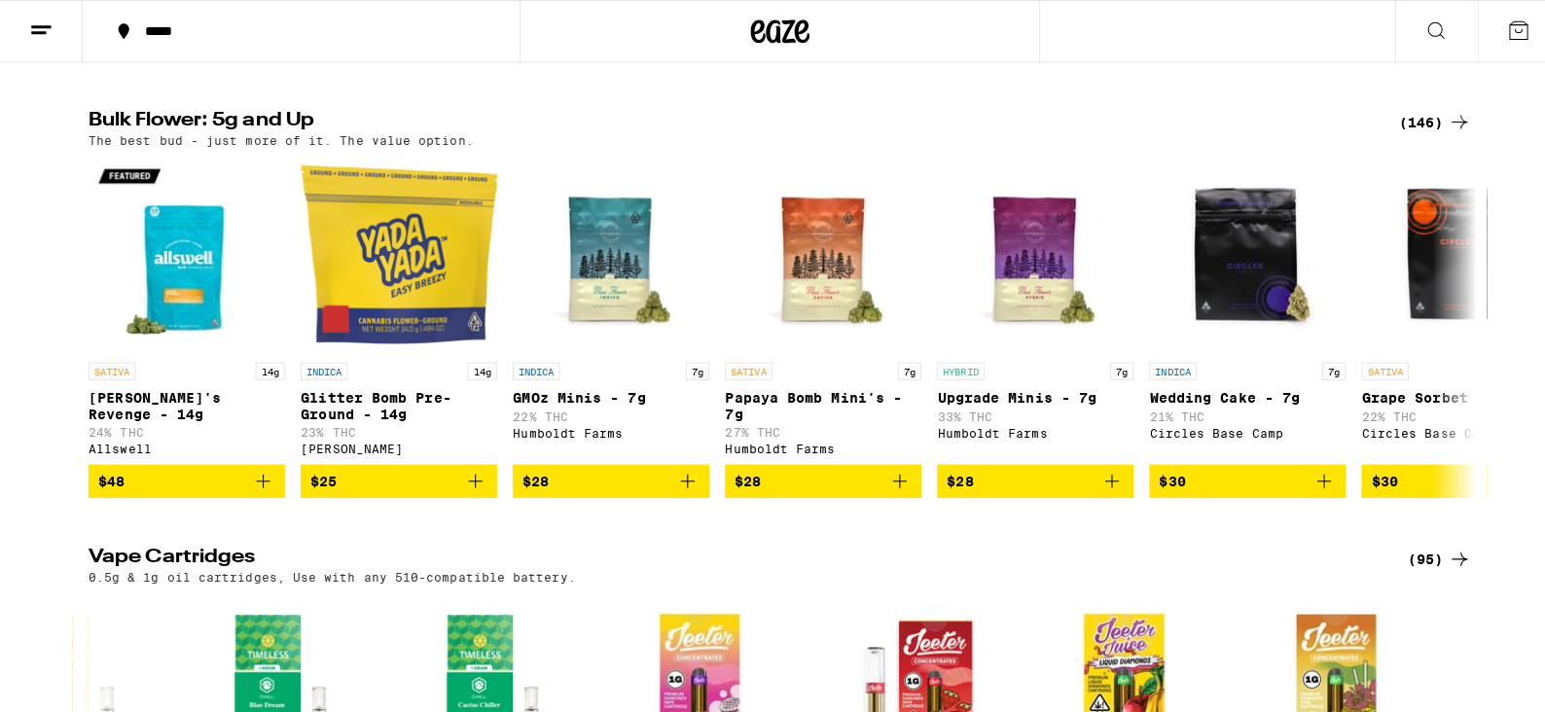
scroll to position [2238, 0]
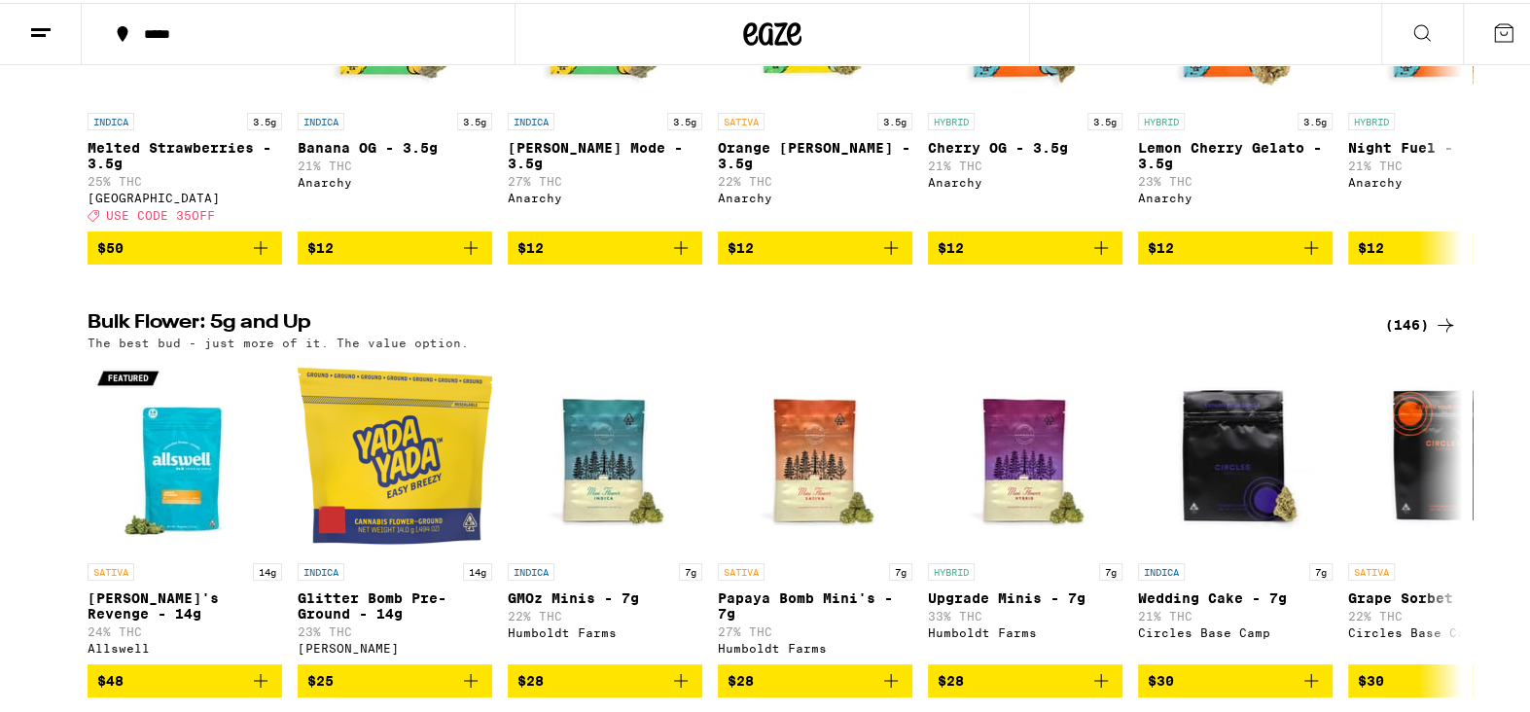
click at [1482, 45] on button at bounding box center [1504, 31] width 82 height 60
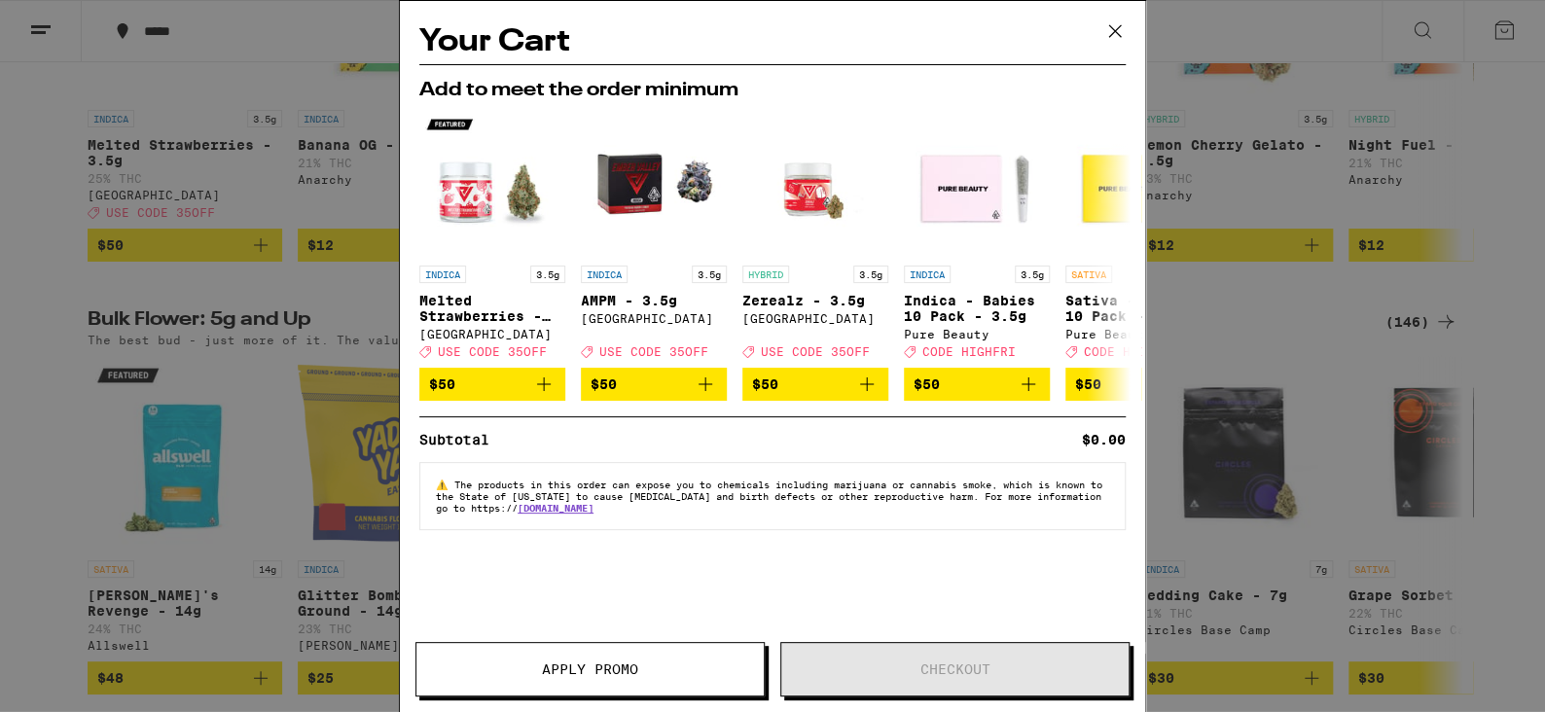
click at [1367, 135] on div "Your Cart Add to meet the order minimum INDICA 3.5g Melted Strawberries - 3.5g …" at bounding box center [772, 356] width 1545 height 712
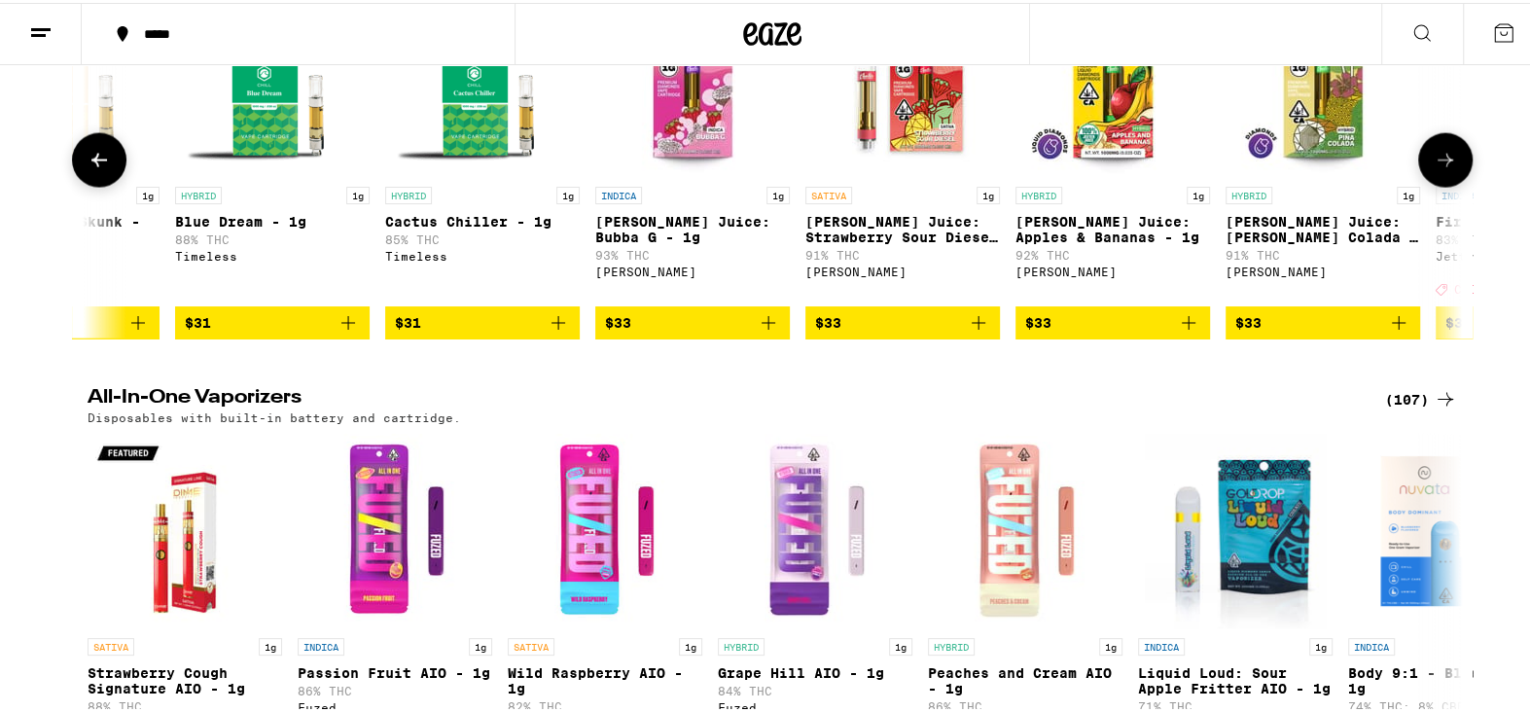
scroll to position [3016, 0]
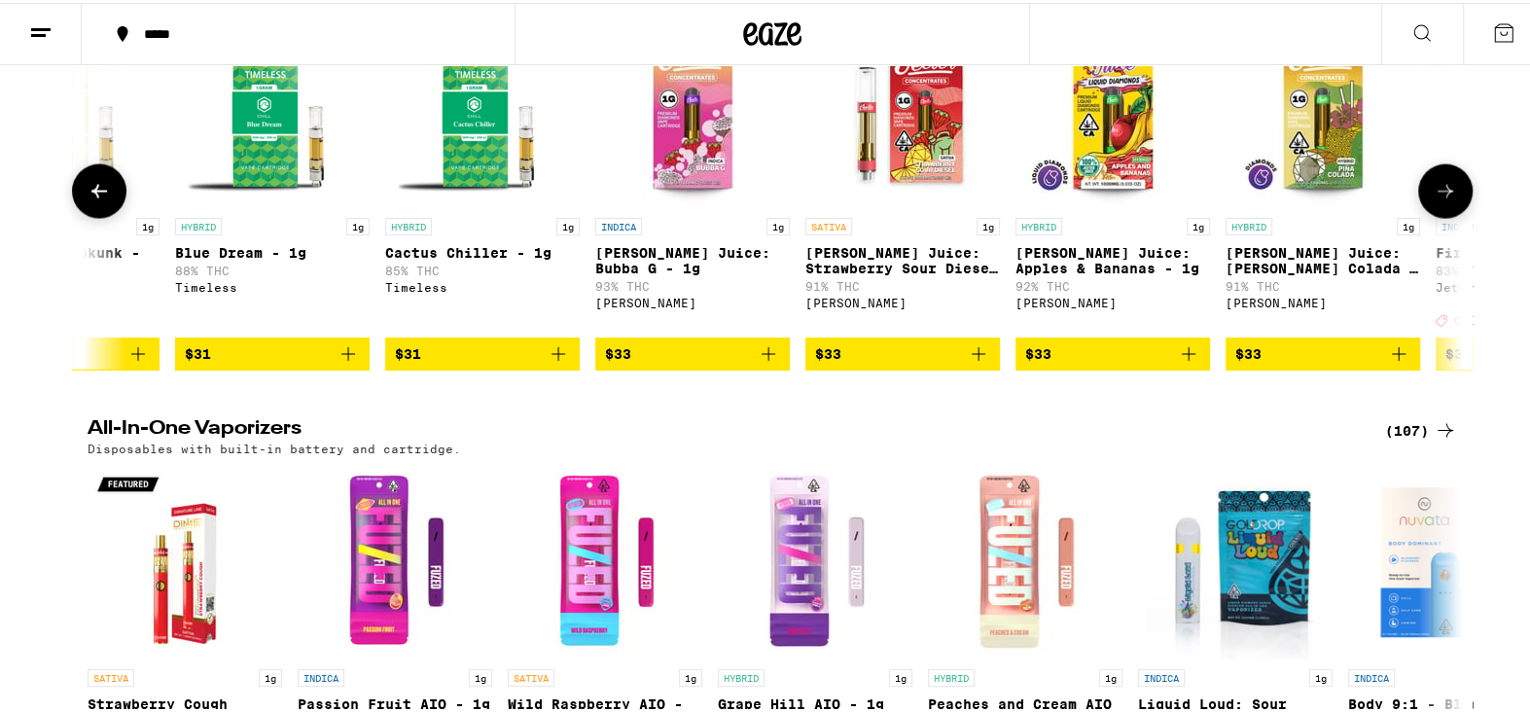
click at [759, 363] on icon "Add to bag" at bounding box center [768, 351] width 23 height 23
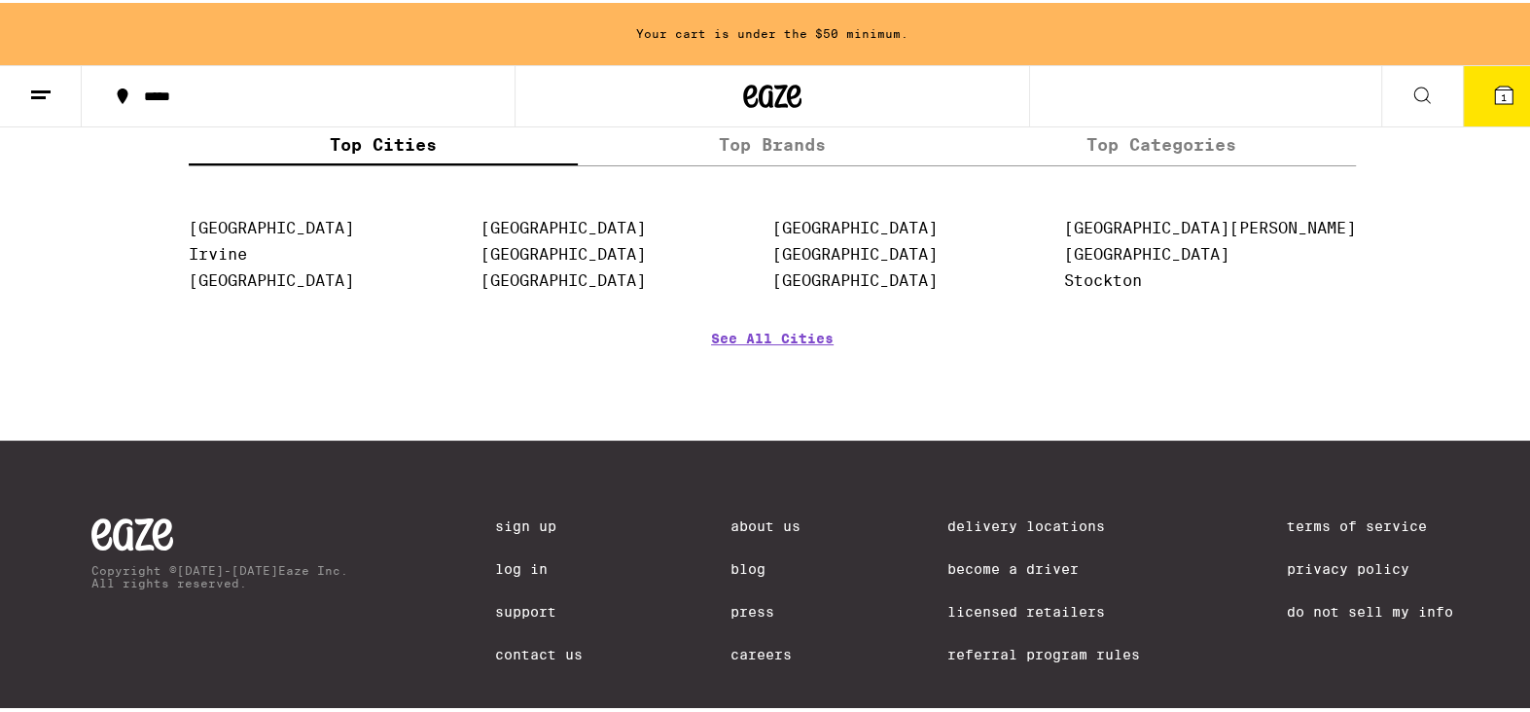
click at [993, 67] on icon "Add to bag" at bounding box center [1004, 55] width 23 height 23
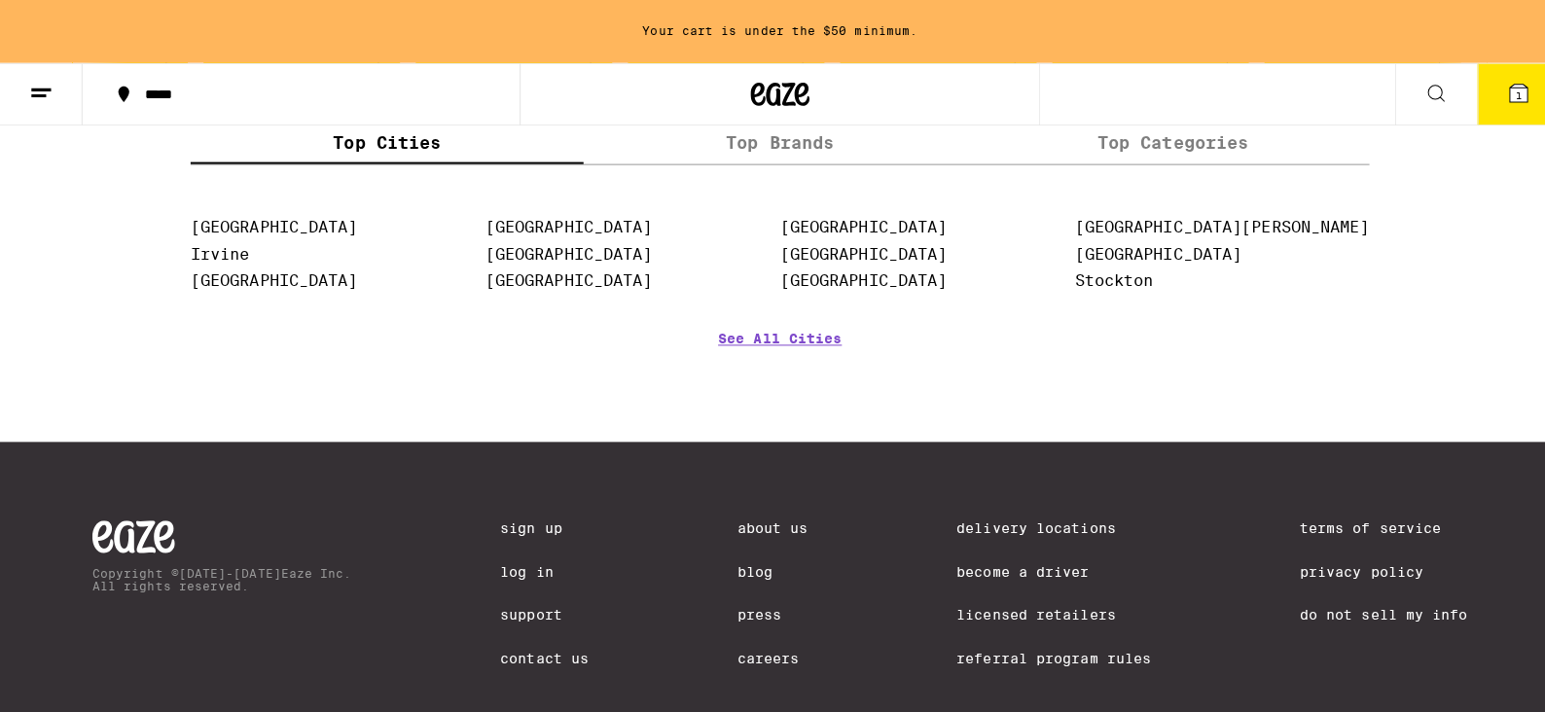
scroll to position [9048, 0]
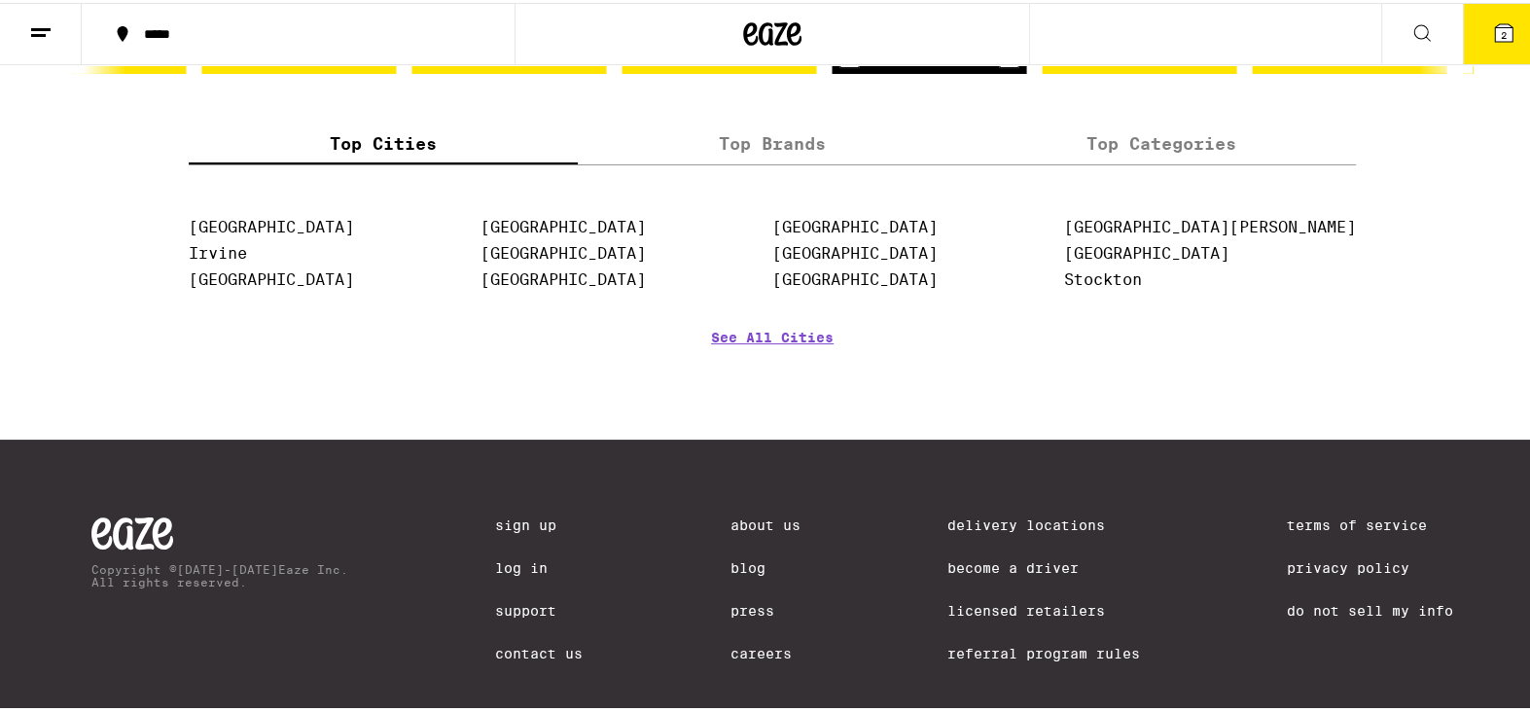
click at [1501, 30] on span "2" at bounding box center [1504, 32] width 6 height 12
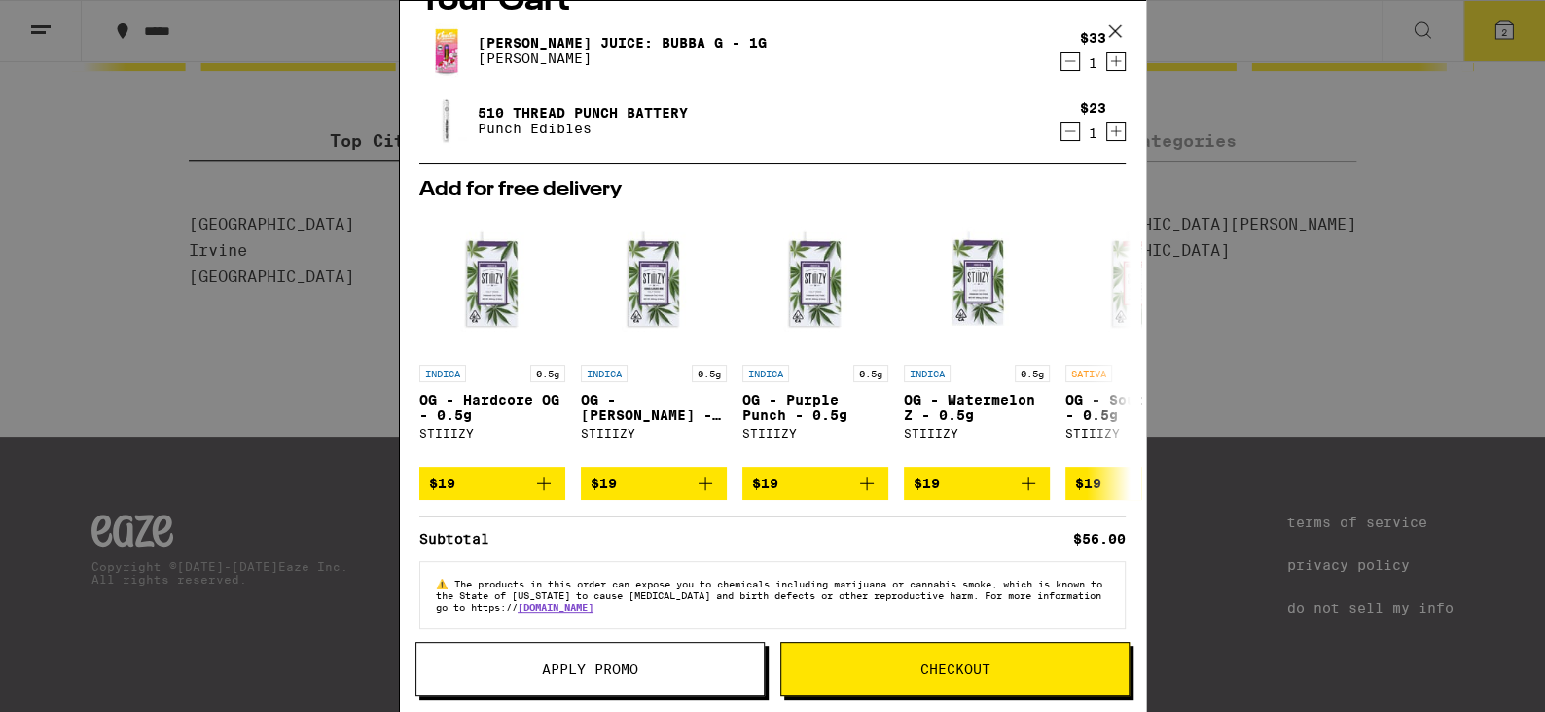
scroll to position [64, 0]
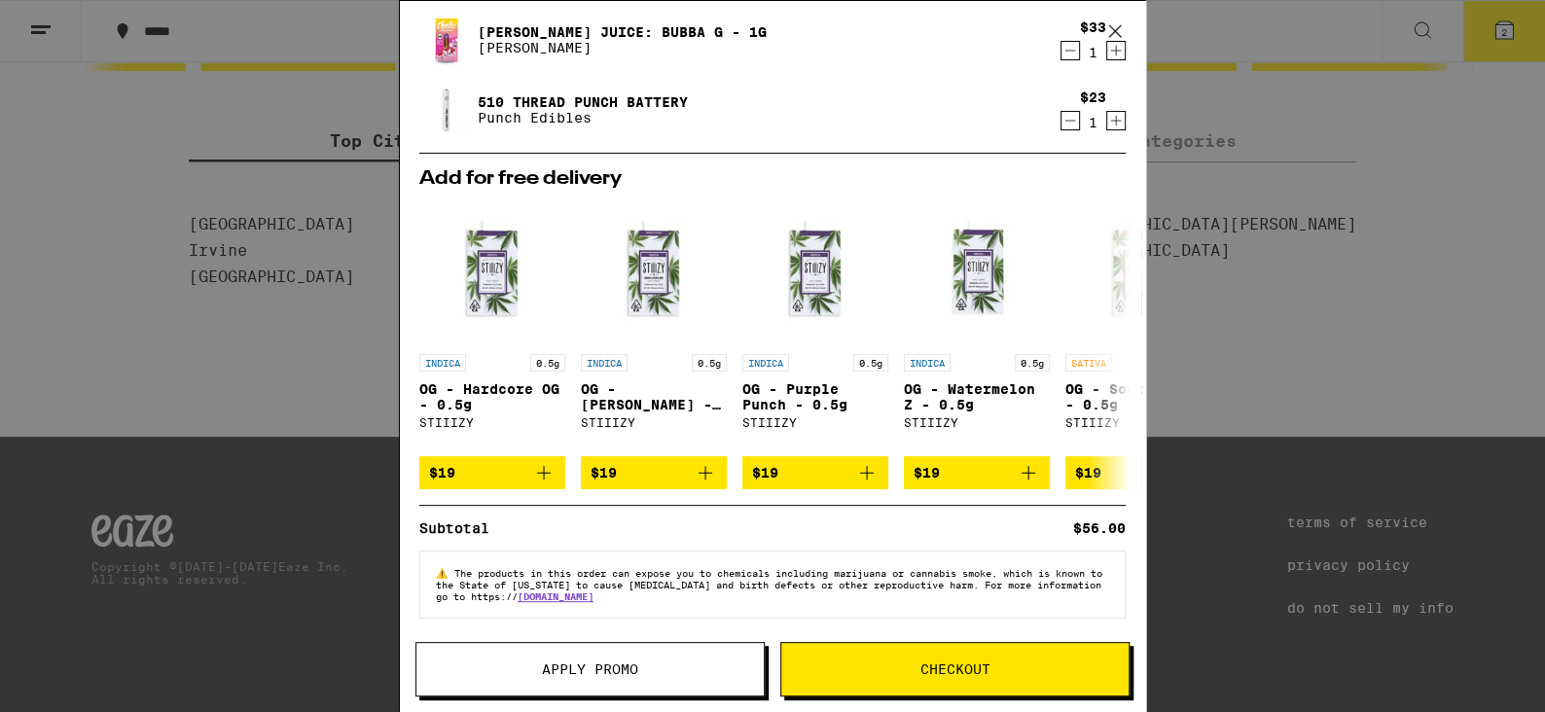
click at [935, 669] on span "Checkout" at bounding box center [955, 670] width 70 height 14
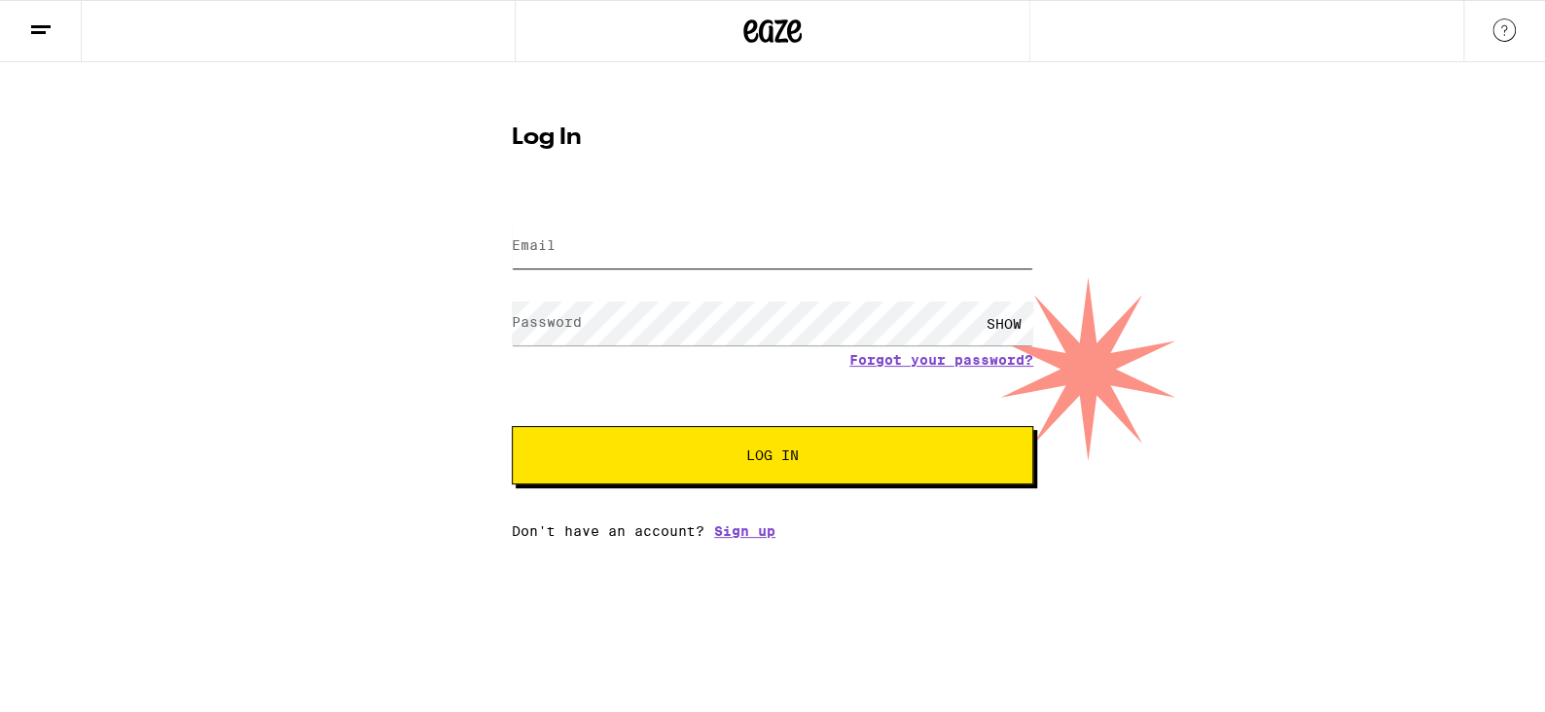
click at [604, 251] on input "Email" at bounding box center [772, 247] width 521 height 44
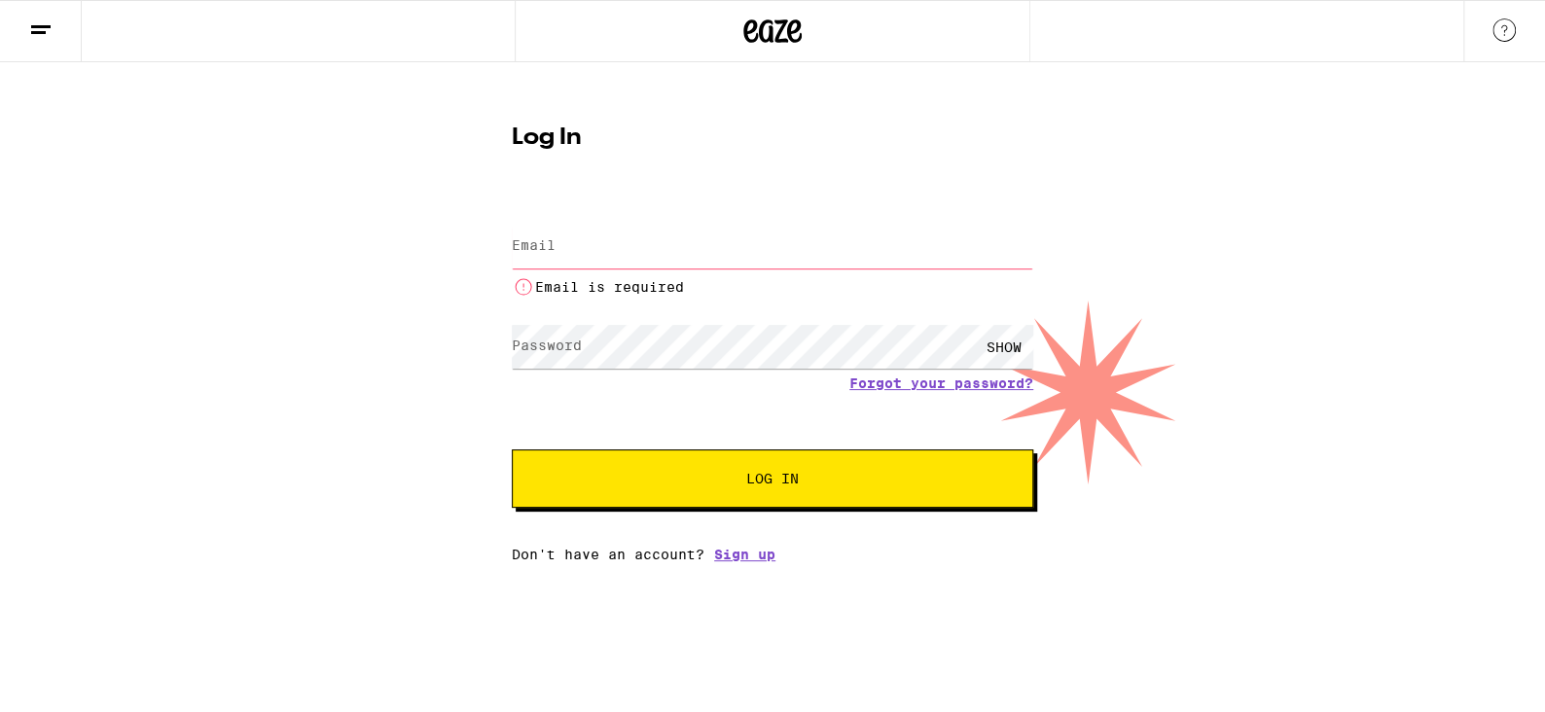
click at [744, 534] on div "Email Email Email is required Password Password SHOW Forgot your password? Log …" at bounding box center [772, 380] width 521 height 364
click at [741, 560] on link "Sign up" at bounding box center [744, 555] width 61 height 16
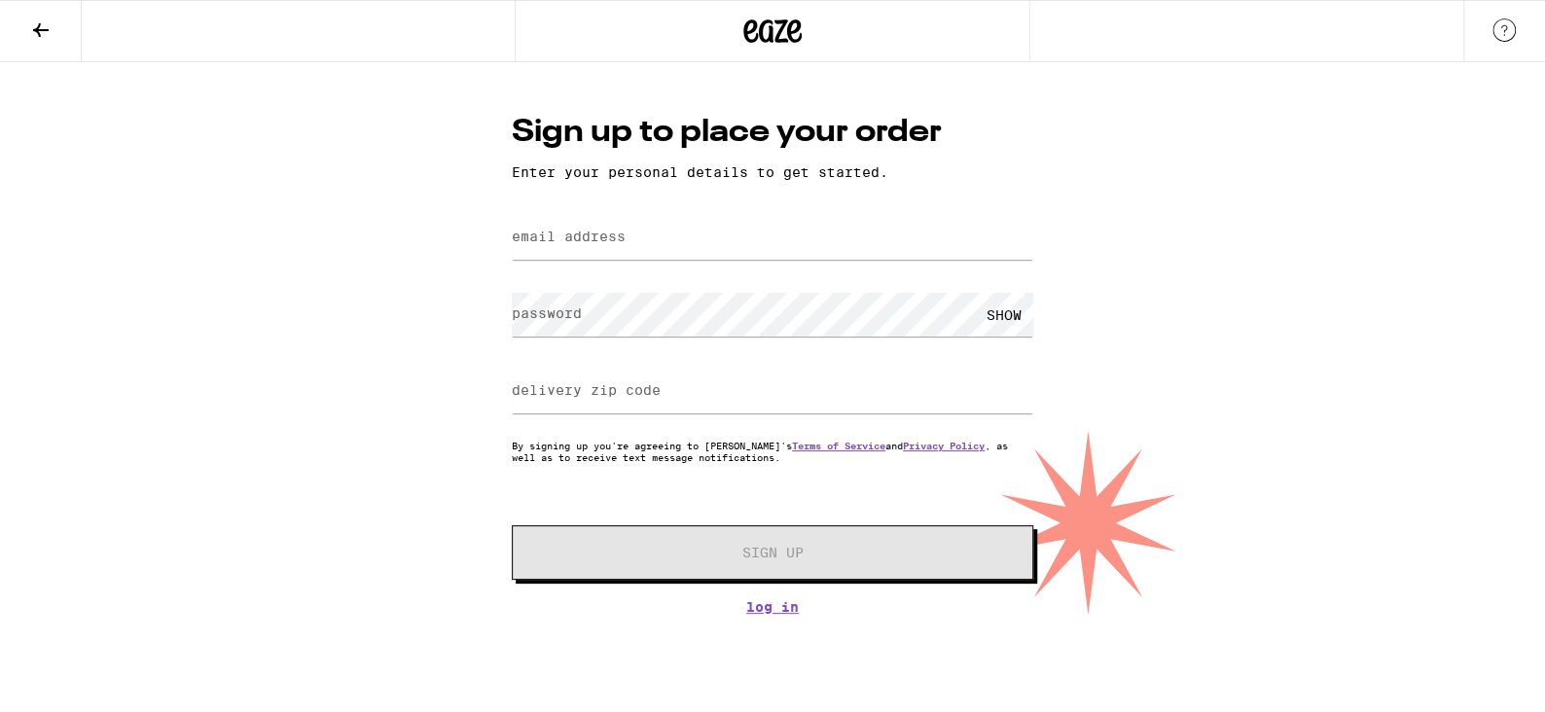
click at [607, 244] on label "email address" at bounding box center [569, 237] width 114 height 16
type input "[EMAIL_ADDRESS][DOMAIN_NAME]"
click at [522, 382] on form "email address [EMAIL_ADDRESS][DOMAIN_NAME] password SHOW delivery zip code By s…" at bounding box center [772, 394] width 521 height 371
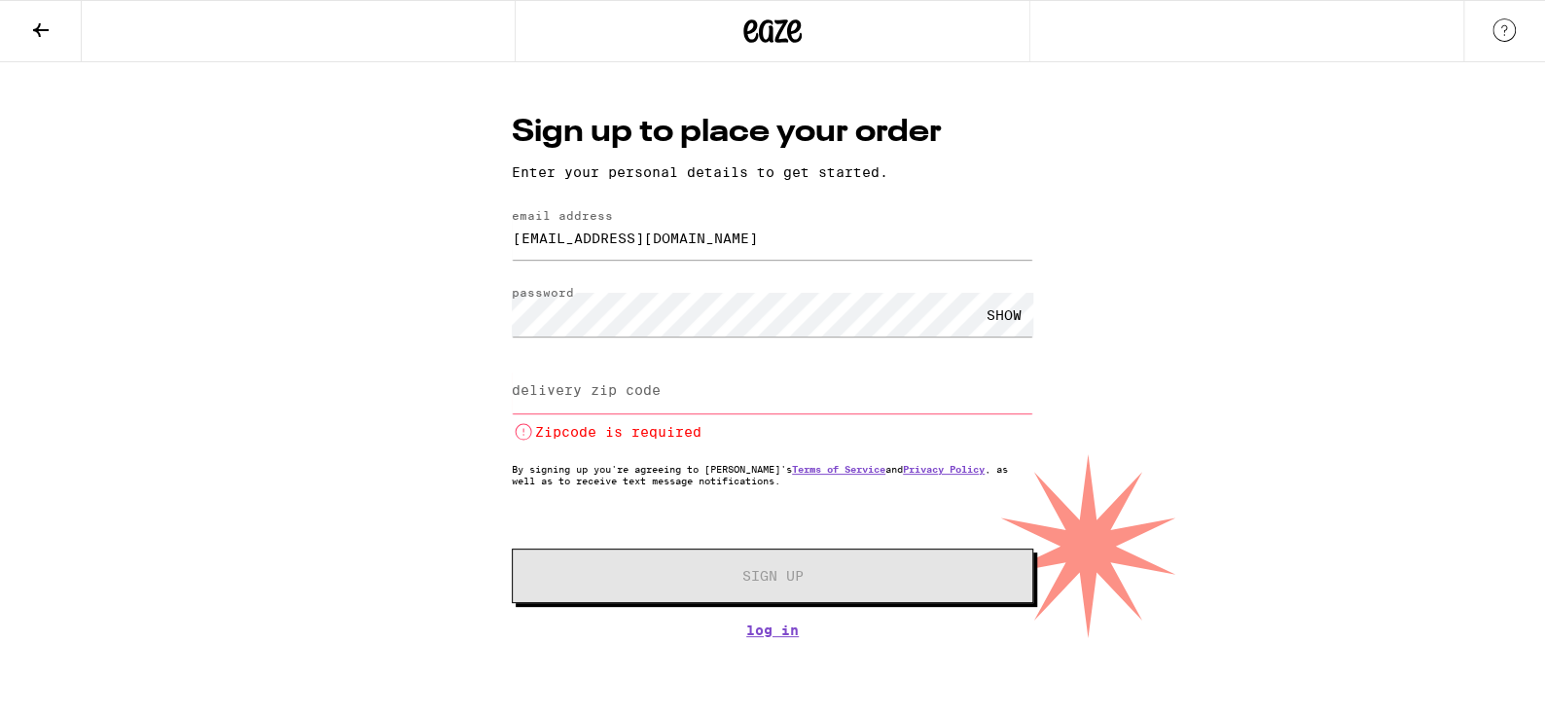
click at [642, 398] on label "delivery zip code" at bounding box center [586, 390] width 149 height 16
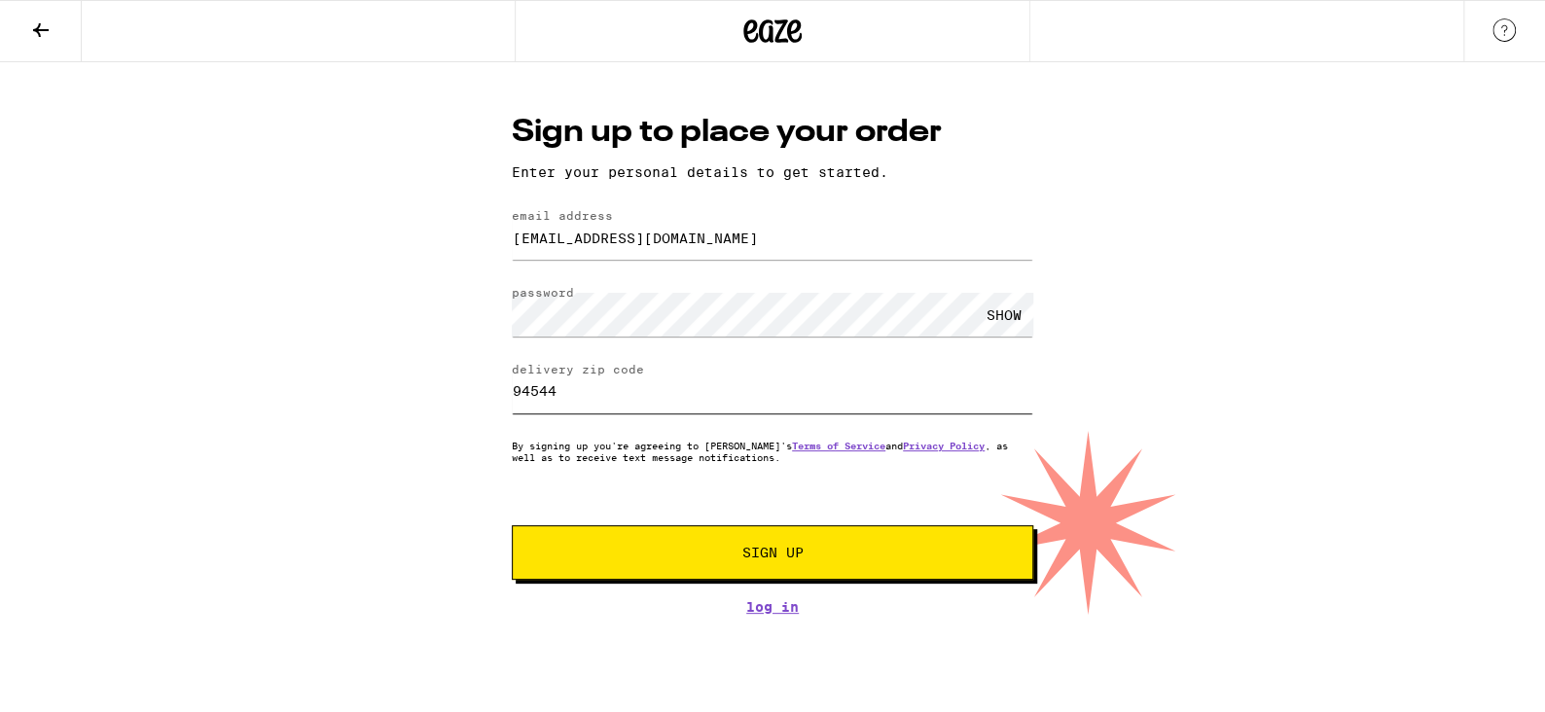
type input "94544"
click at [751, 566] on button "Sign Up" at bounding box center [772, 552] width 521 height 54
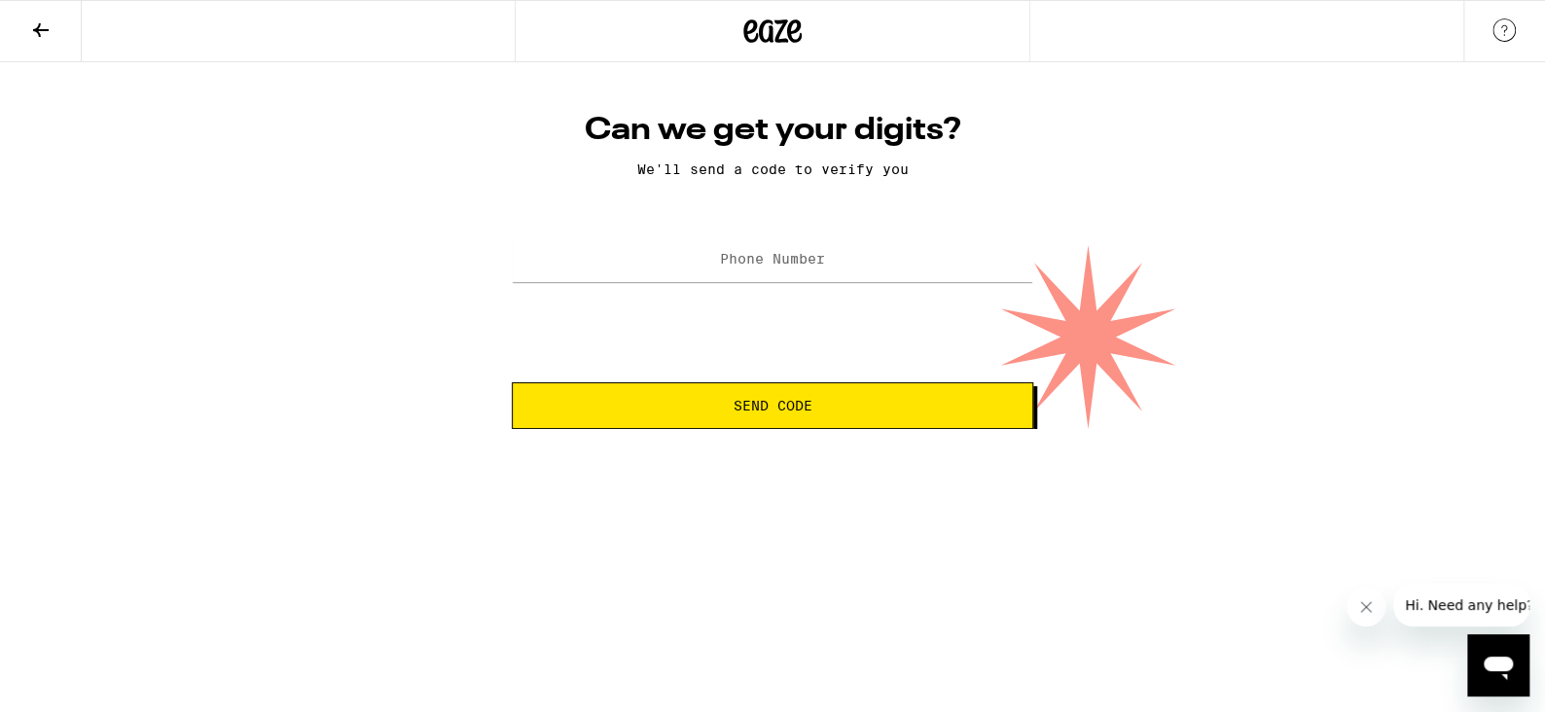
click at [739, 257] on label "Phone Number" at bounding box center [772, 259] width 105 height 16
type input "[PHONE_NUMBER]"
click at [844, 400] on span "Send Code" at bounding box center [772, 406] width 488 height 14
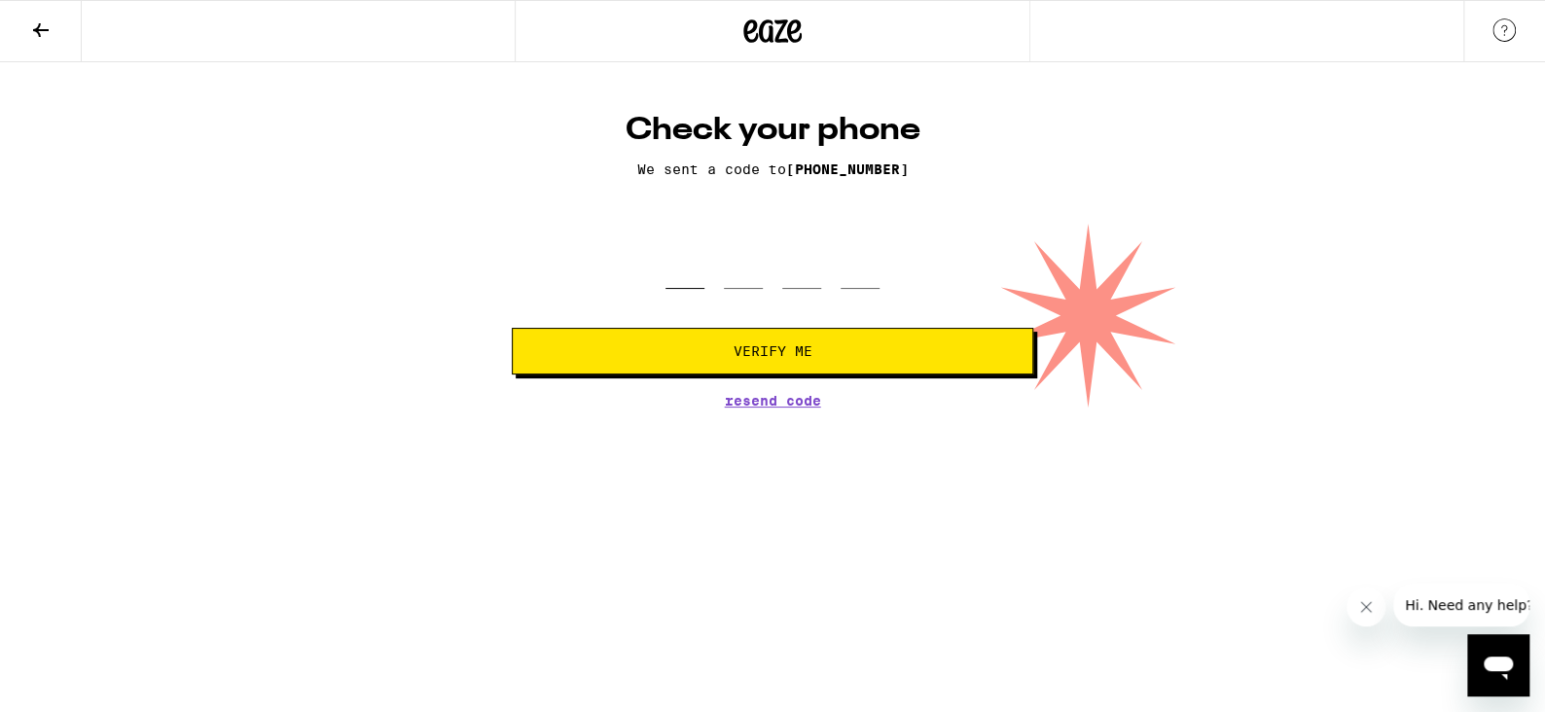
click at [679, 275] on input "tel" at bounding box center [684, 260] width 39 height 57
type input "2"
type input "5"
type input "1"
type input "7"
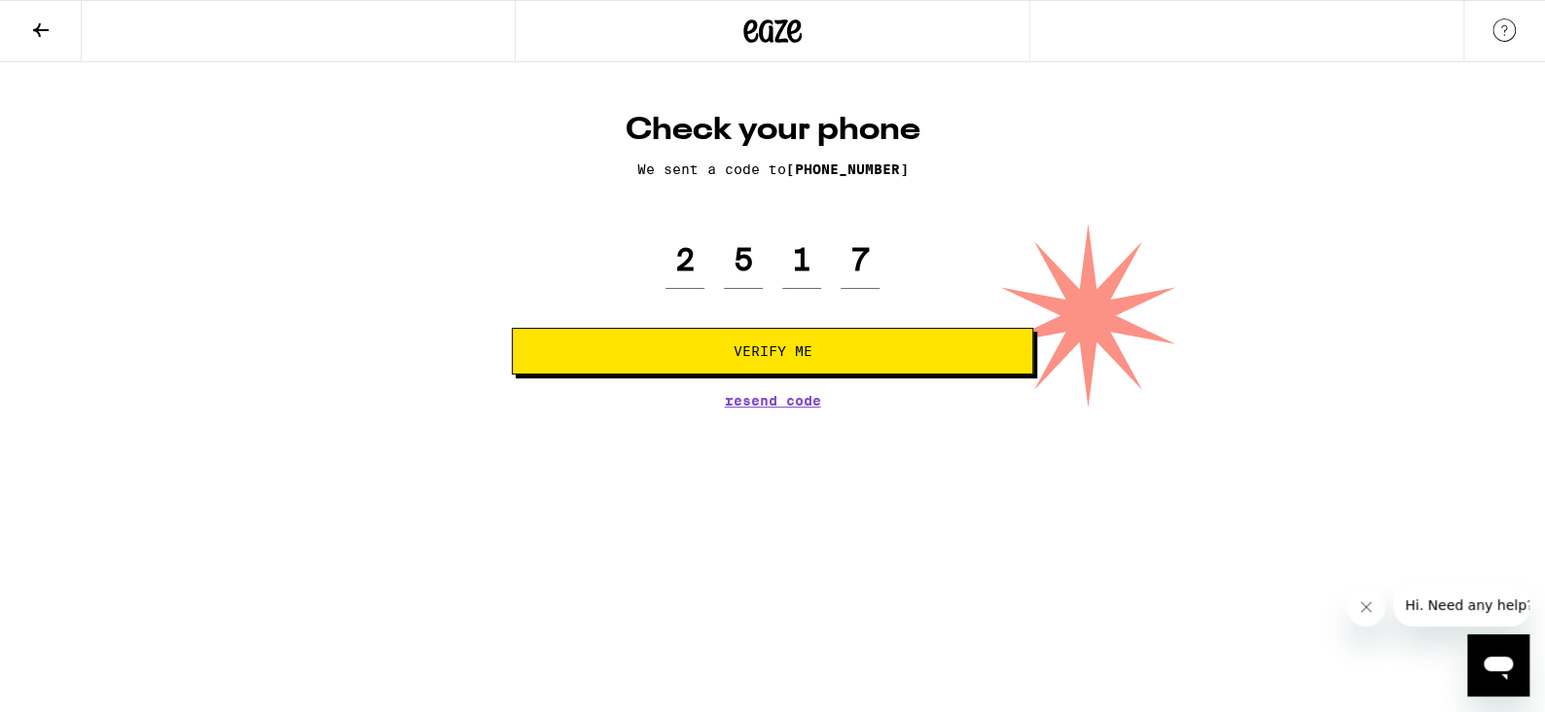
click at [887, 351] on span "Verify Me" at bounding box center [772, 351] width 488 height 14
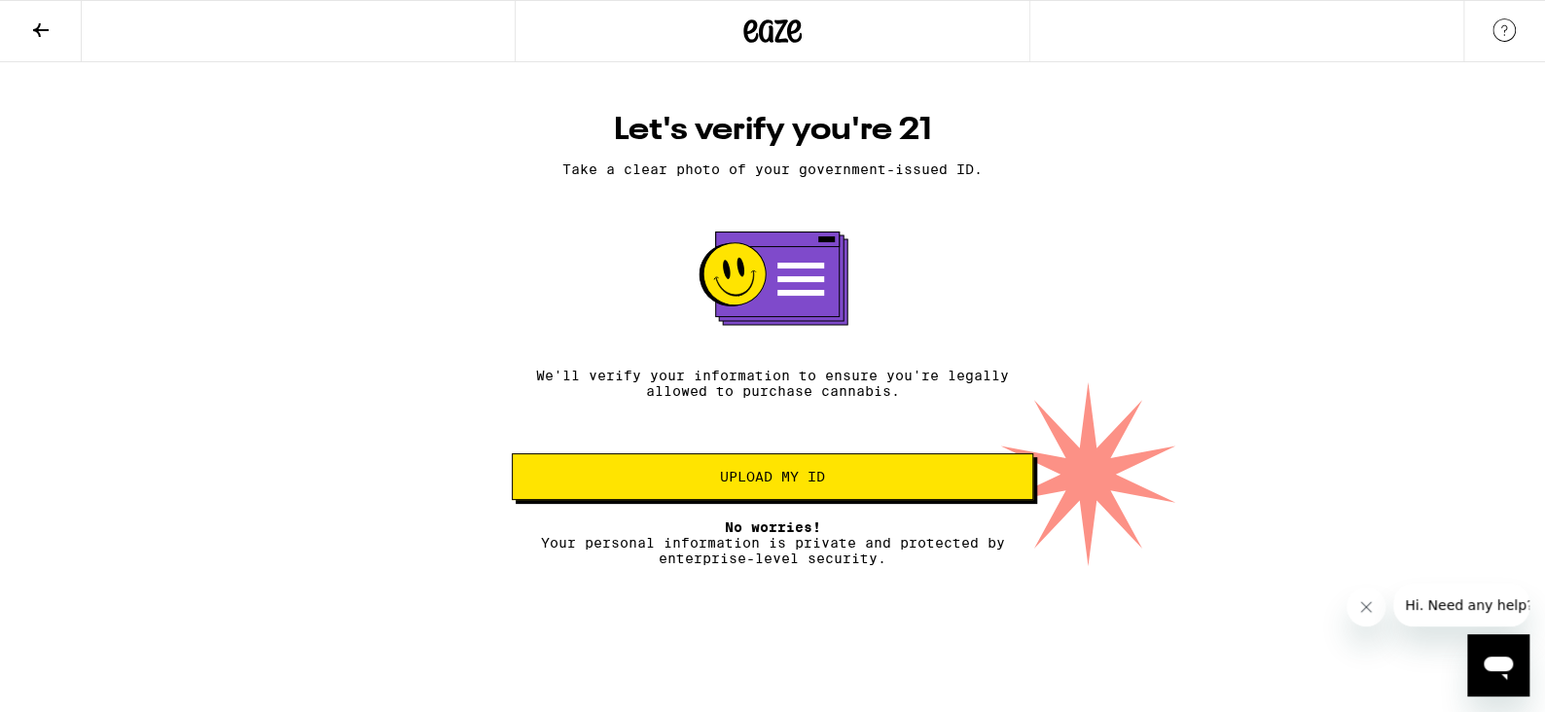
click at [860, 482] on span "Upload my ID" at bounding box center [772, 477] width 488 height 14
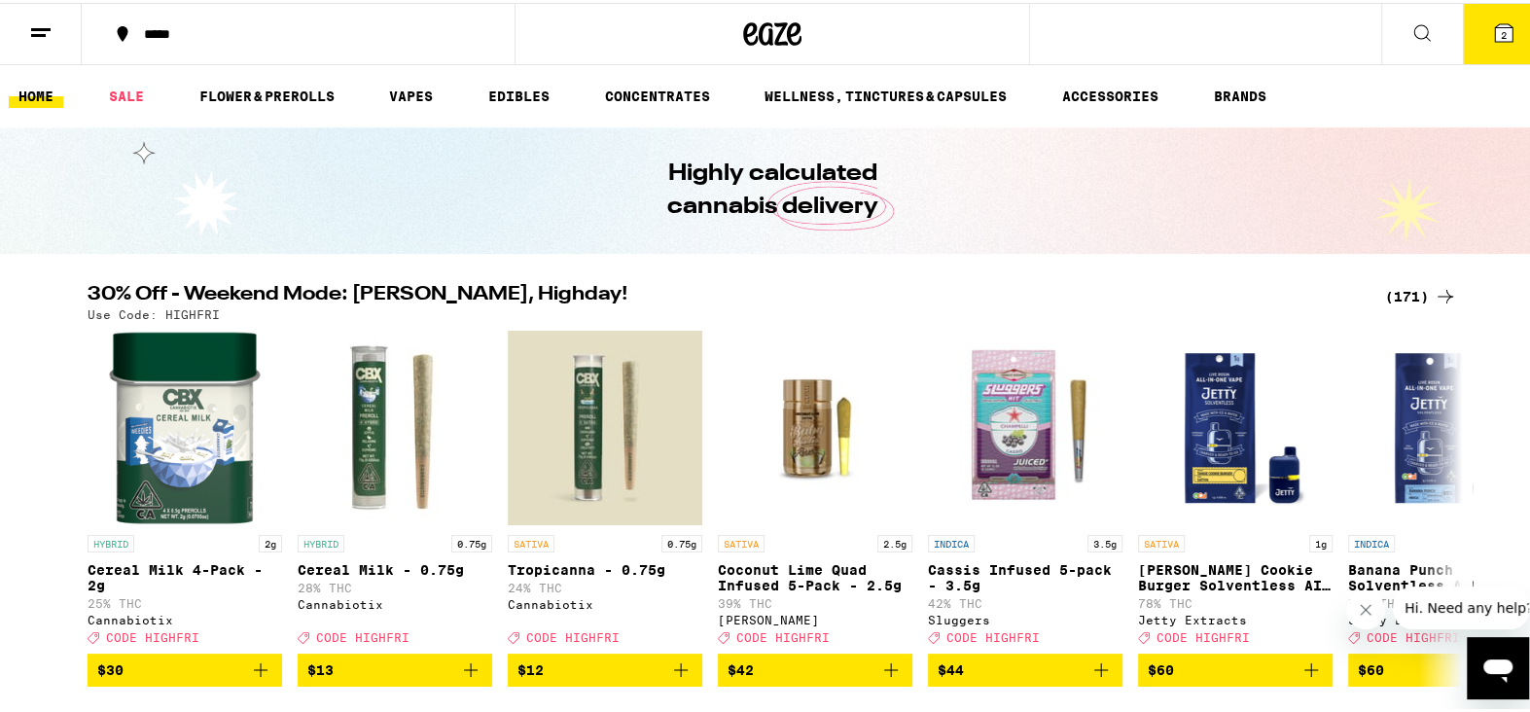
click at [1492, 44] on button "2" at bounding box center [1504, 31] width 82 height 60
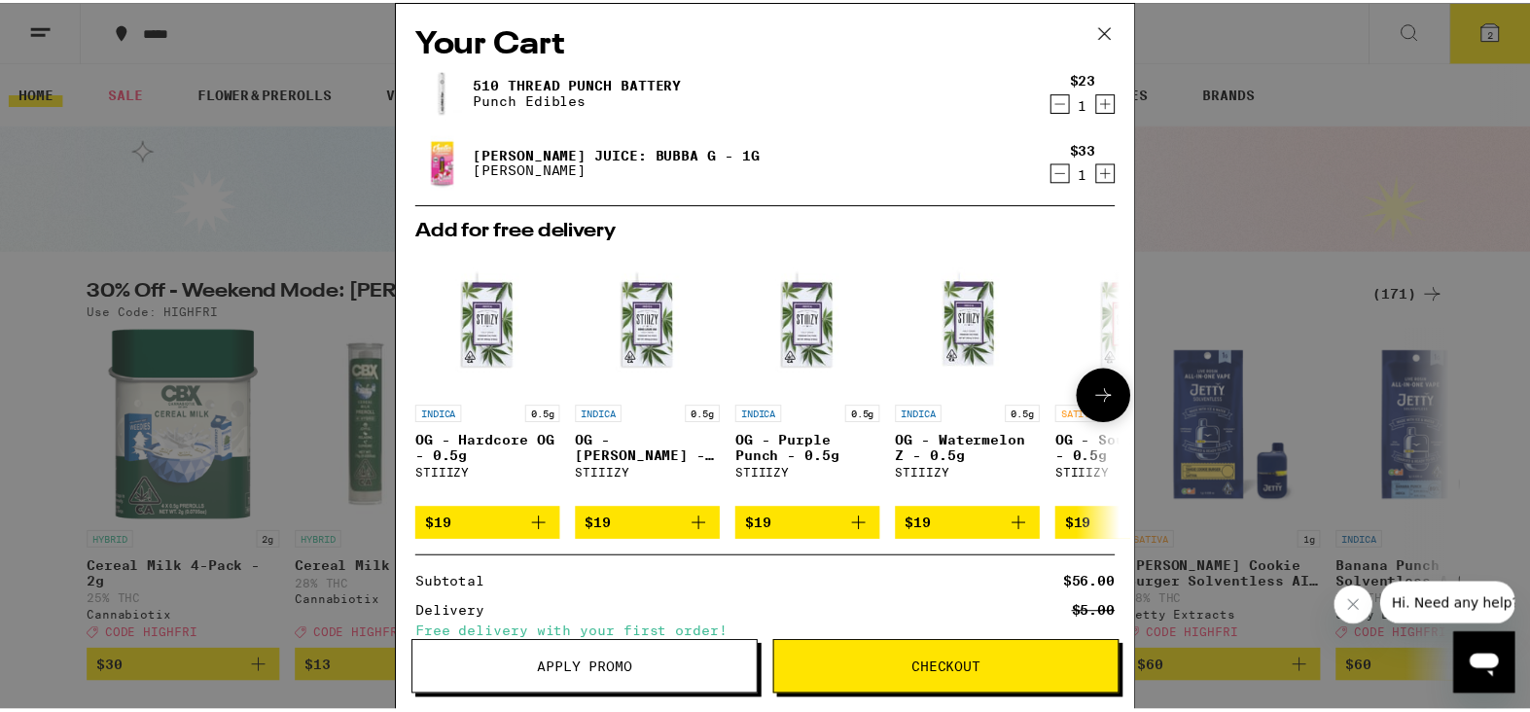
scroll to position [185, 0]
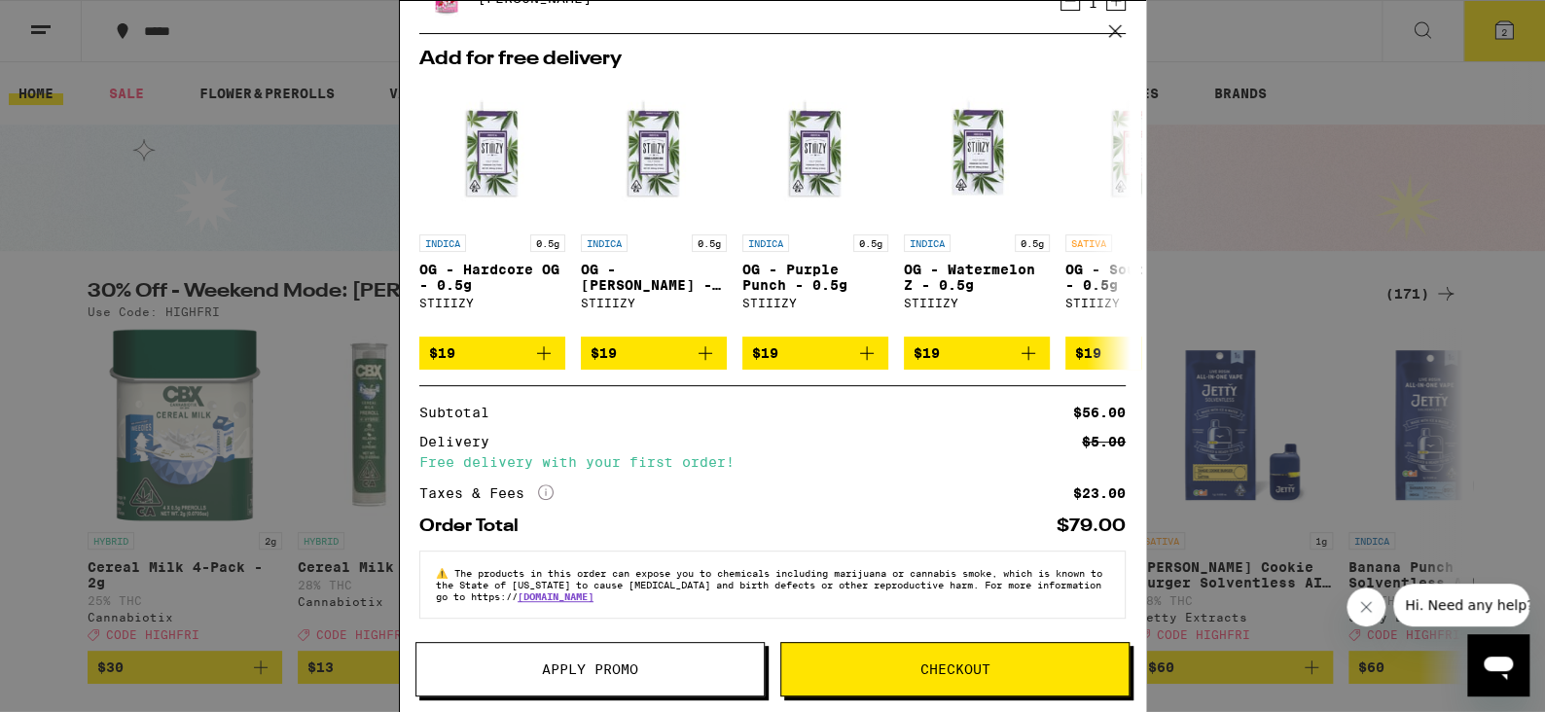
click at [887, 676] on button "Checkout" at bounding box center [954, 669] width 349 height 54
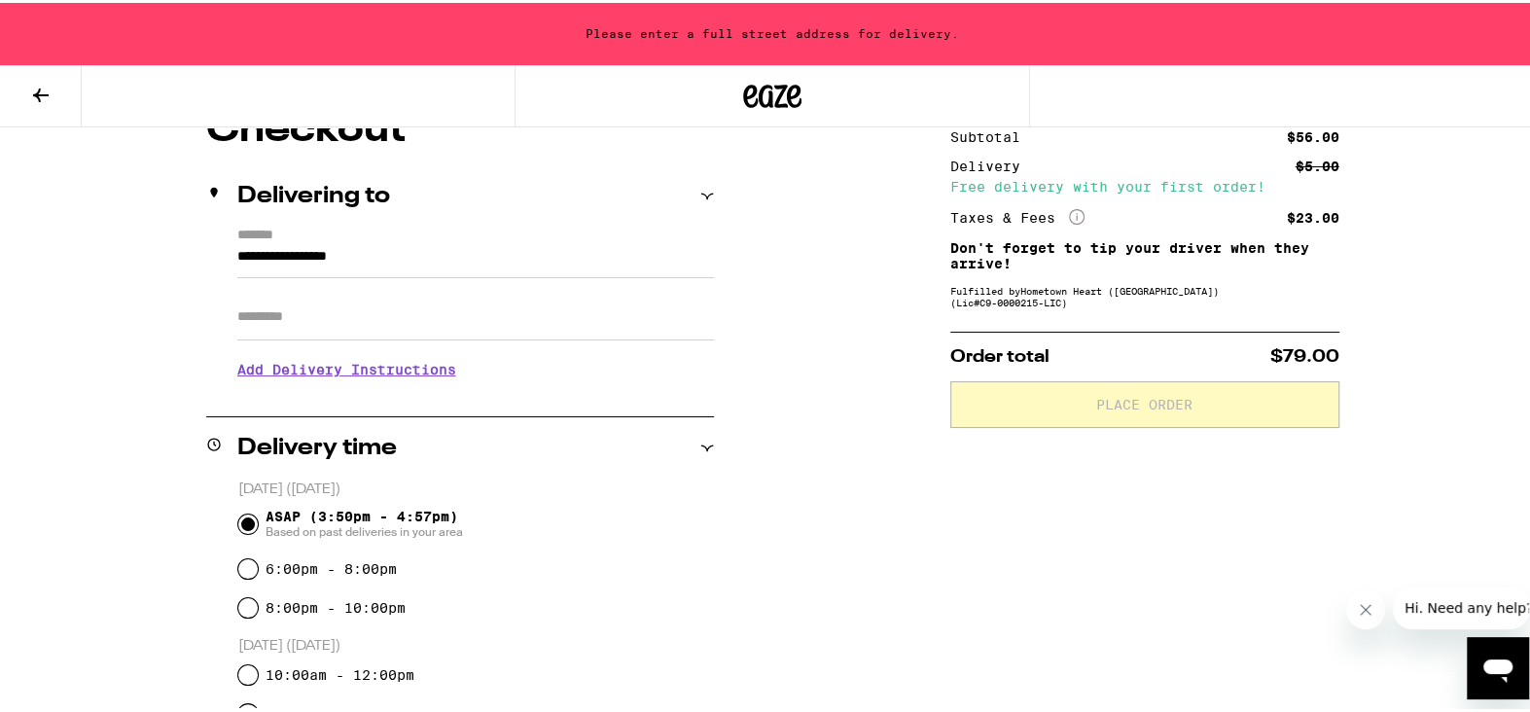
scroll to position [195, 0]
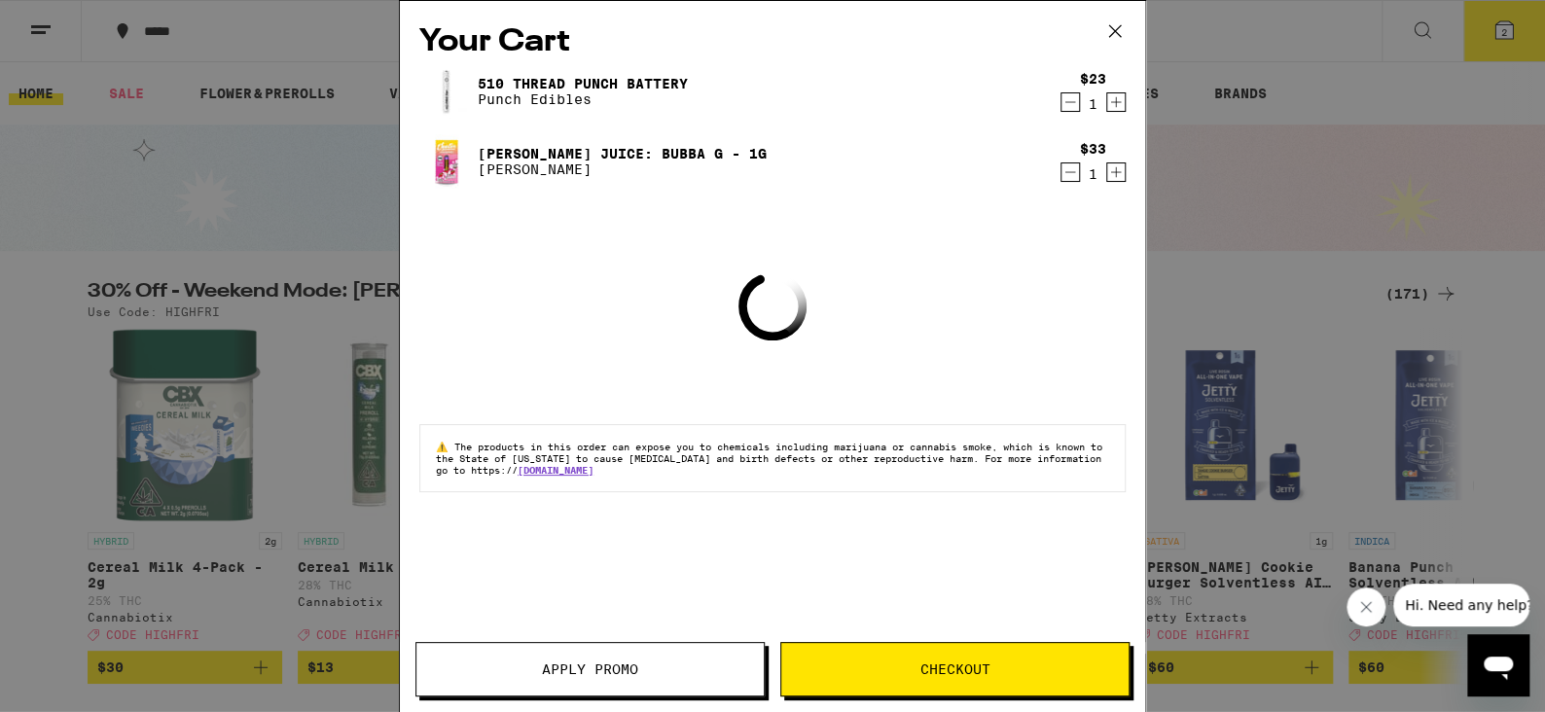
click at [625, 655] on button "Apply Promo" at bounding box center [589, 669] width 349 height 54
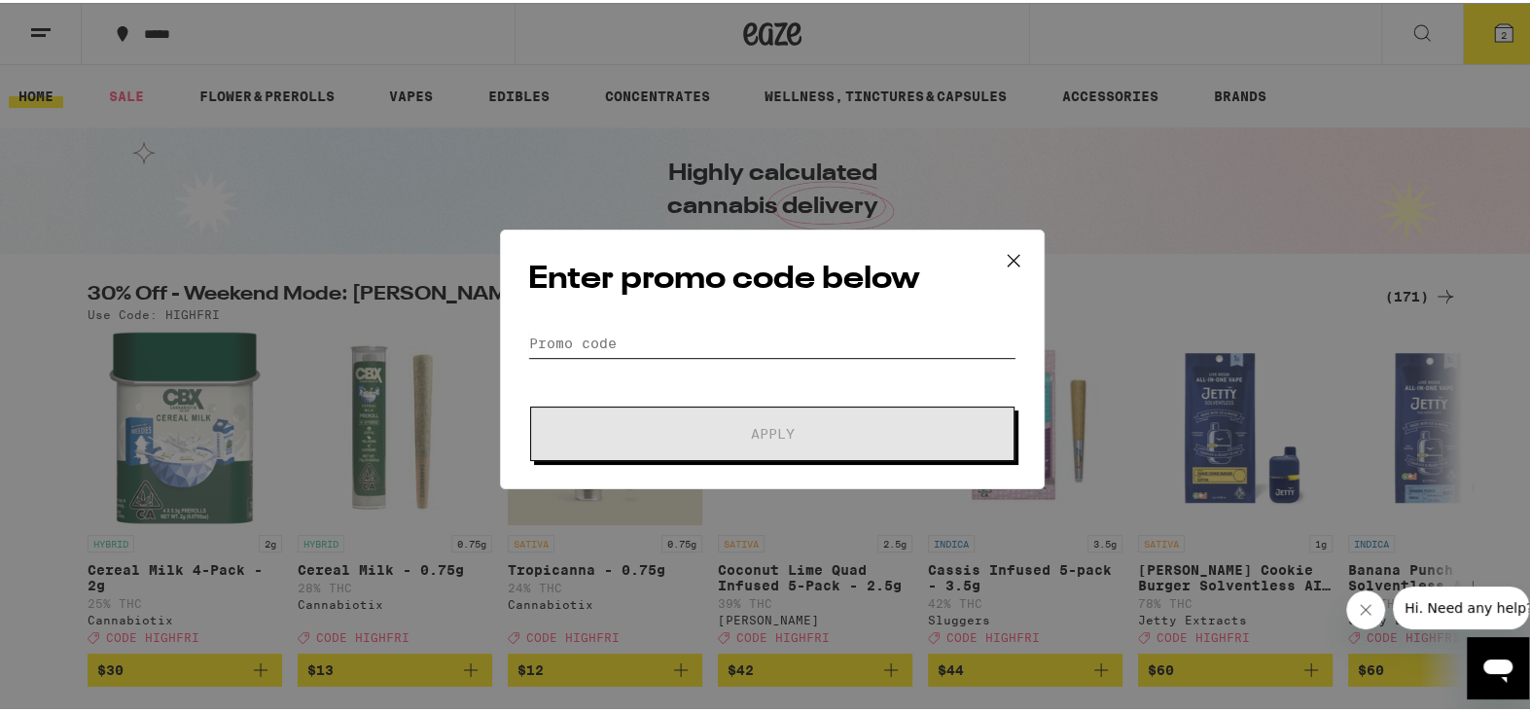
click at [583, 335] on input "Promo Code" at bounding box center [772, 340] width 488 height 29
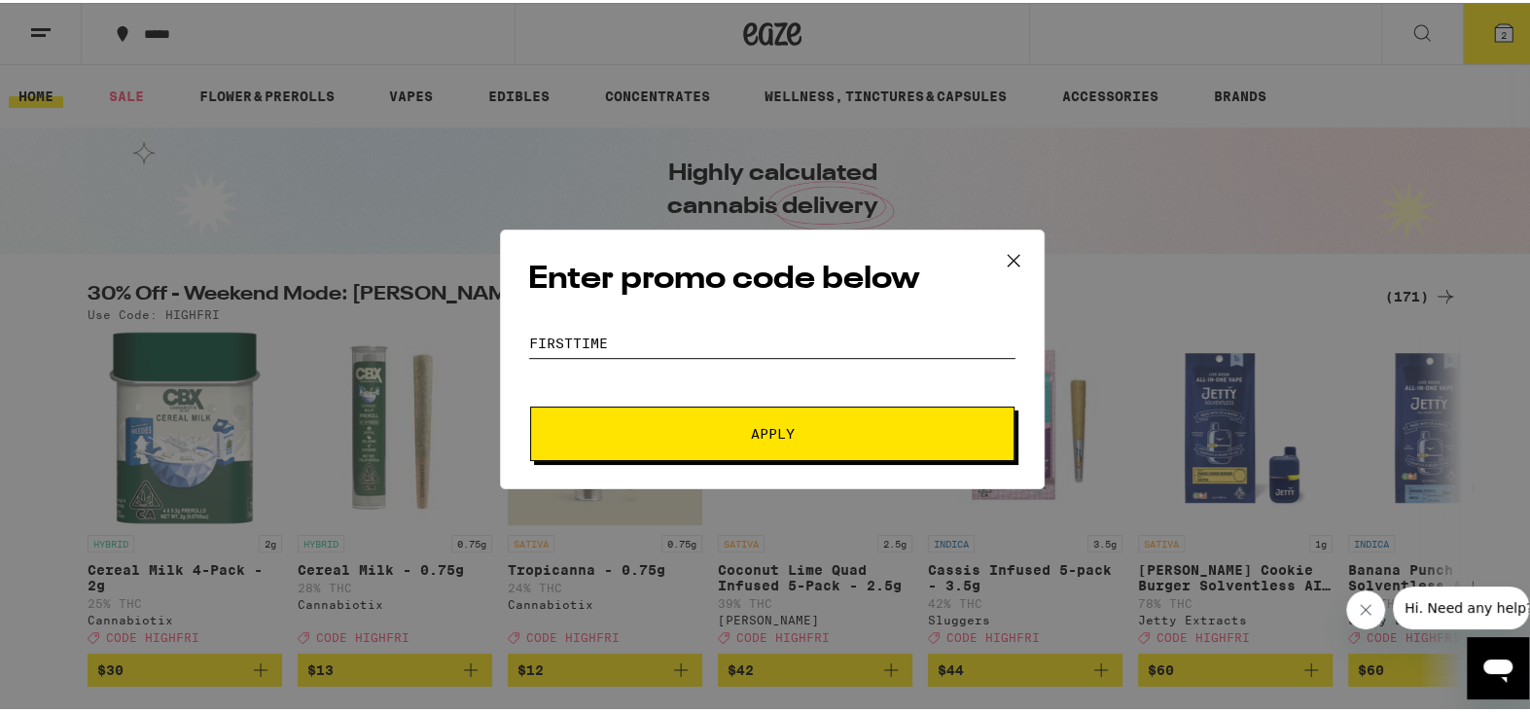
type input "firsttime"
click at [751, 433] on span "Apply" at bounding box center [773, 431] width 44 height 14
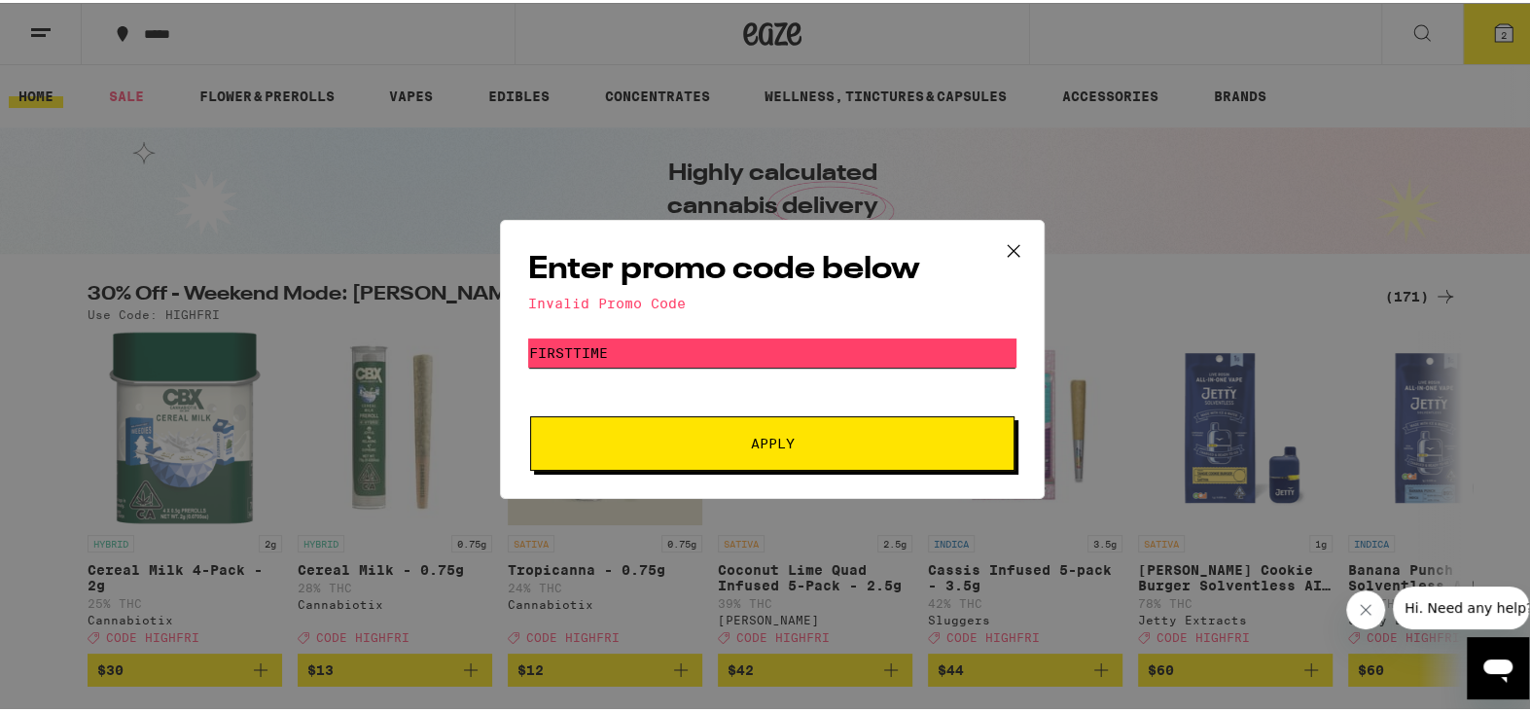
click at [663, 347] on input "firsttime" at bounding box center [772, 350] width 488 height 29
click at [625, 352] on input "firsttime" at bounding box center [772, 350] width 488 height 29
click at [847, 442] on span "Apply" at bounding box center [772, 441] width 350 height 14
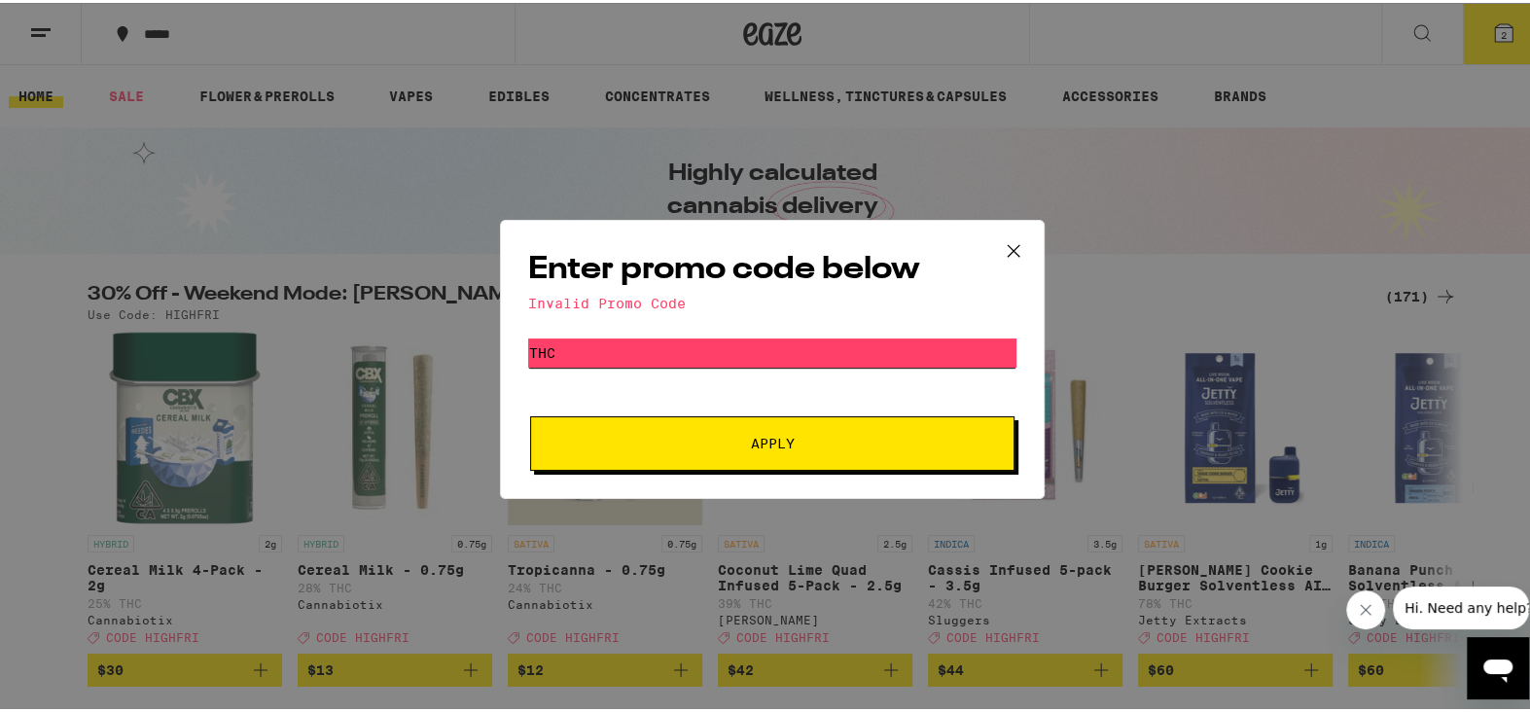
click at [643, 354] on input "thc" at bounding box center [772, 350] width 488 height 29
paste input "T(HC)uesday"
type input "T(HC)uesday"
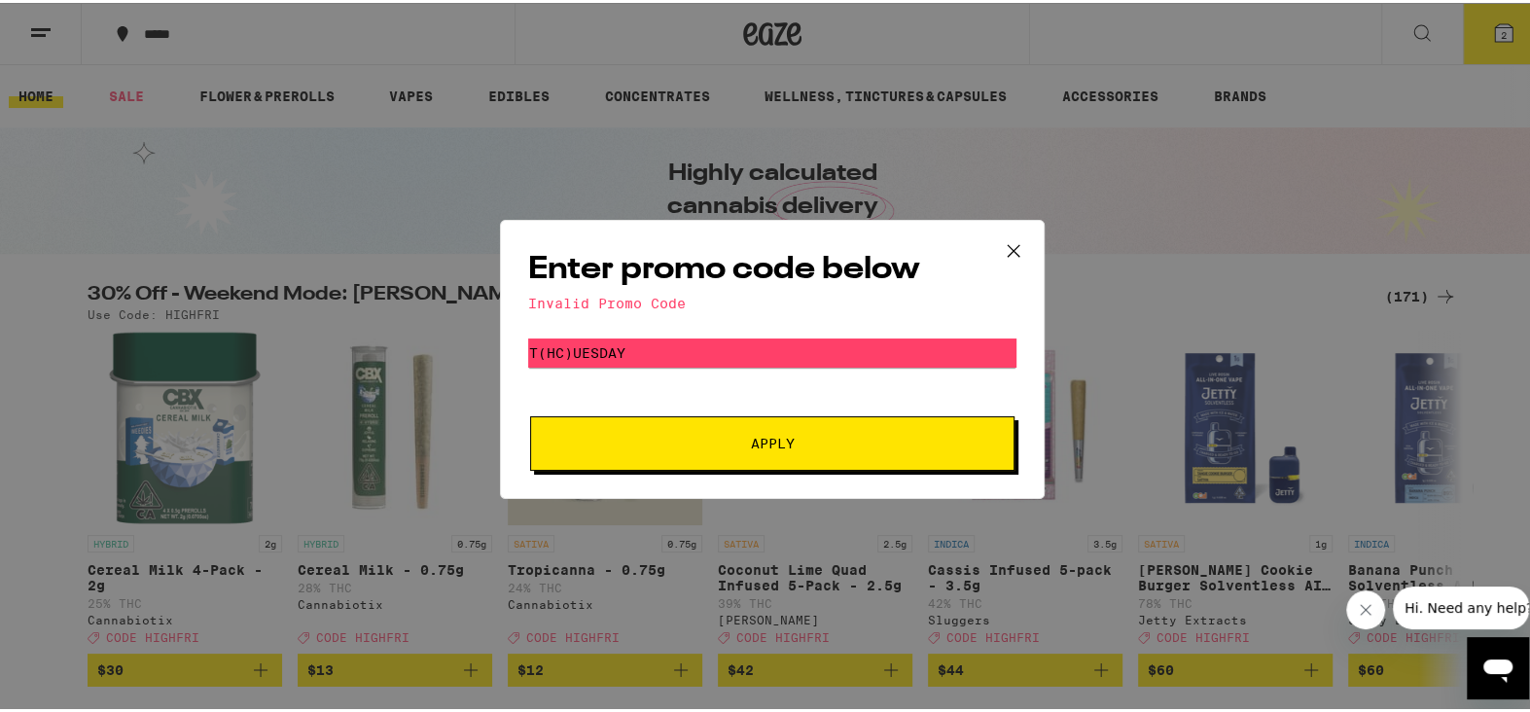
click at [716, 429] on button "Apply" at bounding box center [772, 441] width 485 height 54
click at [1011, 238] on icon at bounding box center [1013, 248] width 29 height 29
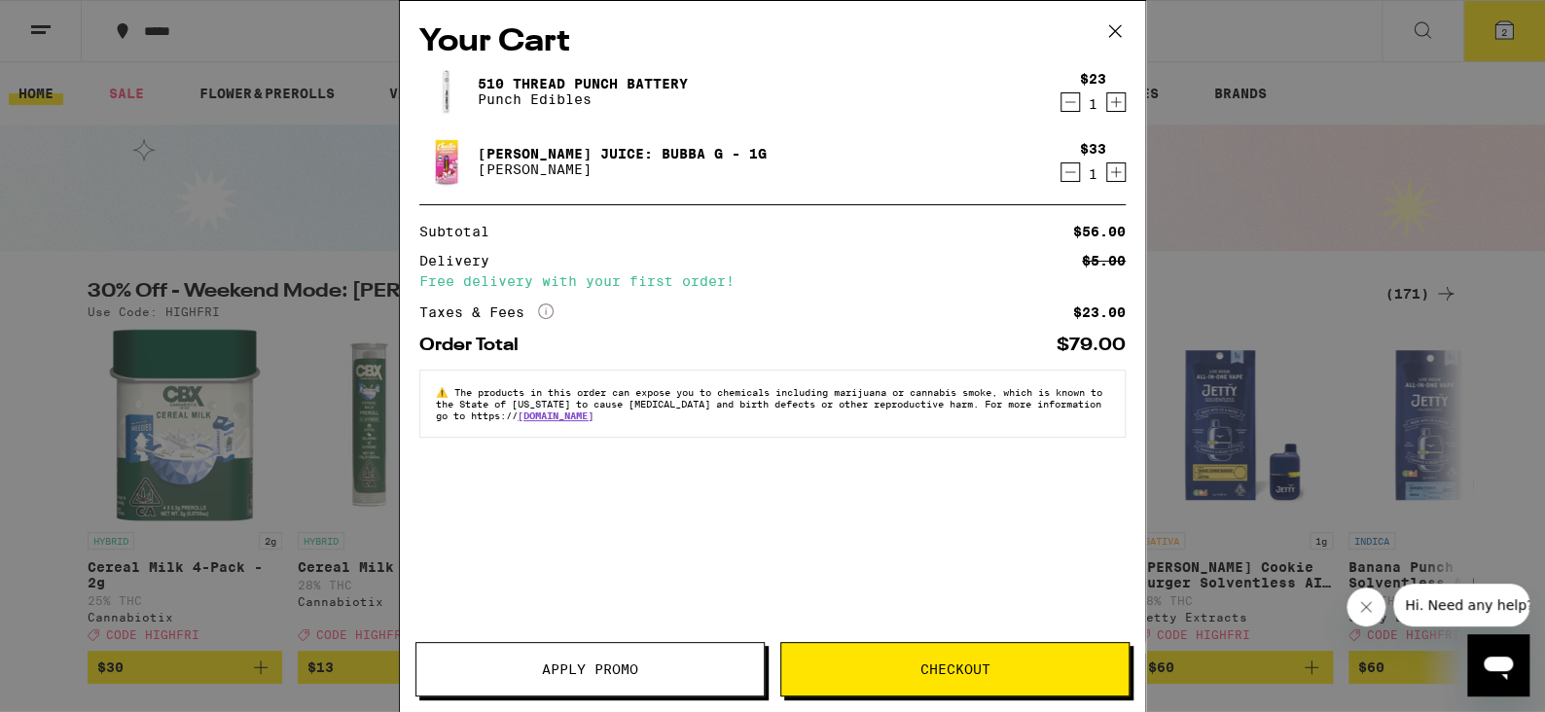
click at [1126, 35] on icon at bounding box center [1114, 31] width 29 height 29
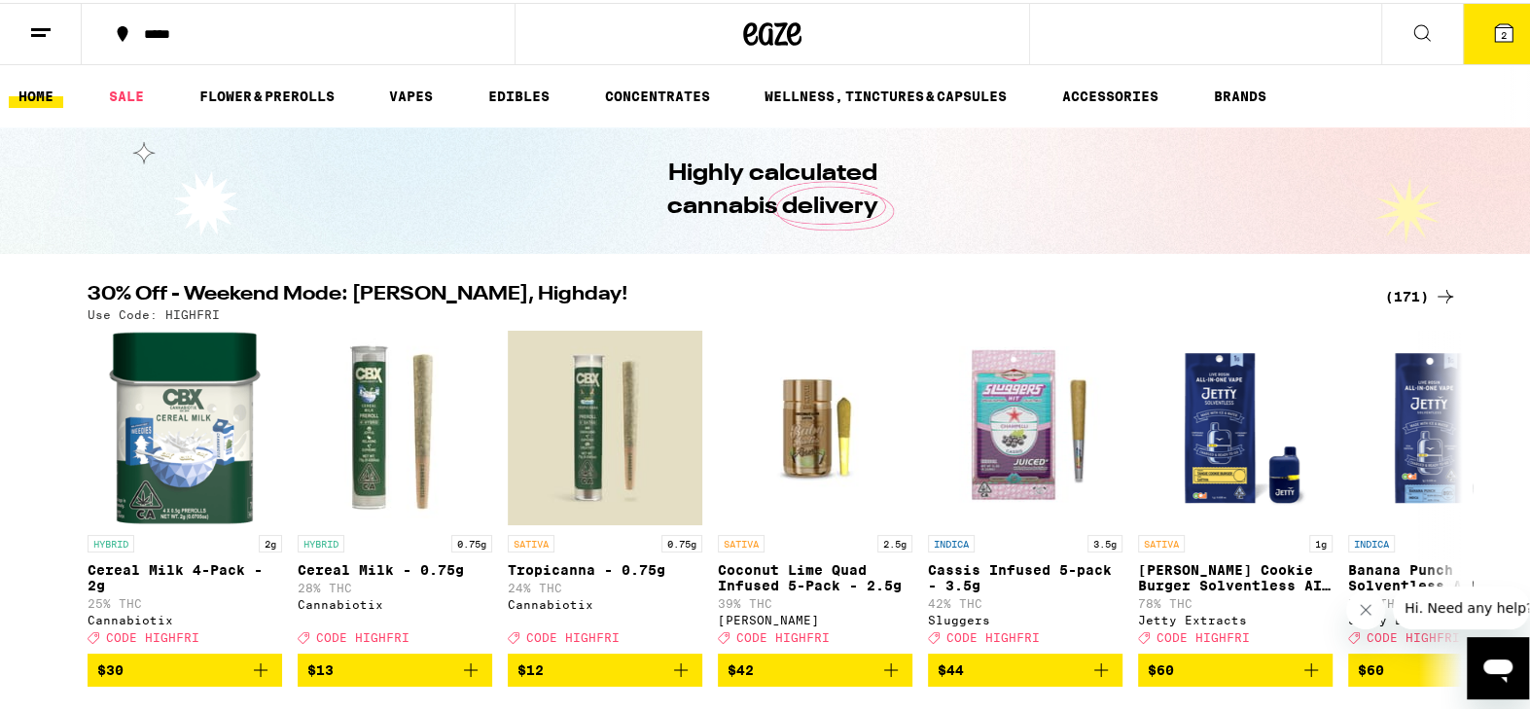
click at [1504, 17] on button "2" at bounding box center [1504, 31] width 82 height 60
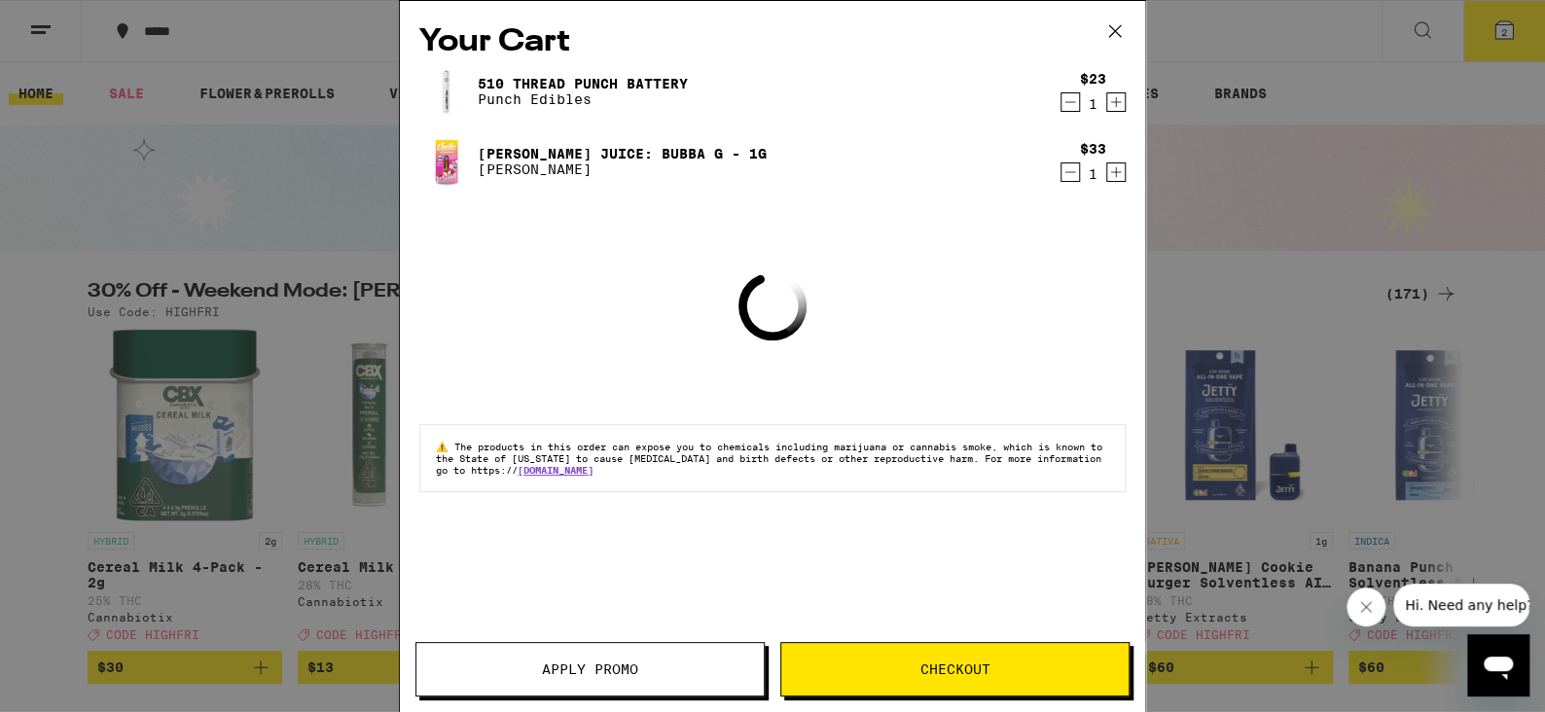
click at [1120, 41] on icon at bounding box center [1114, 31] width 29 height 29
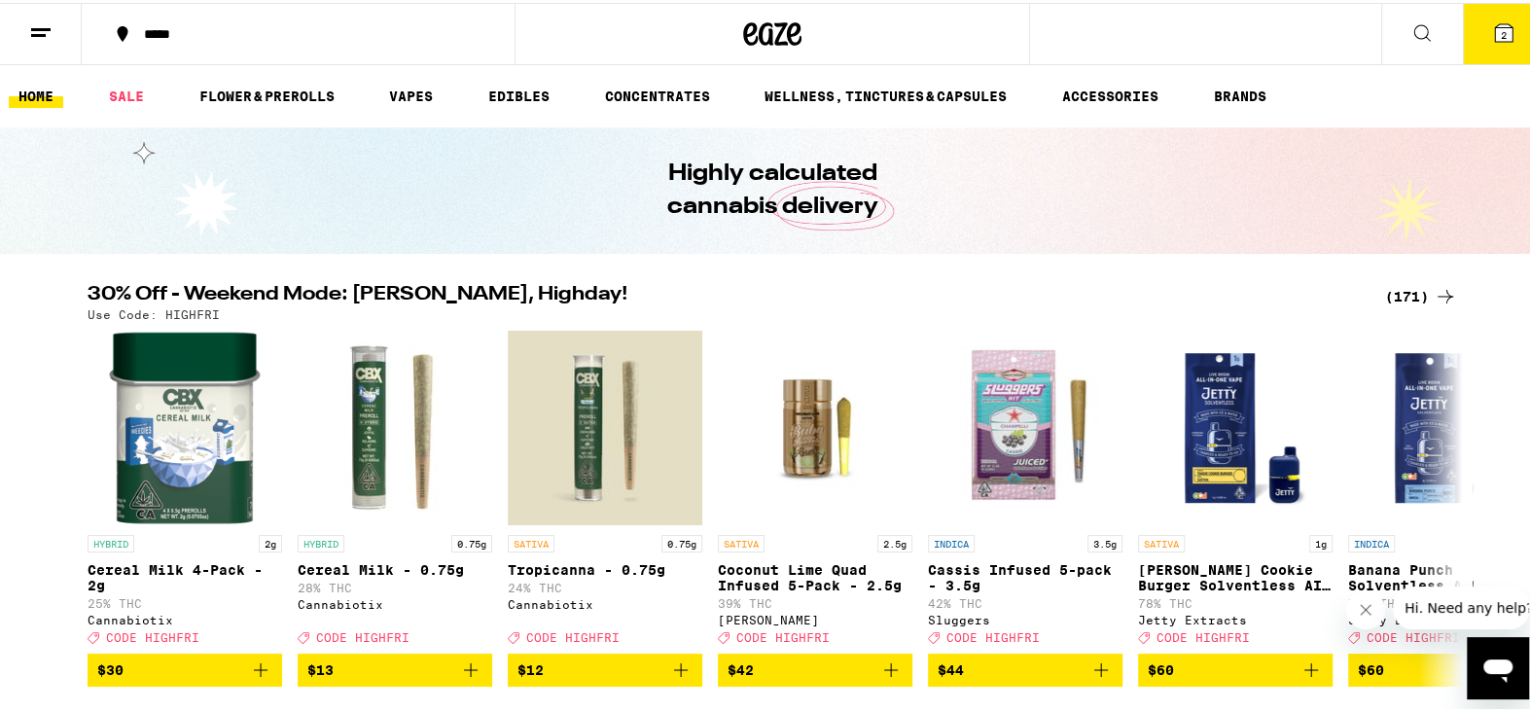
click at [41, 18] on icon at bounding box center [40, 29] width 23 height 23
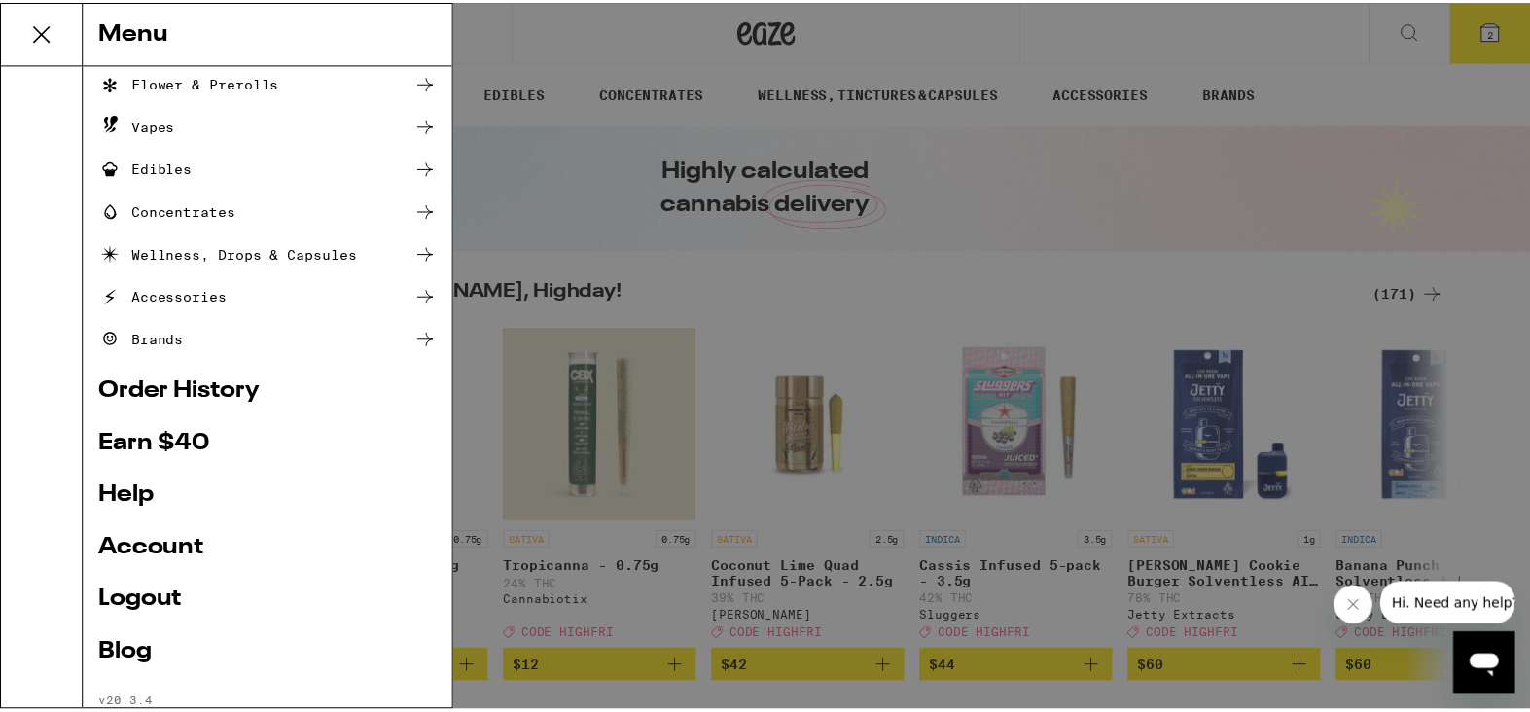
scroll to position [180, 0]
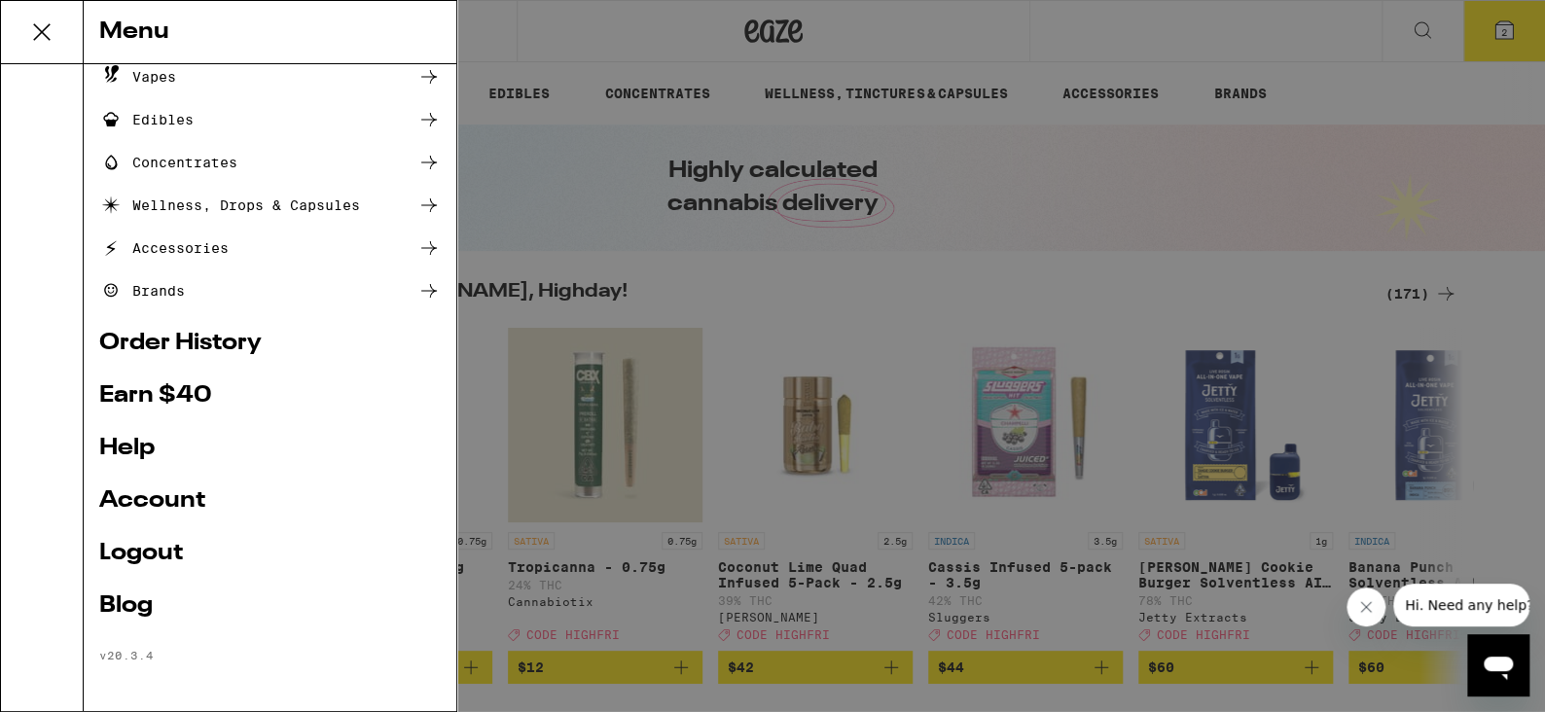
click at [138, 548] on link "Logout" at bounding box center [270, 553] width 342 height 23
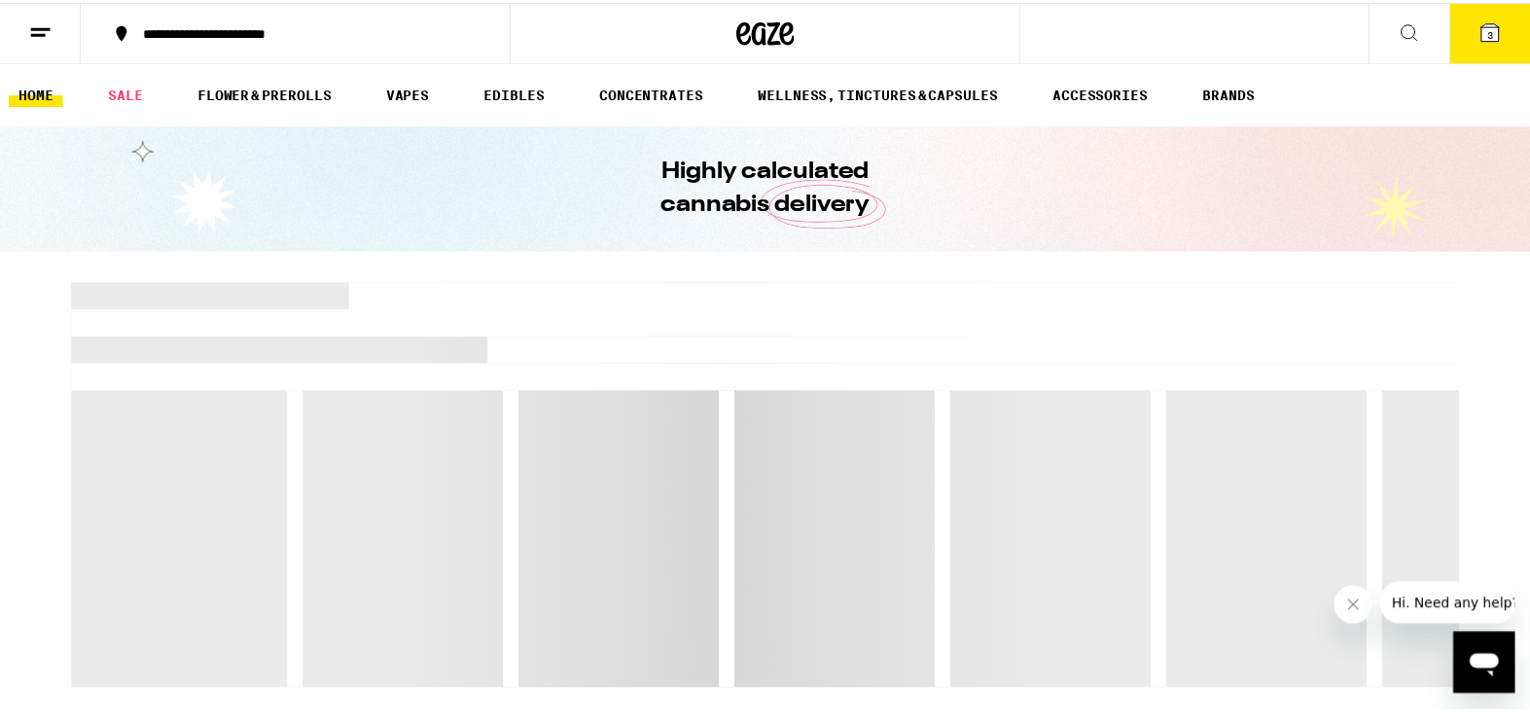
scroll to position [50, 0]
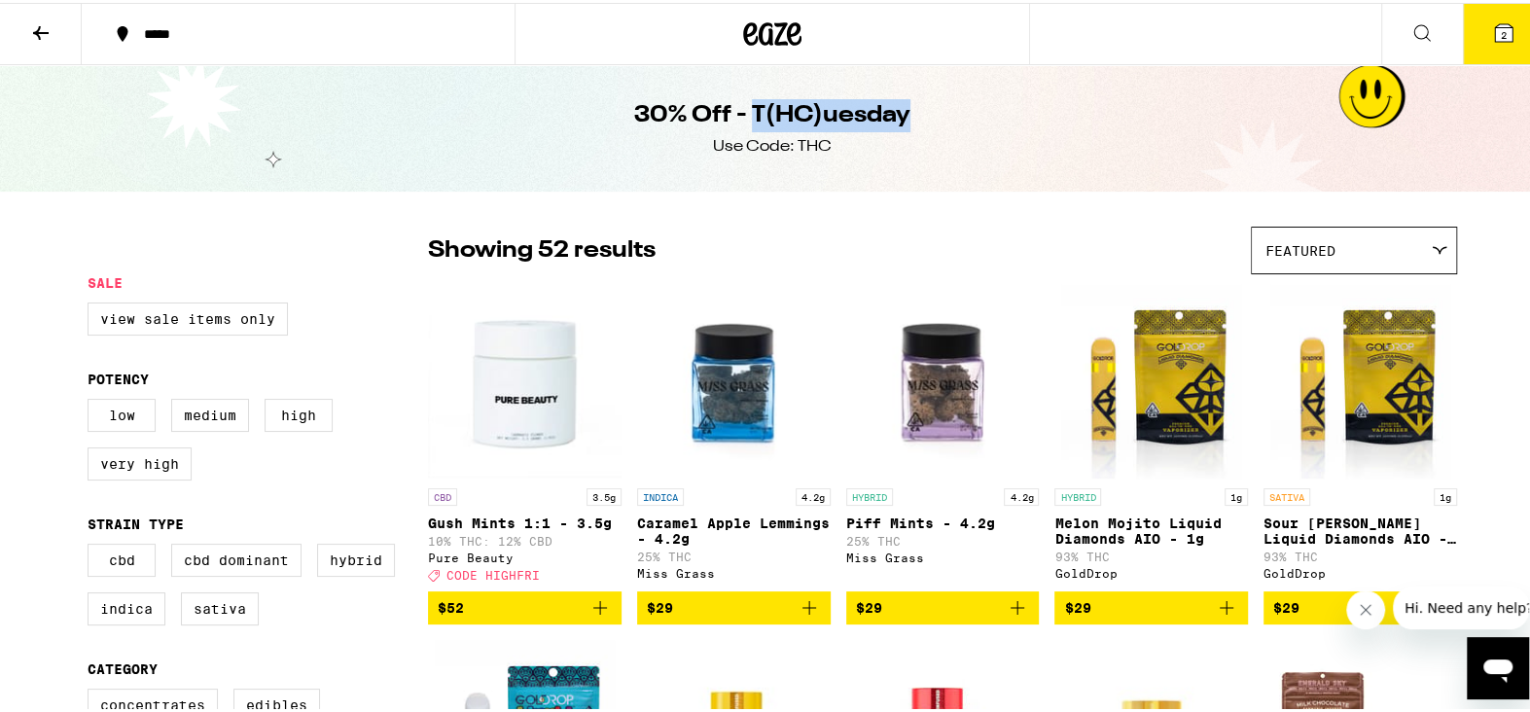
drag, startPoint x: 750, startPoint y: 116, endPoint x: 904, endPoint y: 123, distance: 153.9
click at [904, 123] on div "30% Off - T(HC)uesday Use Code: THC" at bounding box center [772, 125] width 747 height 126
copy h1 "T(HC)uesday"
